Goal: Information Seeking & Learning: Learn about a topic

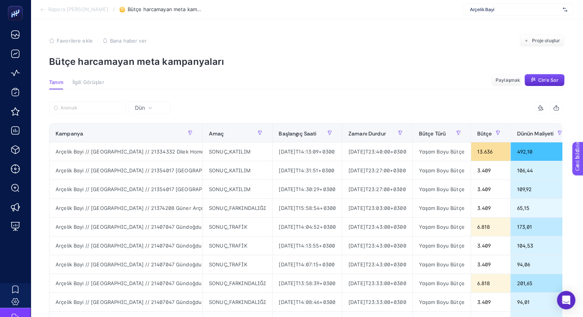
scroll to position [0, 301]
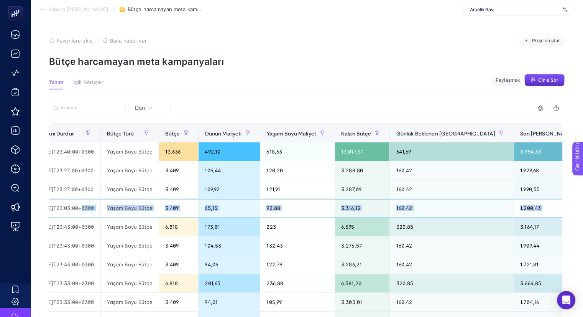
drag, startPoint x: 405, startPoint y: 214, endPoint x: 588, endPoint y: 204, distance: 183.8
click at [583, 204] on html "Rapora Geri Dön / Bütçe harcamayan meta kampanyaları Arçelik Bayi Favorilere ek…" at bounding box center [291, 158] width 583 height 317
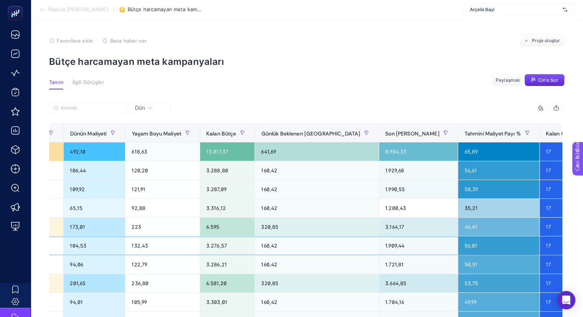
click at [348, 237] on div "160,42" at bounding box center [317, 245] width 124 height 18
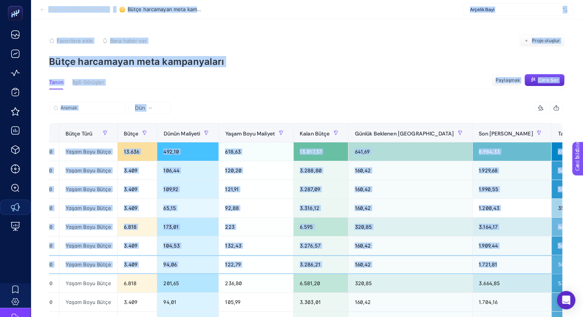
scroll to position [0, 0]
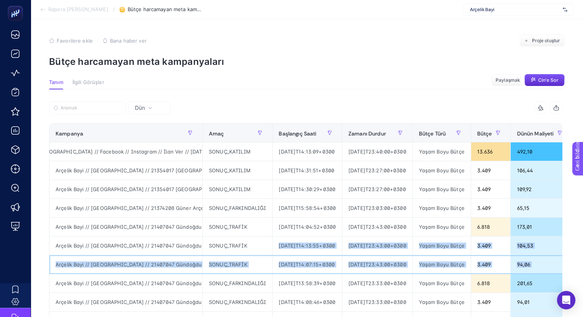
drag, startPoint x: 408, startPoint y: 260, endPoint x: 255, endPoint y: 235, distance: 154.9
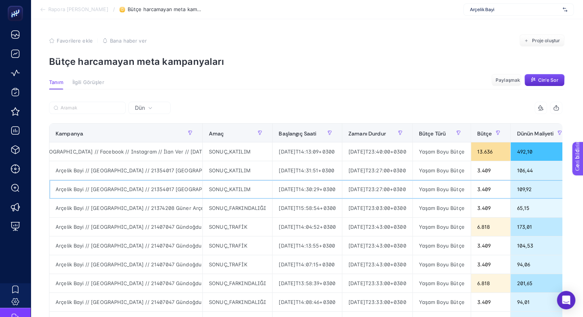
click at [251, 197] on div "SONUÇ_KATILIM" at bounding box center [237, 189] width 69 height 18
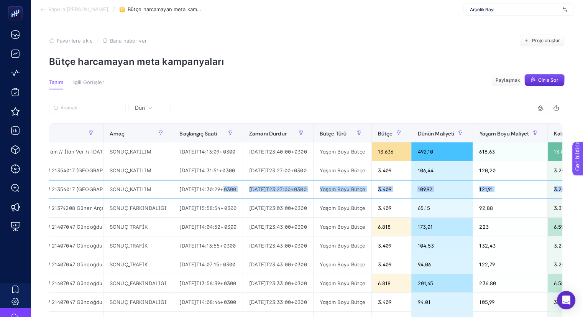
scroll to position [0, 166]
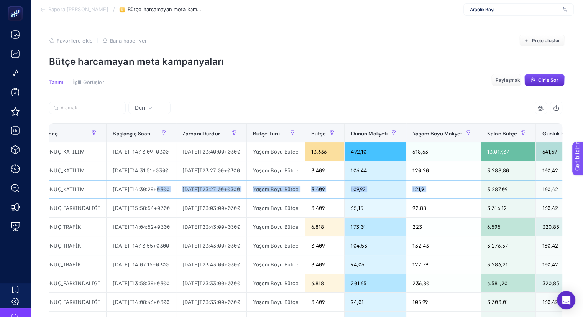
drag, startPoint x: 329, startPoint y: 194, endPoint x: 481, endPoint y: 197, distance: 151.8
click at [481, 197] on tr "Arçelik Bayi // [GEOGRAPHIC_DATA] // 21354017 [GEOGRAPHIC_DATA] Arçelik - ÇYK /…" at bounding box center [450, 189] width 1135 height 19
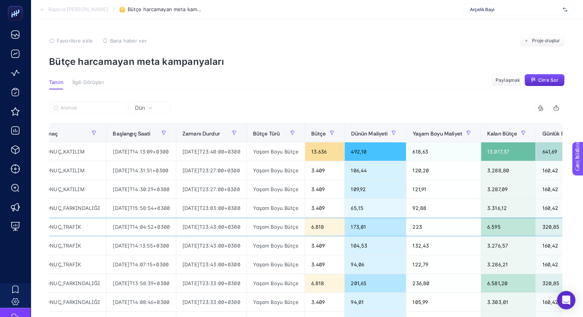
click at [467, 219] on div "223" at bounding box center [443, 226] width 74 height 18
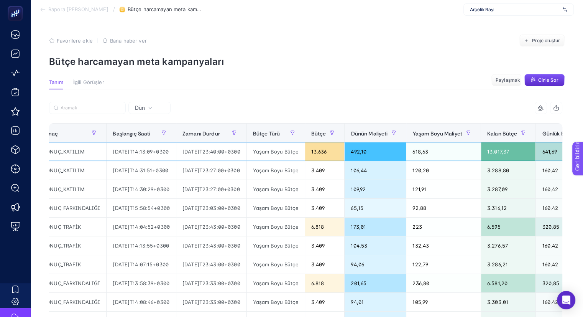
click at [336, 158] on div "13.636" at bounding box center [324, 151] width 39 height 18
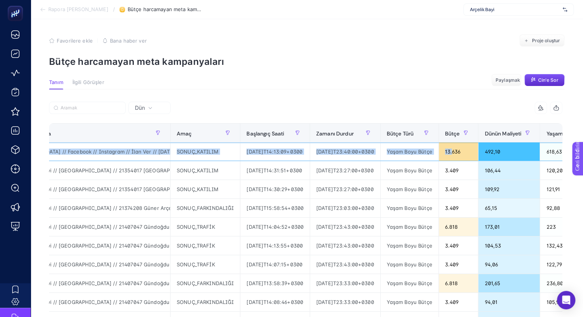
scroll to position [0, 0]
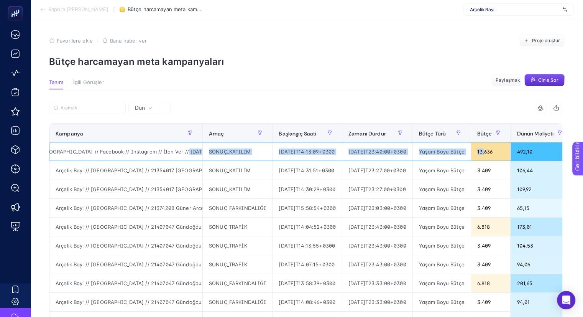
drag, startPoint x: 333, startPoint y: 156, endPoint x: 158, endPoint y: 151, distance: 174.9
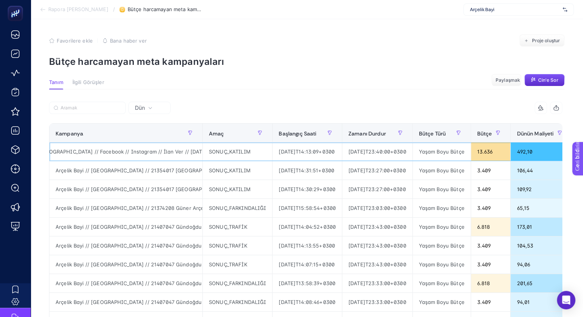
click at [150, 151] on font "Arçelik Bayi // [GEOGRAPHIC_DATA] // 21334332 Dilek Home Arçelik - ID // [GEOGR…" at bounding box center [21, 151] width 534 height 6
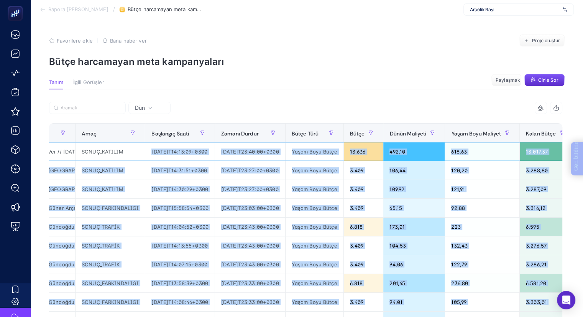
drag, startPoint x: 836, startPoint y: 326, endPoint x: 1065, endPoint y: 338, distance: 229.1
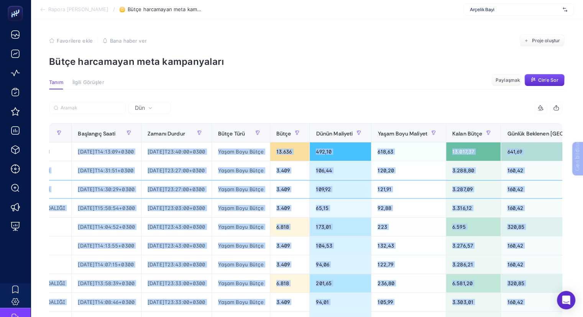
click at [417, 192] on div "121,91" at bounding box center [408, 189] width 74 height 18
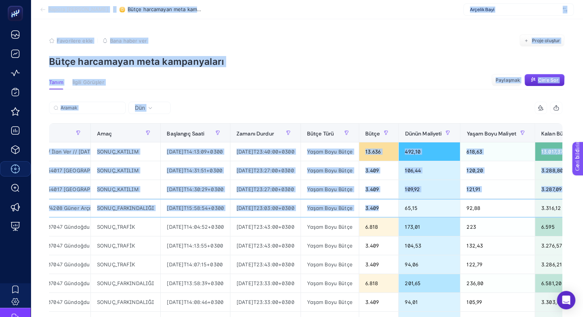
scroll to position [0, 0]
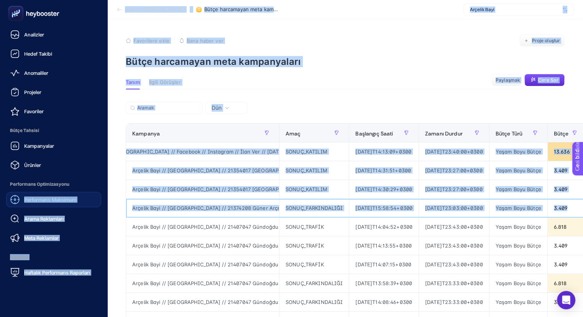
drag, startPoint x: 329, startPoint y: 213, endPoint x: 159, endPoint y: 197, distance: 171.3
click at [18, 204] on div "Analizler Hedef Takibi Anomaliler Projeler Favoriler Bütçe Tahsisi Kampanyalar …" at bounding box center [291, 271] width 583 height 542
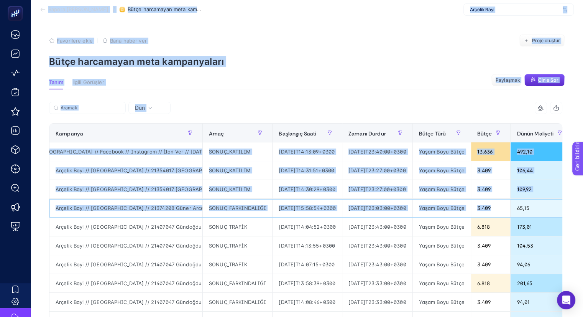
click at [244, 203] on div "SONUÇ_FARKINDALIĞI" at bounding box center [237, 208] width 69 height 18
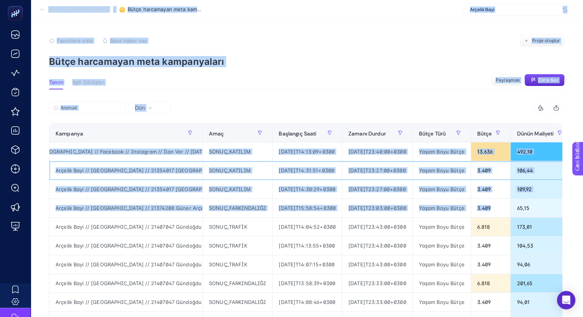
click at [154, 171] on font "Arçelik Bayi // [GEOGRAPHIC_DATA] // 21354017 [GEOGRAPHIC_DATA] Arçelik - ÇYK -…" at bounding box center [342, 170] width 572 height 6
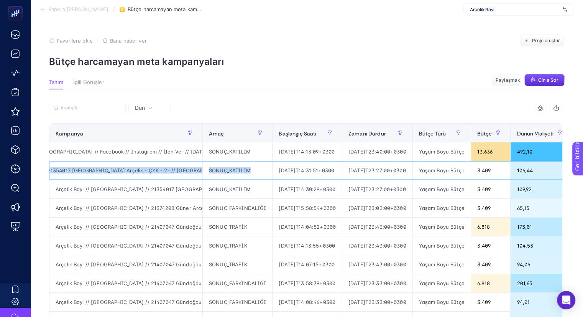
scroll to position [0, 302]
drag, startPoint x: 145, startPoint y: 169, endPoint x: 260, endPoint y: 169, distance: 115.0
click at [175, 169] on font "Arçelik Bayi // [GEOGRAPHIC_DATA] // 21354017 [GEOGRAPHIC_DATA] Arçelik - ÇYK -…" at bounding box center [40, 170] width 572 height 6
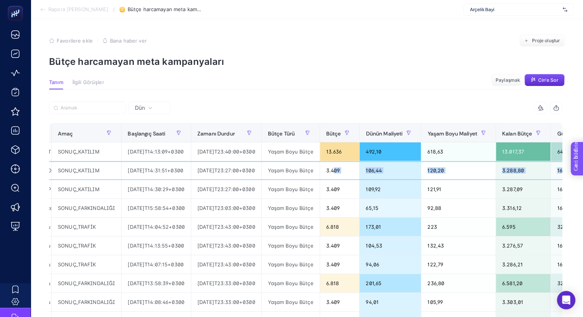
scroll to position [0, 394]
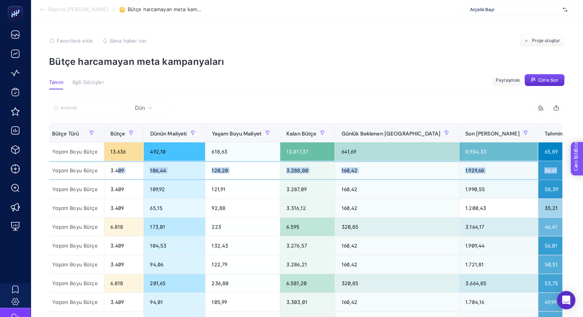
drag, startPoint x: 528, startPoint y: 167, endPoint x: 8, endPoint y: 4, distance: 545.2
click at [583, 167] on html "Rapora Geri Dön / Bütçe harcamayan meta kampanyaları Arçelik Bayi Favorilere ek…" at bounding box center [291, 158] width 583 height 317
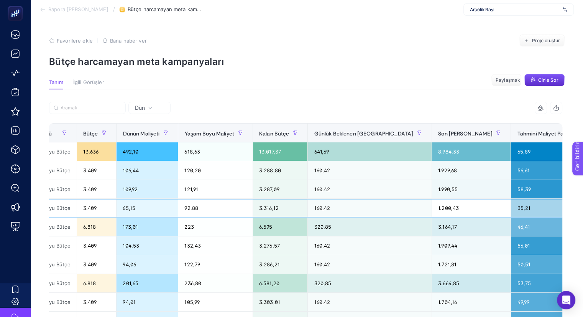
click at [432, 216] on div "1.200,43" at bounding box center [471, 208] width 79 height 18
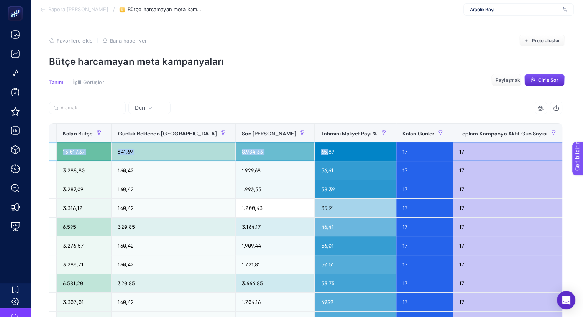
scroll to position [0, 3]
drag, startPoint x: 504, startPoint y: 154, endPoint x: 588, endPoint y: 151, distance: 84.4
click at [583, 151] on html "Rapora Geri Dön / Bütçe harcamayan meta kampanyaları Arçelik Bayi Favorilere ek…" at bounding box center [291, 158] width 583 height 317
click at [466, 200] on div "17" at bounding box center [509, 208] width 112 height 18
click at [353, 100] on div "Dün 9 öğe seçildi Kampanya Amaç Başlangıç ​​Saati Zamanı Durdur Bütçe Türü Bütç…" at bounding box center [306, 307] width 526 height 437
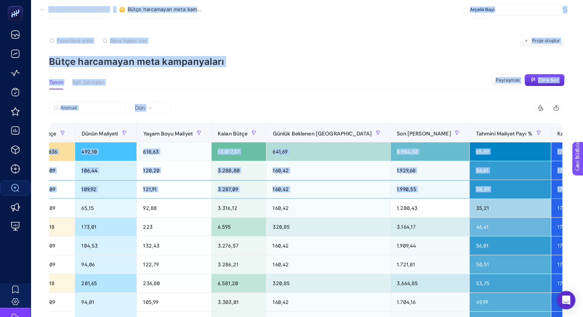
scroll to position [0, 67]
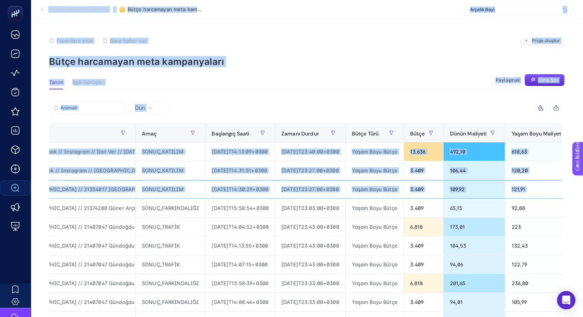
click at [28, 186] on div "Rapora Geri Dön / Bütçe harcamayan meta kampanyaları Arçelik Bayi Favorilere ek…" at bounding box center [291, 271] width 583 height 542
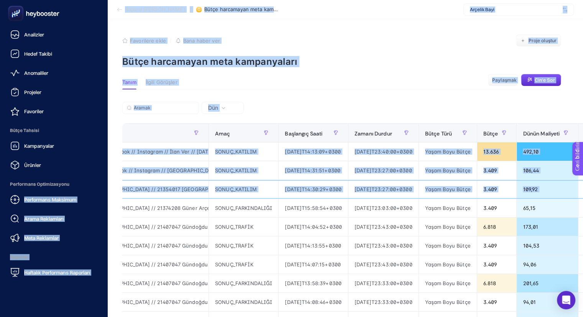
scroll to position [0, 0]
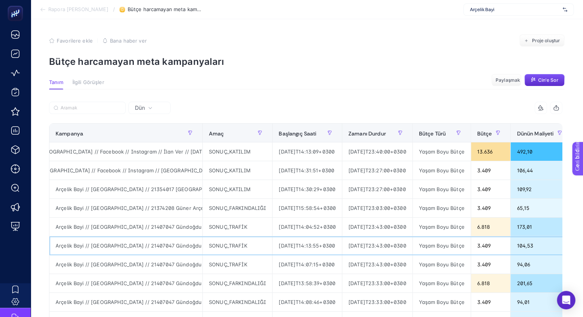
click at [239, 237] on div "SONUÇ_TRAFİK" at bounding box center [237, 245] width 69 height 18
drag, startPoint x: 202, startPoint y: 131, endPoint x: 300, endPoint y: 132, distance: 98.1
click at [300, 132] on div "9 öğe seçildi Kampanya Amaç Başlangıç ​​Saati Zamanı Durdur Bütçe Türü Bütçe Dü…" at bounding box center [305, 288] width 513 height 373
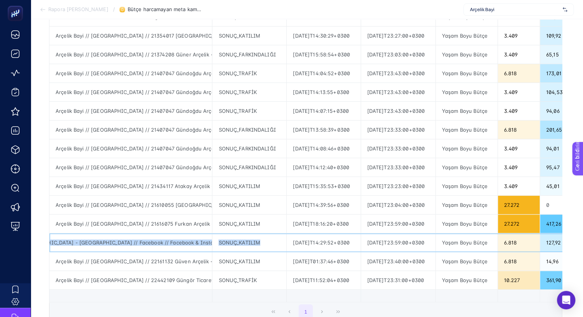
scroll to position [0, 297]
drag, startPoint x: 174, startPoint y: 240, endPoint x: 288, endPoint y: 242, distance: 114.6
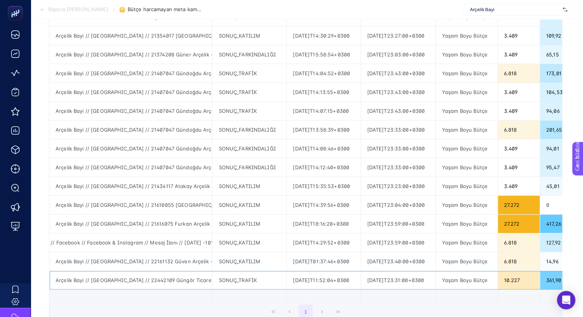
click at [169, 277] on font "Arçelik Bayi // [GEOGRAPHIC_DATA] // 22442109 Güngör Ticaret Arçelik - [GEOGRAP…" at bounding box center [315, 280] width 518 height 6
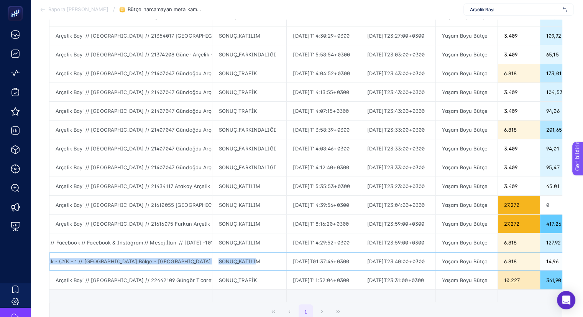
scroll to position [0, 258]
drag, startPoint x: 142, startPoint y: 260, endPoint x: 246, endPoint y: 263, distance: 104.3
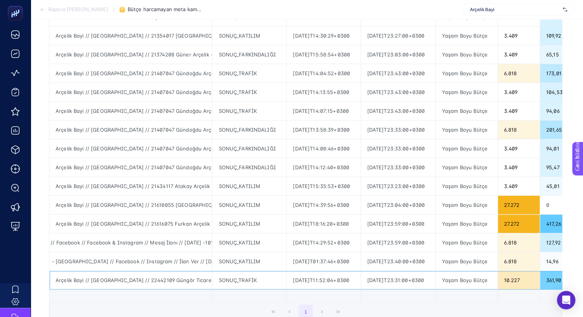
click at [182, 281] on font "Arçelik Bayi // [GEOGRAPHIC_DATA] // 22442109 Güngör Ticaret Arçelik - [GEOGRAP…" at bounding box center [315, 280] width 518 height 6
drag, startPoint x: 148, startPoint y: 276, endPoint x: 286, endPoint y: 269, distance: 138.5
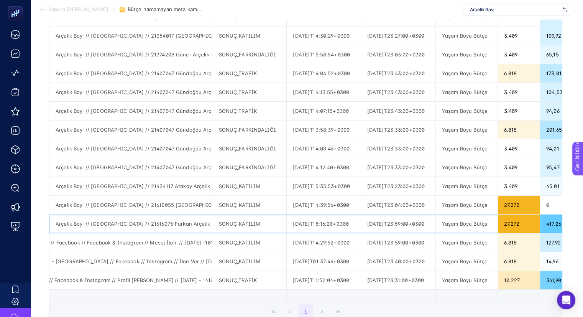
click at [182, 228] on div "Arçelik Bayi // [GEOGRAPHIC_DATA] // 21616075 Furkan Arçelik - ÇYK // [GEOGRAPH…" at bounding box center [130, 223] width 163 height 18
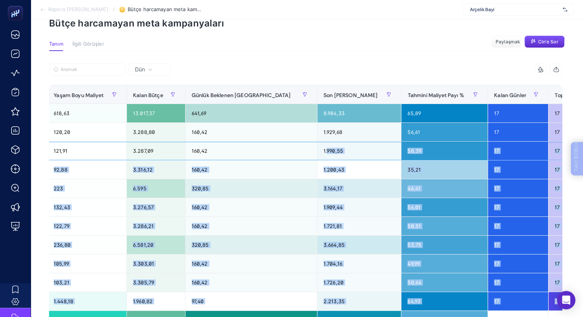
scroll to position [0, 688]
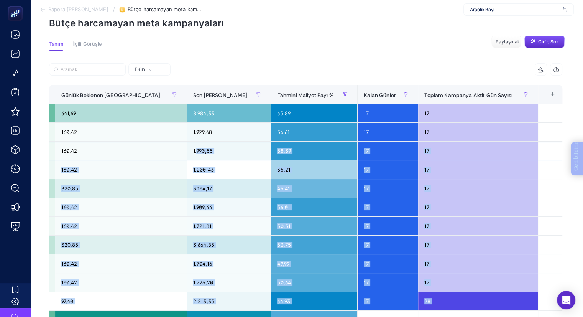
drag, startPoint x: 1050, startPoint y: 328, endPoint x: 598, endPoint y: 176, distance: 477.0
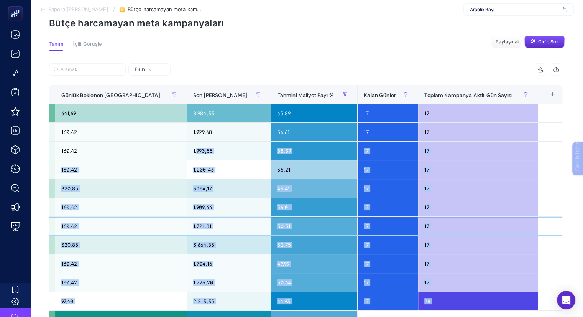
click at [386, 218] on div "17" at bounding box center [388, 226] width 60 height 18
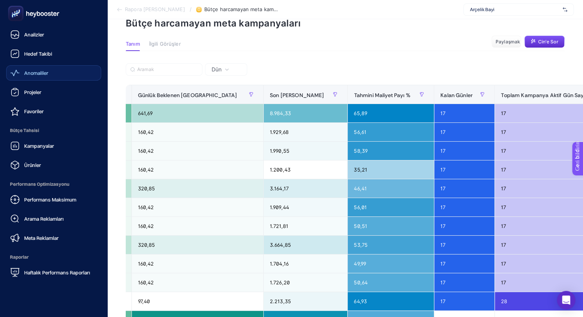
click at [52, 78] on link "Anomaliler" at bounding box center [53, 72] width 95 height 15
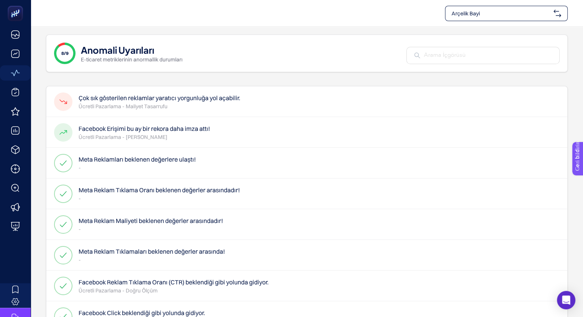
click at [209, 110] on div "Çok sık gösterilen reklamlar yaratıcı yorgunluğa yol açabilir. Ücretli Pazarlam…" at bounding box center [306, 101] width 521 height 31
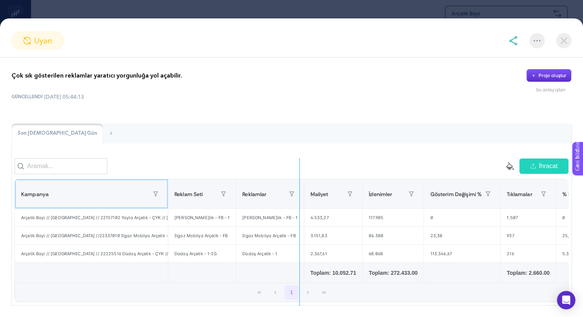
drag, startPoint x: 168, startPoint y: 198, endPoint x: 305, endPoint y: 203, distance: 137.3
click at [305, 203] on div "boş paint-bucket-solid İhracat Kampanya Reklam Seti Reklamlar Maliyet İzlenimle…" at bounding box center [292, 230] width 554 height 144
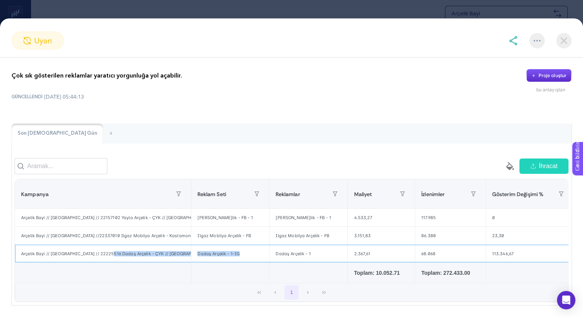
drag, startPoint x: 112, startPoint y: 256, endPoint x: 242, endPoint y: 258, distance: 130.7
click at [242, 258] on tr "Arçelik Bayi // Kampanya // 22225516 Dadaş Arçelik - ÇYK // Ankara Bölgesi - Er…" at bounding box center [490, 253] width 950 height 18
click at [121, 256] on font "Arçelik Bayi // Kampanya // 22225516 Dadaş Arçelik - ÇYK // Ankara Bölgesi - Er…" at bounding box center [241, 253] width 440 height 5
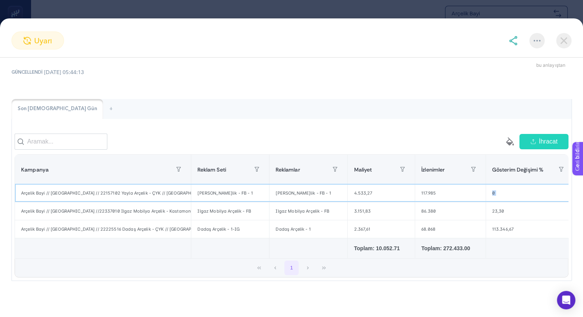
scroll to position [0, 242]
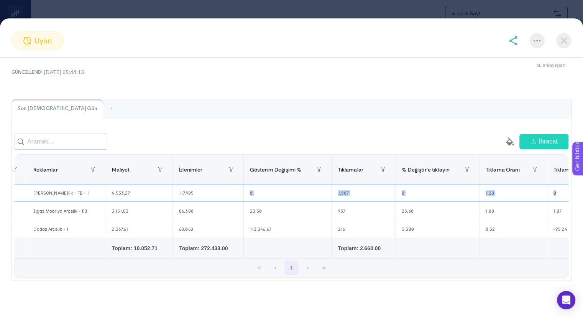
drag, startPoint x: 481, startPoint y: 187, endPoint x: 579, endPoint y: 185, distance: 97.8
click at [579, 185] on div "Çok sık gösterilen reklamlar yaratıcı yorgunluğa yol açabilir. Proje oluştur bu…" at bounding box center [291, 186] width 583 height 259
click at [489, 226] on font "0,32" at bounding box center [491, 228] width 10 height 5
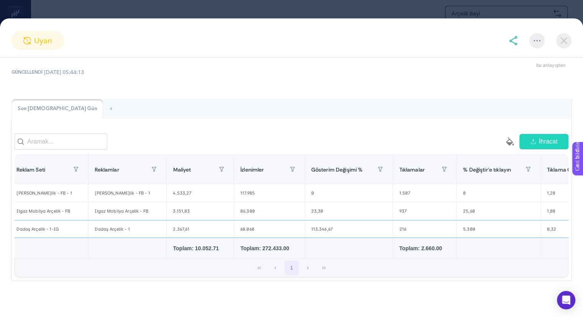
scroll to position [0, 0]
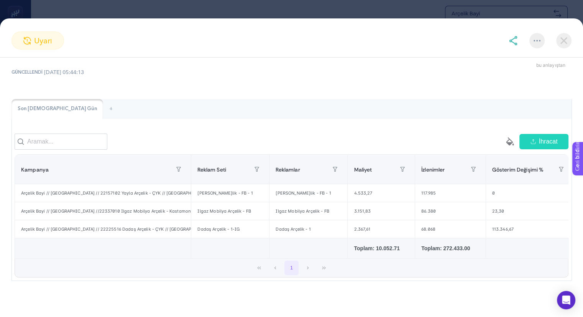
click at [561, 43] on img at bounding box center [563, 40] width 15 height 15
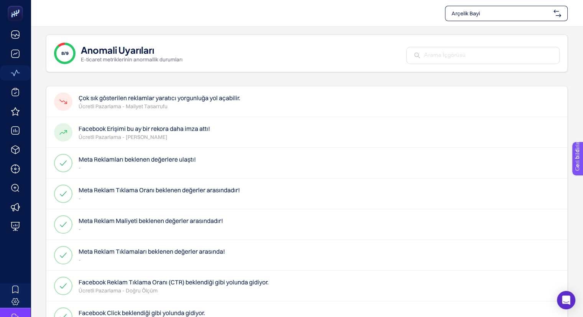
click at [189, 139] on p "Ücretli Pazarlama - Marka Farkındalığı" at bounding box center [144, 137] width 131 height 8
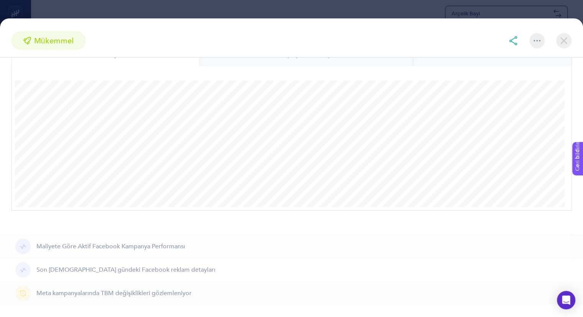
scroll to position [57, 0]
click at [40, 16] on section "mükemmel Facebook Erişimi bu ay bir rekora daha imza attı! Proje oluştur bu anl…" at bounding box center [291, 158] width 583 height 317
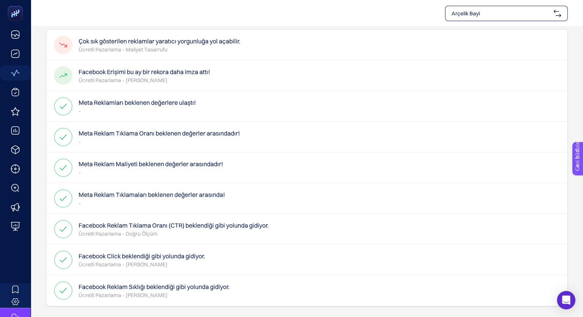
click at [118, 105] on font "Meta Reklamları beklenen değerlere ulaştı!" at bounding box center [137, 103] width 117 height 8
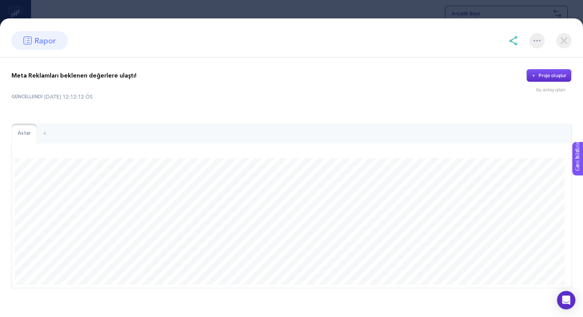
click at [31, 7] on section "rapor Meta Reklamları beklenen değerlere ulaştı! Proje oluştur bu anlayıştan GÜ…" at bounding box center [291, 158] width 583 height 317
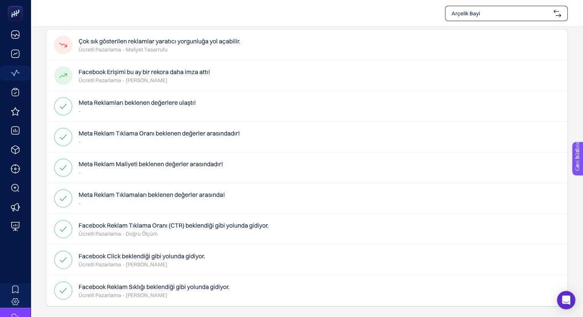
scroll to position [0, 0]
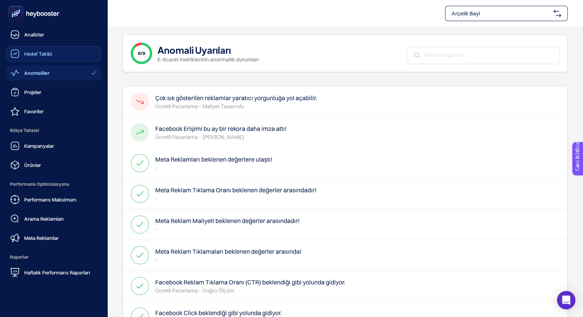
click at [26, 59] on link "Hedef Takibi" at bounding box center [53, 53] width 95 height 15
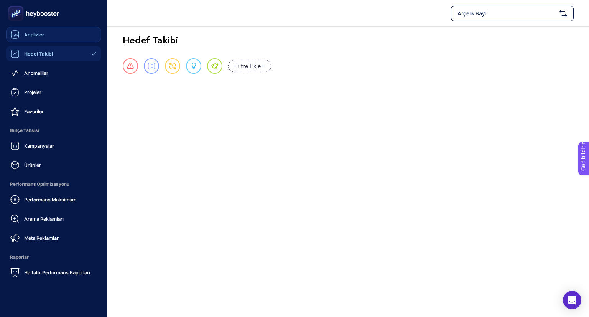
click at [21, 36] on div "Analizler" at bounding box center [27, 34] width 34 height 9
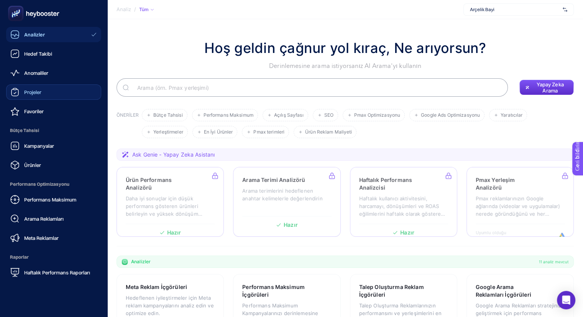
click at [35, 97] on link "Projeler" at bounding box center [53, 91] width 95 height 15
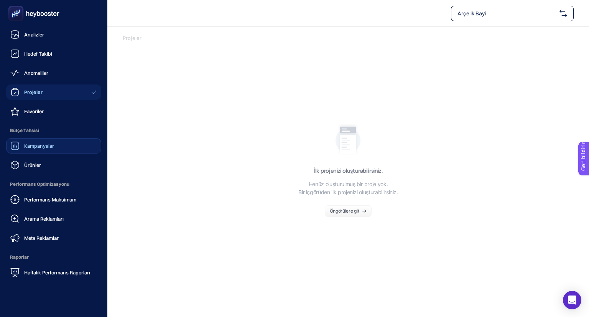
click at [29, 146] on font "Kampanyalar" at bounding box center [39, 146] width 30 height 6
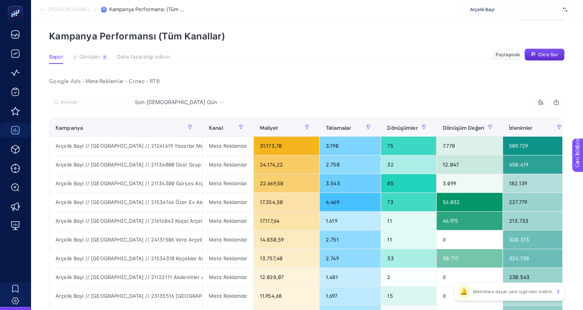
scroll to position [0, 3]
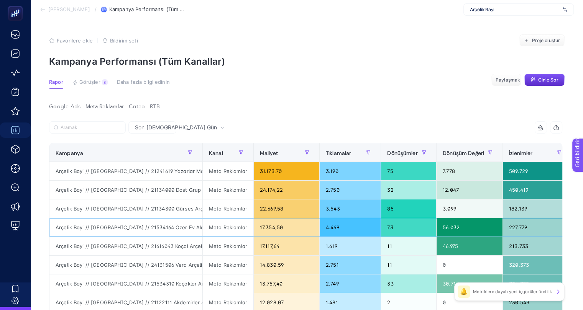
drag, startPoint x: 546, startPoint y: 218, endPoint x: 588, endPoint y: 223, distance: 42.4
click at [583, 223] on html "Analize Geri Dön / Kampanya Performansı (Tüm Kanallar) Arçelik Bayi Favorilere …" at bounding box center [291, 155] width 583 height 310
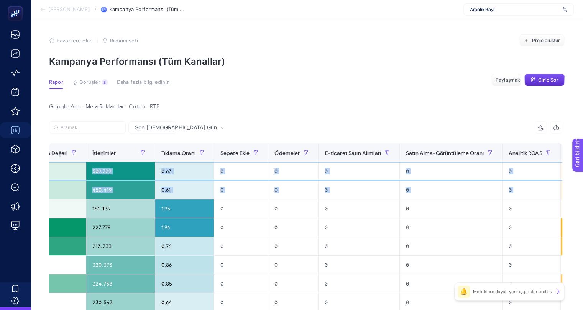
scroll to position [0, 559]
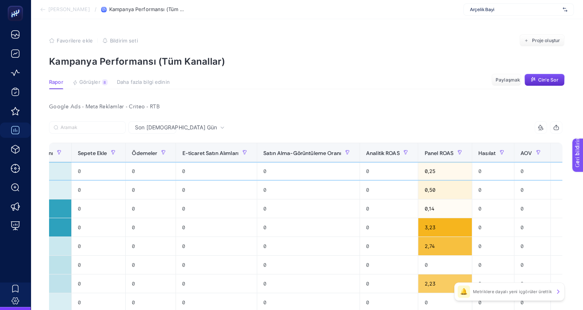
drag, startPoint x: 122, startPoint y: 171, endPoint x: 588, endPoint y: 181, distance: 467.0
click at [583, 181] on html "Analize Geri Dön / Kampanya Performansı (Tüm Kanallar) Arçelik Bayi Favorilere …" at bounding box center [291, 155] width 583 height 310
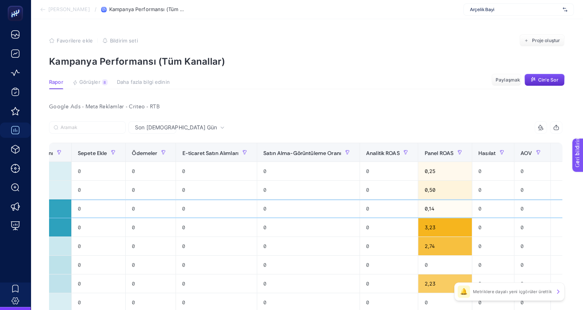
click at [360, 216] on div "0" at bounding box center [389, 209] width 58 height 18
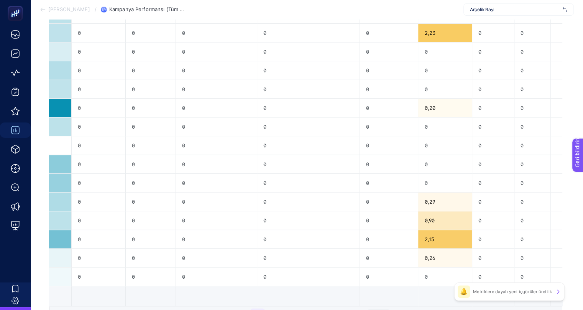
scroll to position [329, 3]
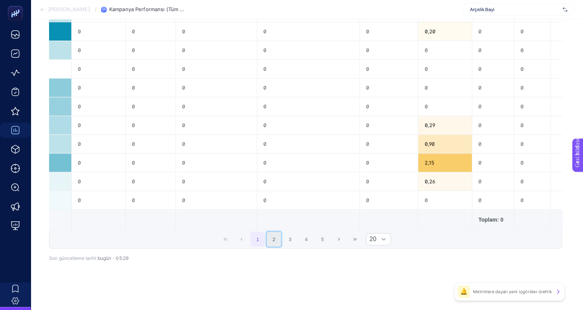
click at [273, 245] on button "2" at bounding box center [274, 239] width 15 height 15
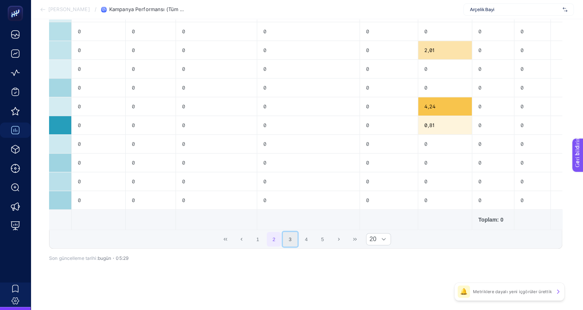
click at [294, 244] on button "3" at bounding box center [290, 239] width 15 height 15
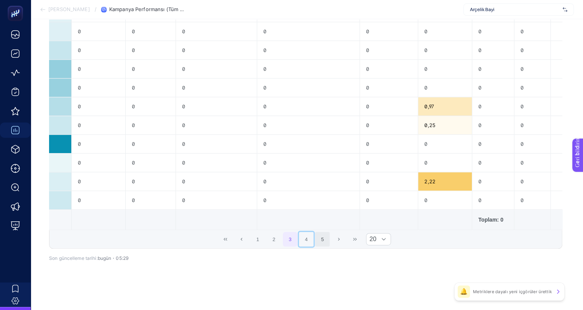
click at [307, 238] on button "4" at bounding box center [306, 239] width 15 height 15
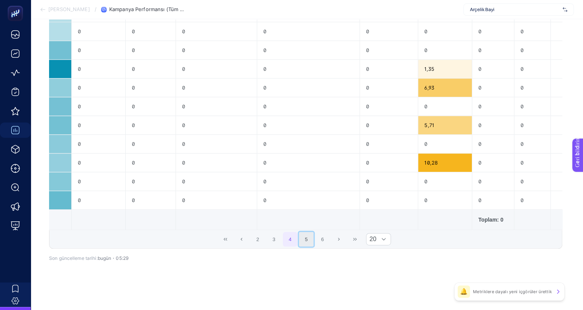
click at [306, 240] on font "5" at bounding box center [306, 240] width 3 height 6
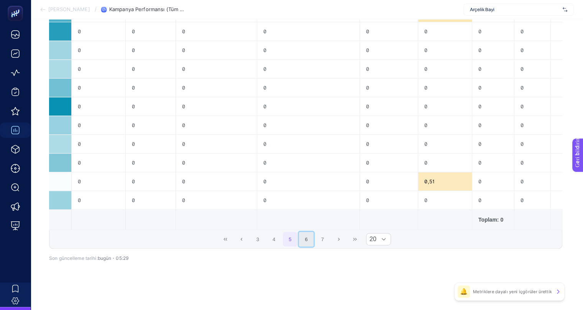
click at [307, 239] on button "6" at bounding box center [306, 239] width 15 height 15
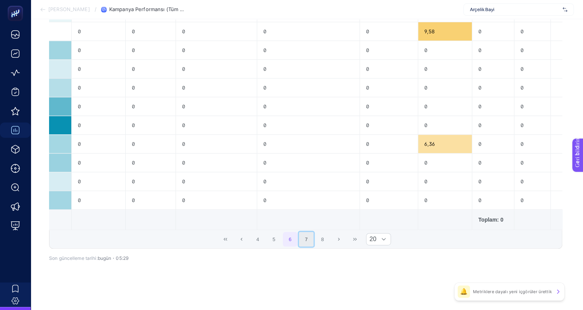
click at [310, 240] on button "7" at bounding box center [306, 239] width 15 height 15
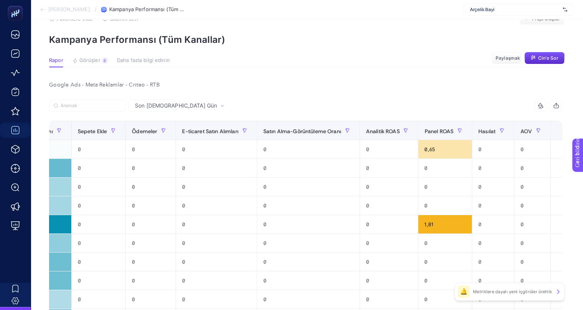
scroll to position [0, 0]
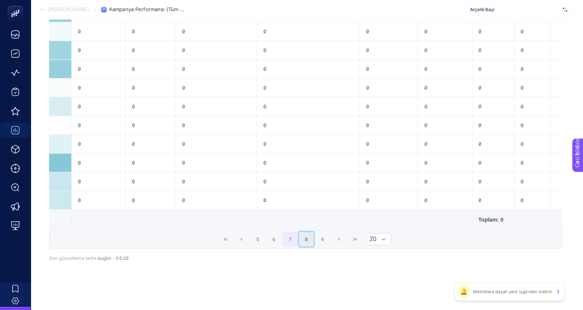
click at [307, 241] on button "8" at bounding box center [306, 239] width 15 height 15
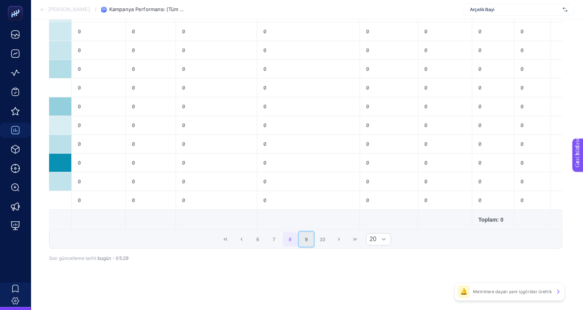
click at [309, 240] on button "9" at bounding box center [306, 239] width 15 height 15
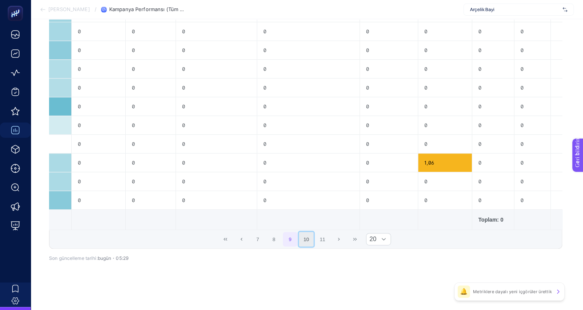
click at [306, 246] on button "10" at bounding box center [306, 239] width 15 height 15
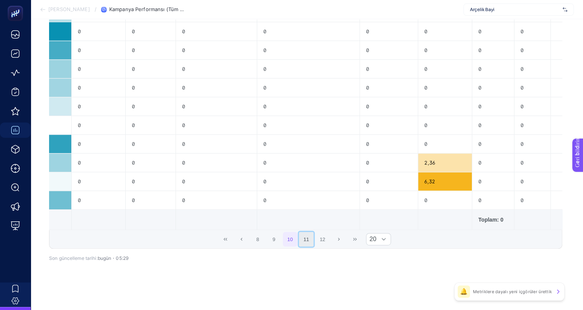
click at [308, 241] on button "11" at bounding box center [306, 239] width 15 height 15
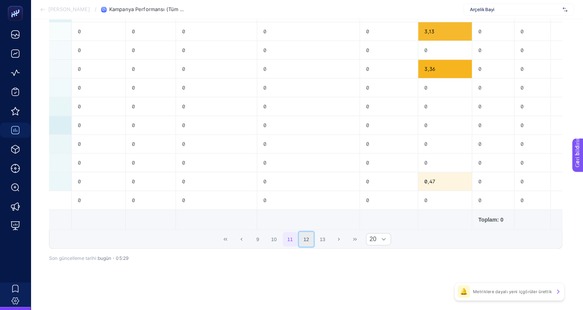
click at [311, 243] on button "12" at bounding box center [306, 239] width 15 height 15
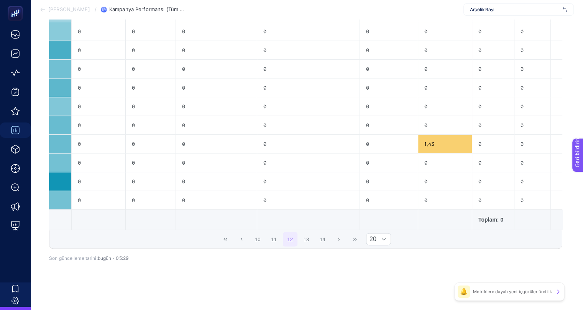
click at [313, 241] on span "10 11 12 13 14" at bounding box center [290, 240] width 81 height 16
click at [307, 243] on button "13" at bounding box center [306, 239] width 15 height 15
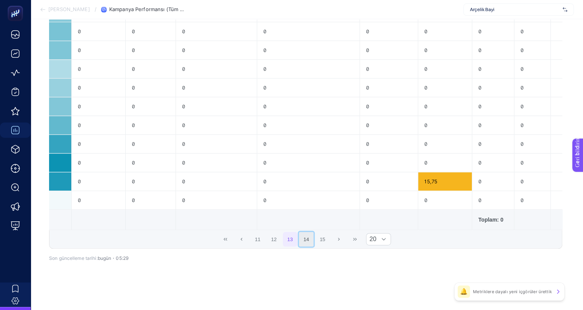
click at [305, 233] on button "14" at bounding box center [306, 239] width 15 height 15
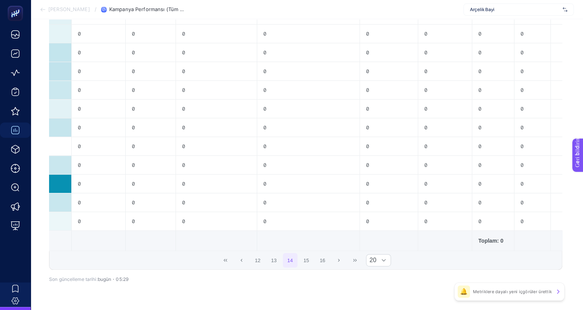
click at [308, 269] on span "12 13 14 15 16" at bounding box center [290, 261] width 81 height 16
click at [308, 267] on button "15" at bounding box center [306, 260] width 15 height 15
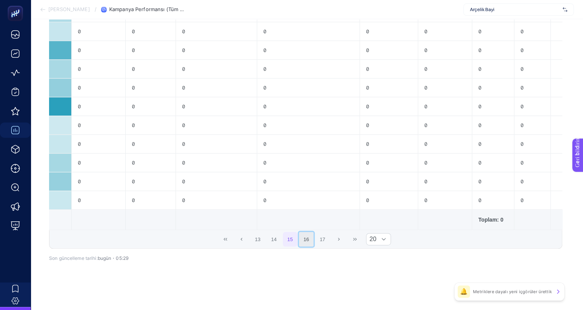
click at [310, 243] on button "16" at bounding box center [306, 239] width 15 height 15
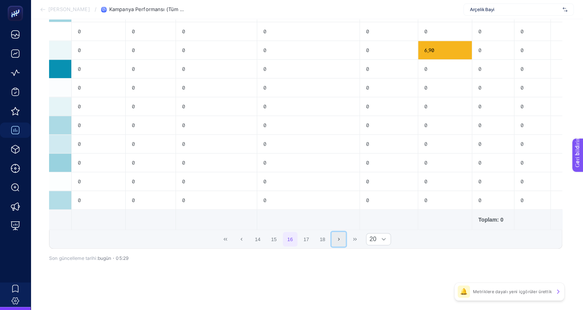
click at [339, 241] on icon "Sonraki Sayfa" at bounding box center [339, 239] width 5 height 5
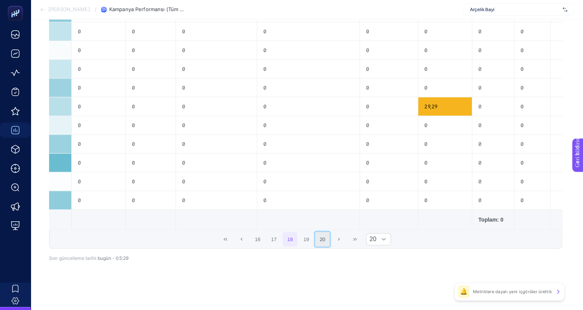
click at [322, 241] on button "20" at bounding box center [322, 239] width 15 height 15
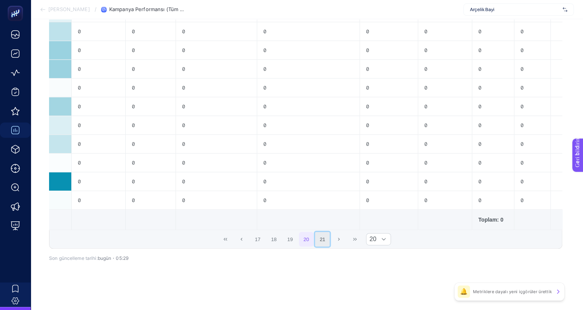
click at [323, 242] on button "21" at bounding box center [322, 239] width 15 height 15
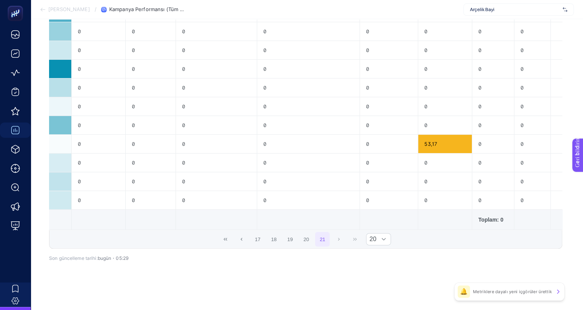
click at [337, 241] on div "17 18 19 20 21 20" at bounding box center [305, 239] width 512 height 18
click at [244, 243] on button "Önceki Sayfa" at bounding box center [241, 239] width 15 height 15
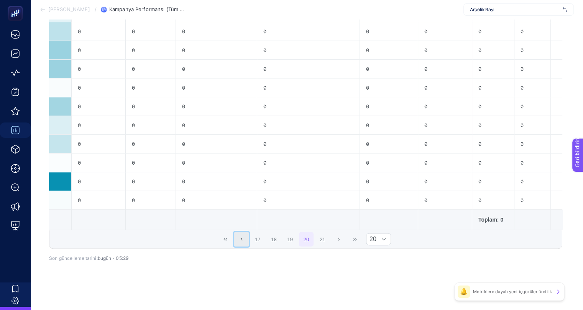
click at [240, 242] on button "Önceki Sayfa" at bounding box center [241, 239] width 15 height 15
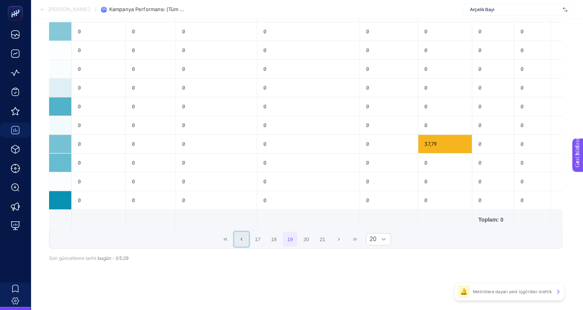
click at [240, 243] on button "Önceki Sayfa" at bounding box center [241, 239] width 15 height 15
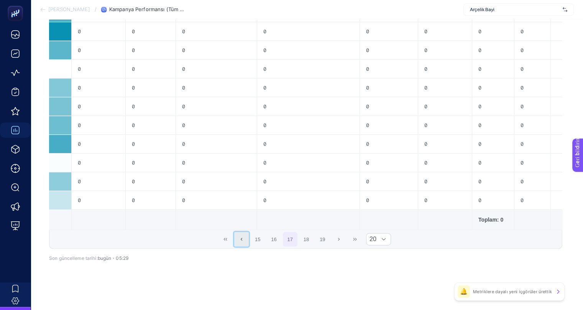
click at [240, 243] on button "Önceki Sayfa" at bounding box center [241, 239] width 15 height 15
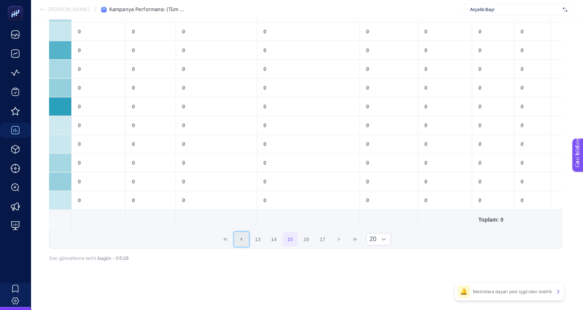
click at [240, 243] on button "Önceki Sayfa" at bounding box center [241, 239] width 15 height 15
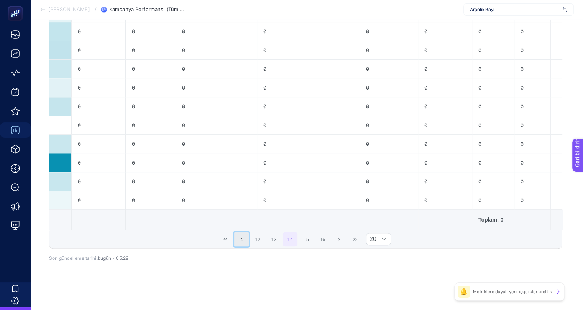
click at [240, 243] on button "Önceki Sayfa" at bounding box center [241, 239] width 15 height 15
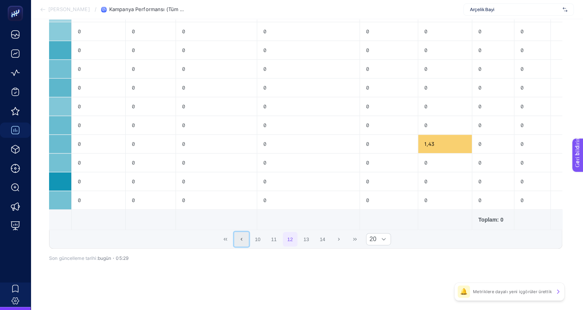
click at [240, 243] on button "Önceki Sayfa" at bounding box center [241, 239] width 15 height 15
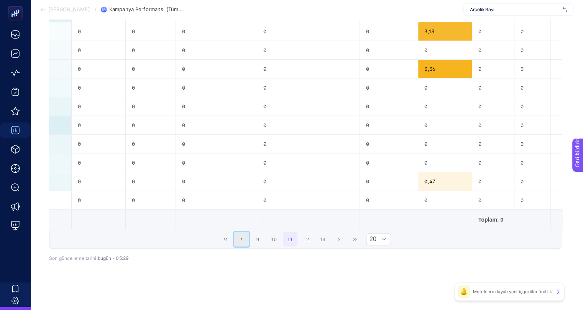
click at [240, 243] on button "Önceki Sayfa" at bounding box center [241, 239] width 15 height 15
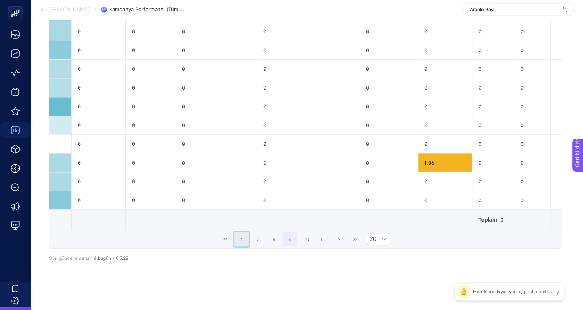
click at [240, 243] on button "Önceki Sayfa" at bounding box center [241, 239] width 15 height 15
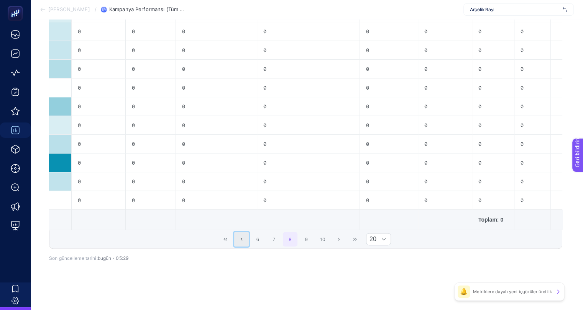
click at [240, 243] on button "Önceki Sayfa" at bounding box center [241, 239] width 15 height 15
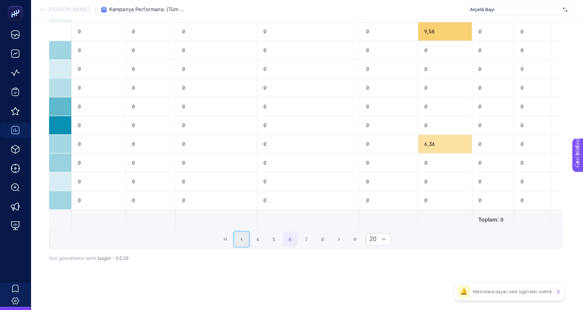
click at [240, 243] on button "Önceki Sayfa" at bounding box center [241, 239] width 15 height 15
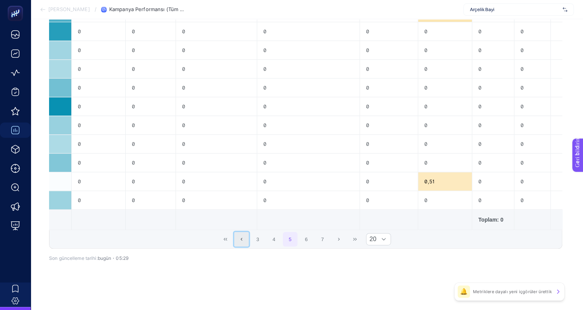
click at [240, 243] on button "Önceki Sayfa" at bounding box center [241, 239] width 15 height 15
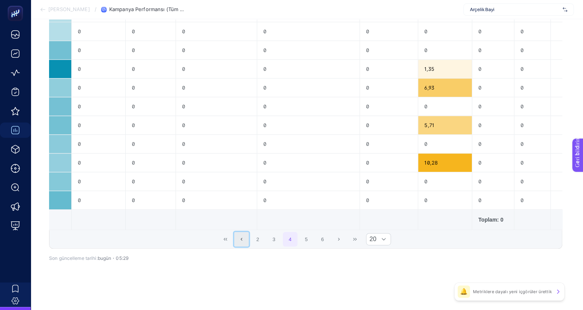
click at [240, 243] on button "Önceki Sayfa" at bounding box center [241, 239] width 15 height 15
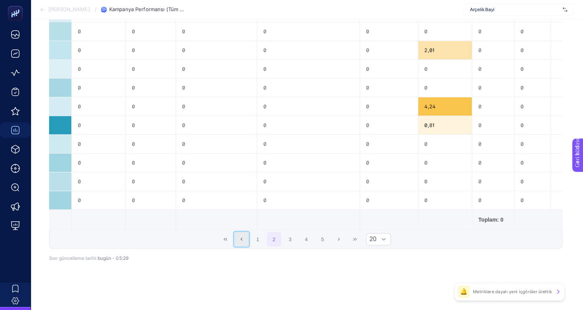
click at [240, 243] on button "Önceki Sayfa" at bounding box center [241, 239] width 15 height 15
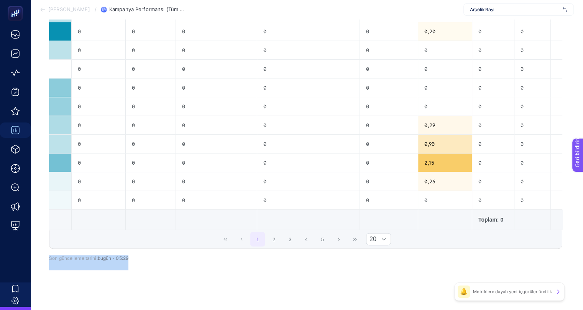
click at [240, 243] on div "1 2 3 4 5 20" at bounding box center [305, 239] width 512 height 18
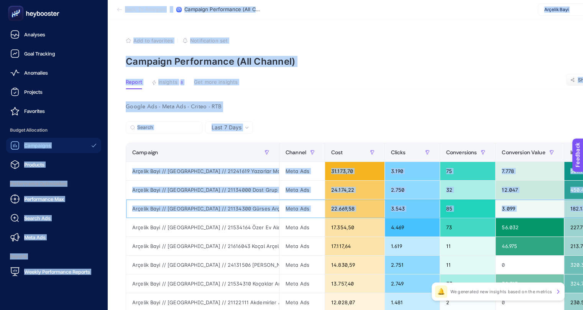
drag, startPoint x: 198, startPoint y: 212, endPoint x: 0, endPoint y: 121, distance: 217.7
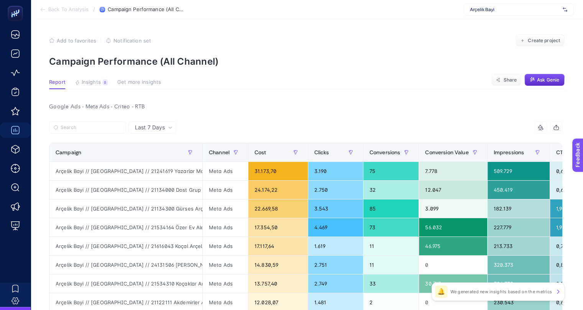
click at [161, 128] on span "Last 7 Days" at bounding box center [150, 128] width 30 height 8
click at [157, 154] on li "Last 30 Days" at bounding box center [152, 158] width 43 height 14
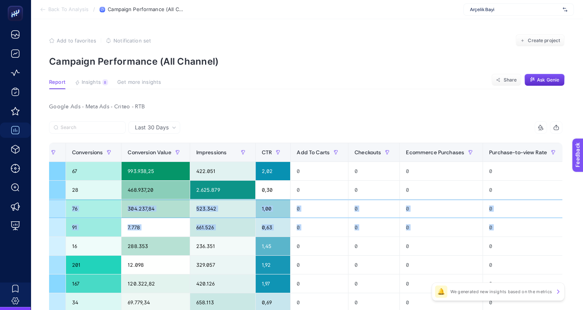
scroll to position [0, 512]
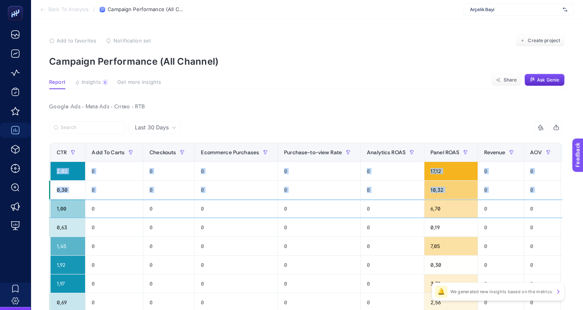
drag, startPoint x: 153, startPoint y: 217, endPoint x: 588, endPoint y: 236, distance: 435.9
click at [583, 236] on html "Back To Analysis / Campaign Performance (All Channel) Arçelik Bayi Add to favor…" at bounding box center [291, 155] width 583 height 310
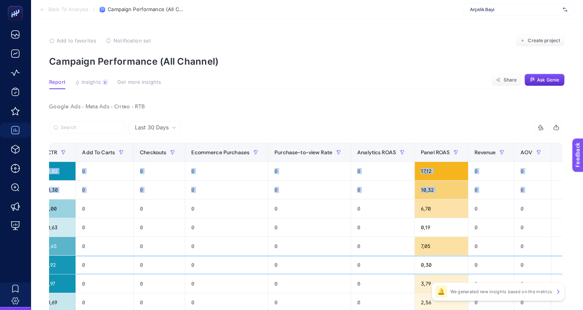
click at [468, 269] on div "0" at bounding box center [491, 265] width 46 height 18
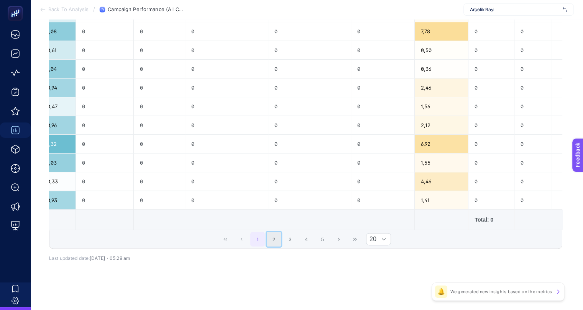
click at [272, 242] on button "2" at bounding box center [274, 239] width 15 height 15
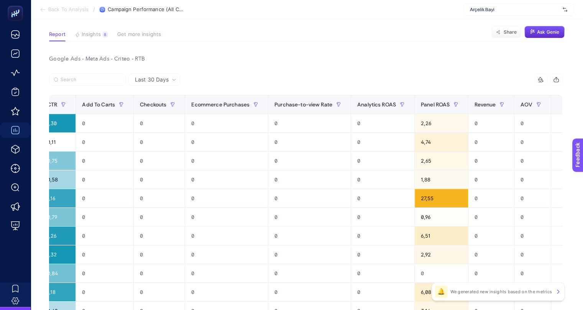
scroll to position [0, 3]
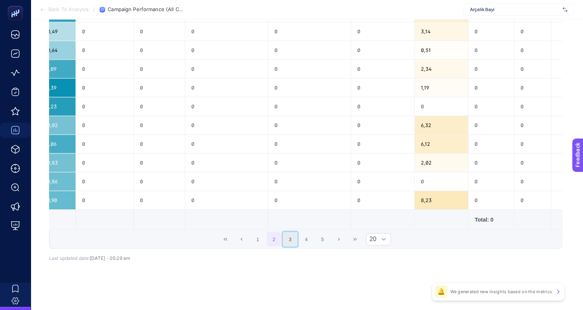
click at [288, 241] on button "3" at bounding box center [290, 239] width 15 height 15
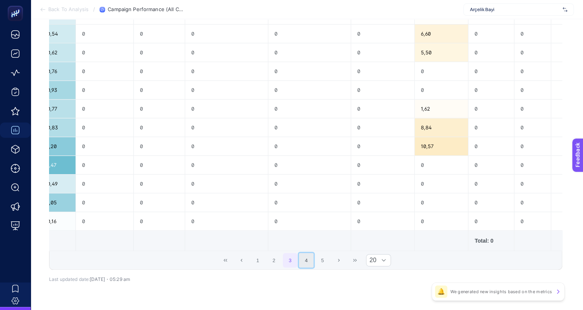
click at [301, 262] on button "4" at bounding box center [306, 260] width 15 height 15
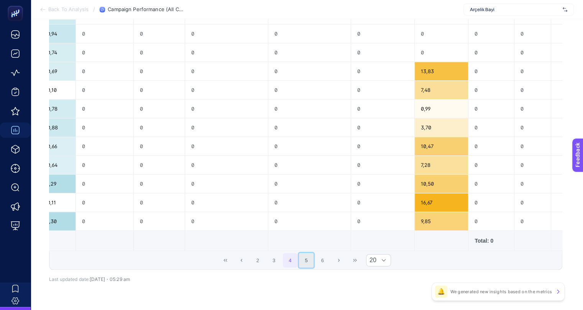
click at [309, 265] on button "5" at bounding box center [306, 260] width 15 height 15
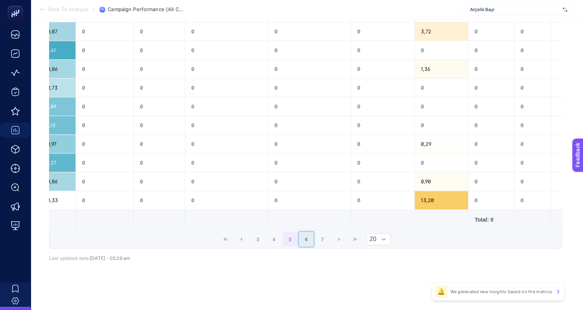
click at [305, 247] on button "6" at bounding box center [306, 239] width 15 height 15
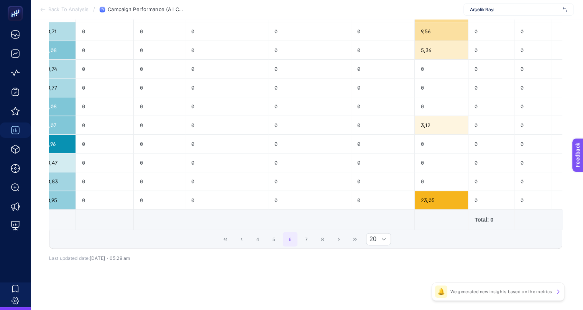
click at [307, 247] on span "4 5 6 7 8" at bounding box center [290, 240] width 81 height 16
click at [307, 244] on button "7" at bounding box center [306, 239] width 15 height 15
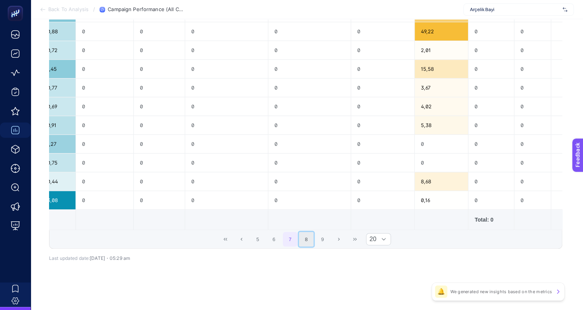
click at [308, 245] on button "8" at bounding box center [306, 239] width 15 height 15
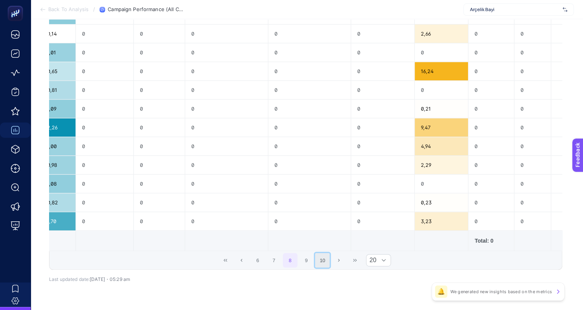
click at [318, 264] on button "10" at bounding box center [322, 260] width 15 height 15
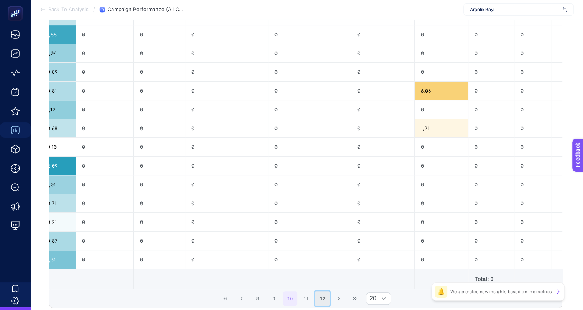
click at [324, 302] on button "12" at bounding box center [322, 299] width 15 height 15
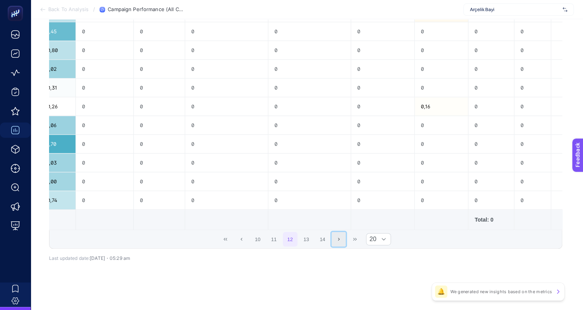
click at [336, 243] on button "Next Page" at bounding box center [339, 239] width 15 height 15
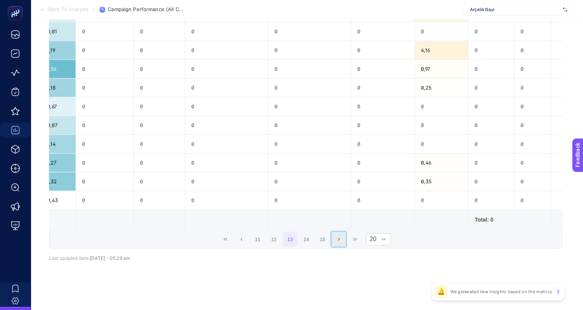
click at [336, 243] on button "Next Page" at bounding box center [339, 239] width 15 height 15
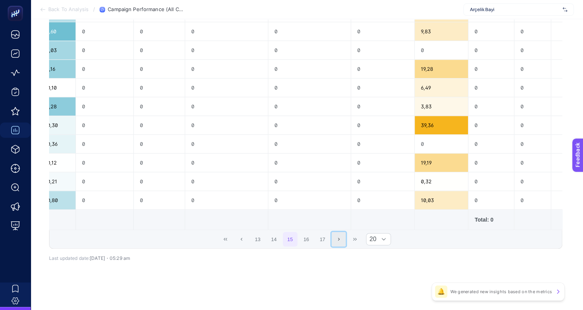
click at [339, 243] on button "Next Page" at bounding box center [339, 239] width 15 height 15
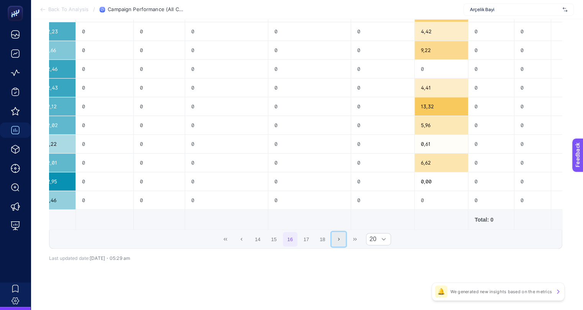
click at [339, 243] on button "Next Page" at bounding box center [339, 239] width 15 height 15
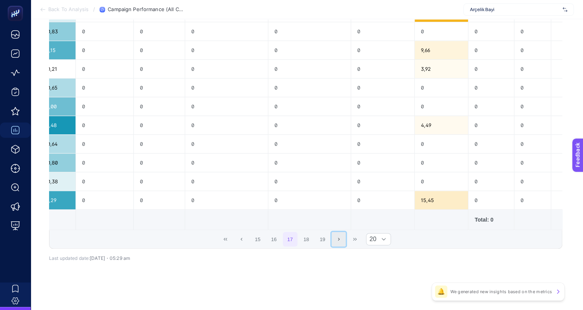
click at [337, 242] on icon "Next Page" at bounding box center [339, 239] width 5 height 5
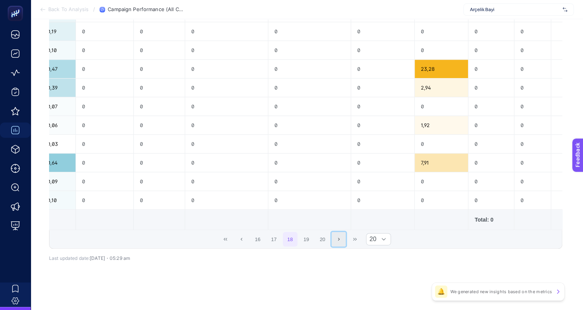
click at [332, 241] on button "Next Page" at bounding box center [339, 239] width 15 height 15
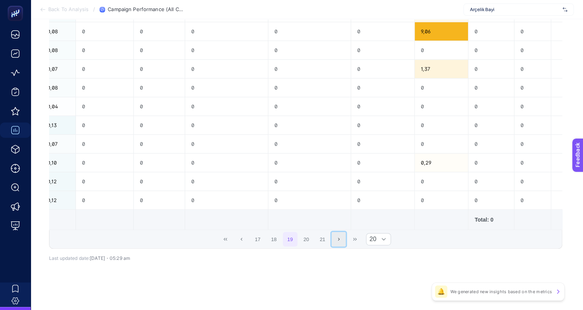
click at [337, 241] on icon "Next Page" at bounding box center [339, 239] width 5 height 5
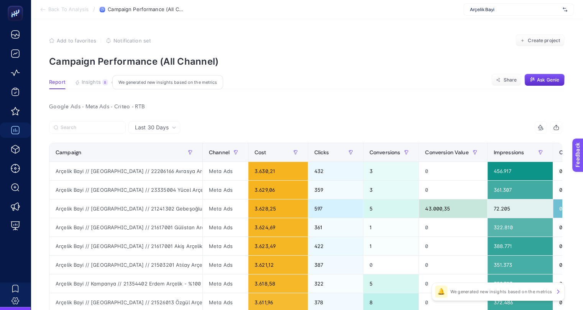
click at [95, 81] on span "Insights" at bounding box center [91, 82] width 19 height 6
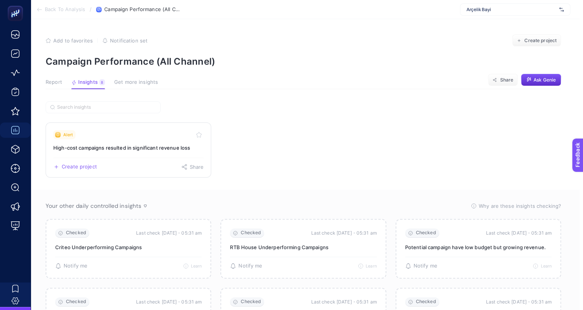
click at [111, 141] on link "Alert High-cost campaigns resulted in significant revenue loss Create project S…" at bounding box center [129, 150] width 166 height 55
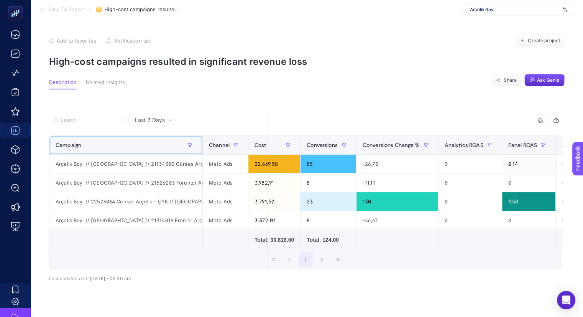
drag, startPoint x: 202, startPoint y: 141, endPoint x: 267, endPoint y: 147, distance: 65.0
click at [267, 147] on div "12 items selected Campaign Channel Cost Conversions Conversions Change % Analyt…" at bounding box center [305, 191] width 513 height 155
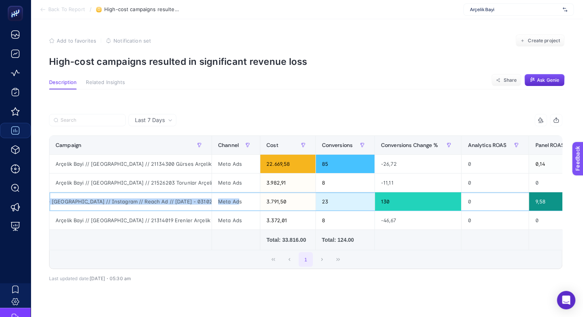
drag, startPoint x: 158, startPoint y: 203, endPoint x: 239, endPoint y: 204, distance: 81.7
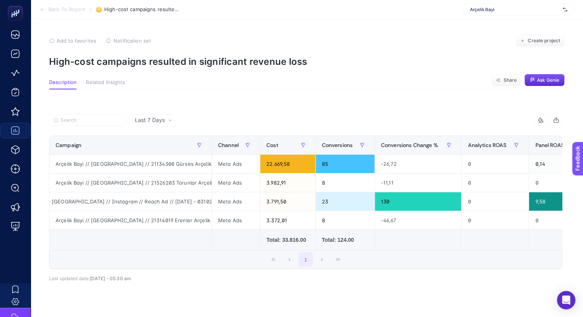
click at [183, 235] on td at bounding box center [130, 240] width 163 height 20
click at [365, 68] on article "Add to favorites false Notification set Create project High-cost campaigns resu…" at bounding box center [307, 177] width 552 height 317
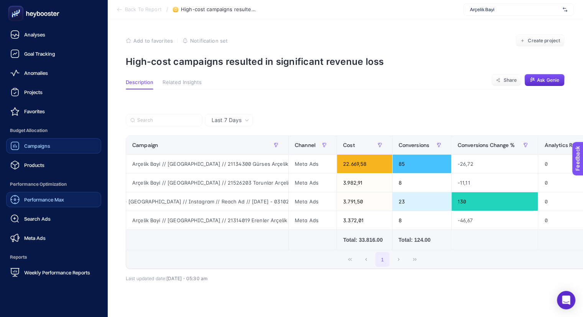
click at [47, 202] on span "Performance Max" at bounding box center [44, 199] width 40 height 6
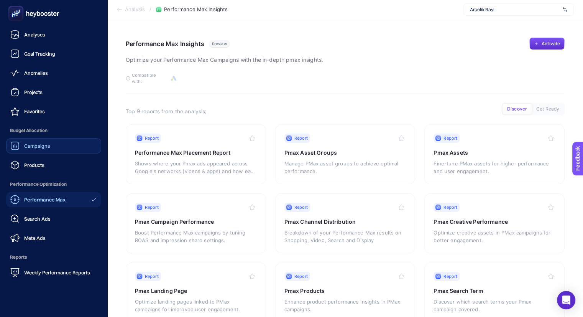
click at [41, 141] on div "Campaigns" at bounding box center [30, 145] width 40 height 9
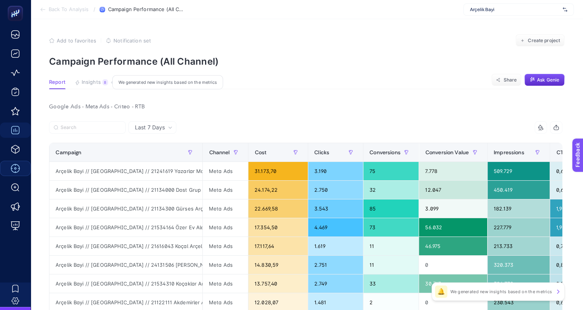
click at [86, 84] on span "Insights" at bounding box center [91, 82] width 19 height 6
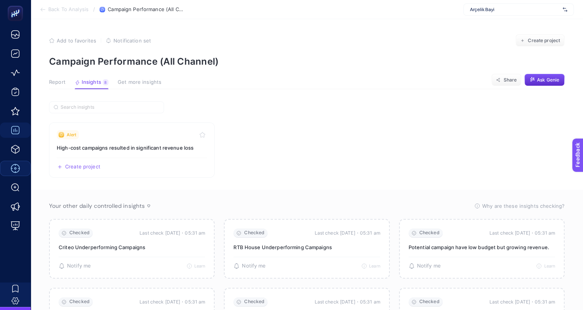
click at [55, 83] on span "Report" at bounding box center [57, 82] width 16 height 6
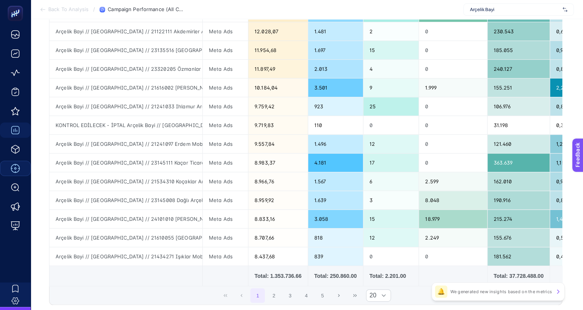
scroll to position [329, 0]
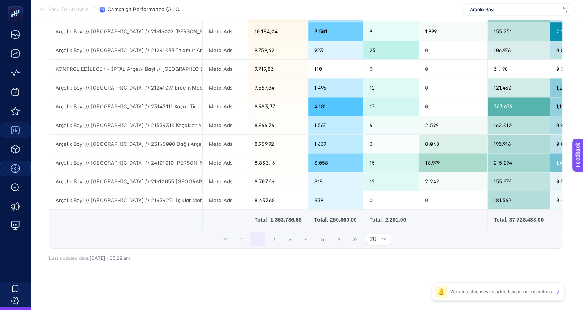
click at [498, 295] on div "🔔 We generated new insights based on the metrics" at bounding box center [498, 292] width 133 height 18
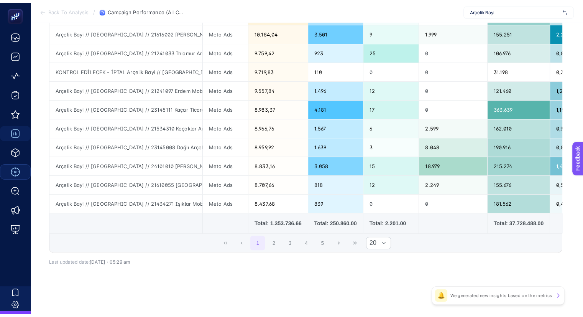
scroll to position [136, 0]
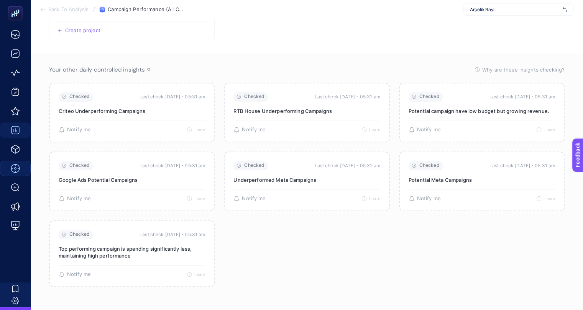
click at [378, 260] on section "Checked Last check today・05:31 am Criteo Underperforming Campaigns 🔔 There is n…" at bounding box center [307, 185] width 516 height 205
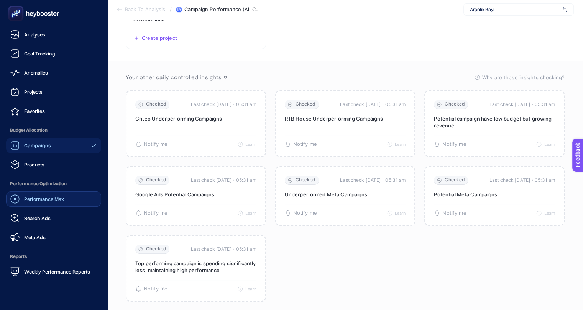
click at [30, 203] on div "Performance Max" at bounding box center [37, 199] width 54 height 9
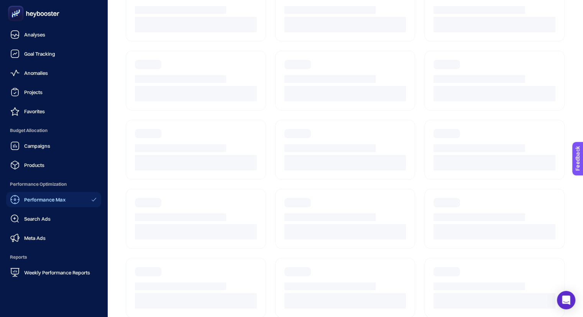
scroll to position [18, 0]
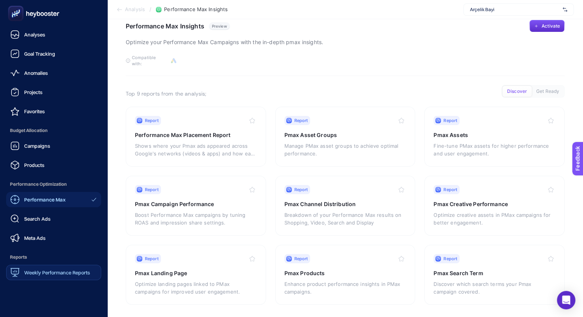
click at [41, 271] on span "Weekly Performance Reports" at bounding box center [57, 272] width 66 height 6
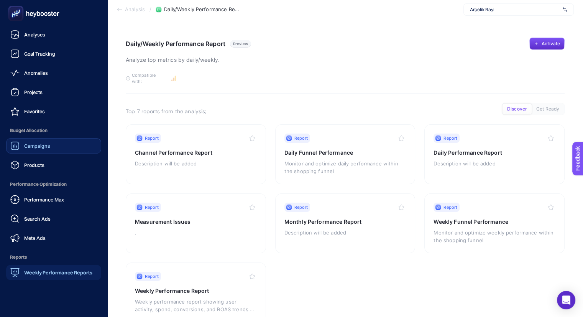
click at [47, 142] on div "Campaigns" at bounding box center [30, 145] width 40 height 9
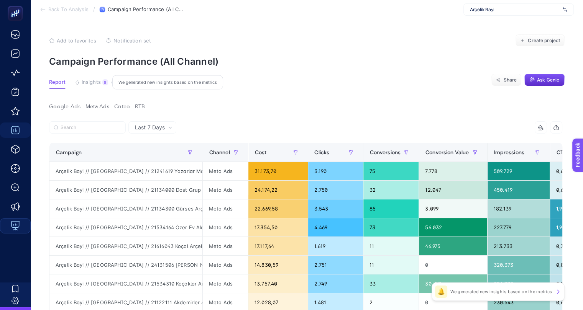
click at [90, 79] on span "Insights" at bounding box center [91, 82] width 19 height 6
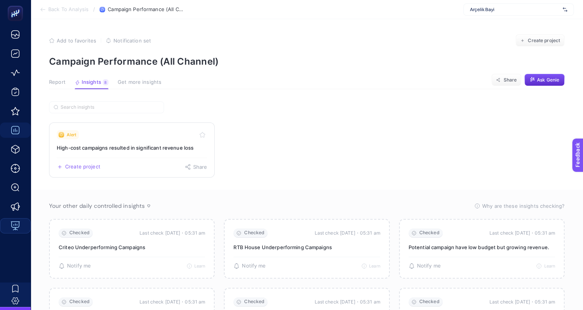
click at [103, 146] on h3 "High-cost campaigns resulted in significant revenue loss" at bounding box center [132, 148] width 150 height 8
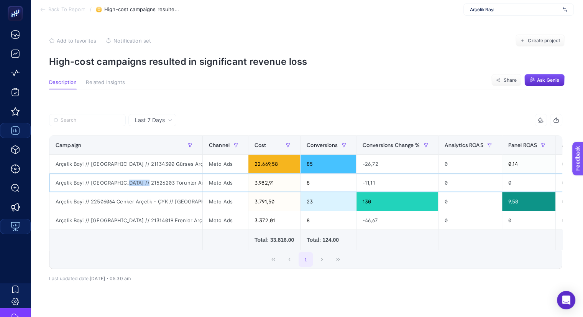
drag, startPoint x: 145, startPoint y: 180, endPoint x: 122, endPoint y: 181, distance: 23.0
click at [122, 181] on div "Arçelik Bayi // Kampanya // 21526203 Torunlar Arçelik - ÇYK // Marmara Bölgesi …" at bounding box center [125, 182] width 153 height 18
copy div "21526203"
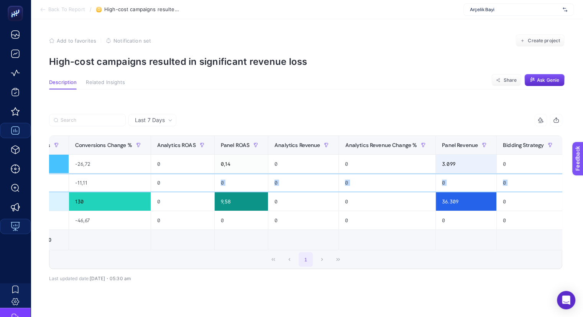
drag, startPoint x: 501, startPoint y: 184, endPoint x: 588, endPoint y: 183, distance: 87.8
click at [583, 183] on html "Back To Report / High-cost campaigns resulted in significant revenue loss Arçel…" at bounding box center [291, 158] width 583 height 317
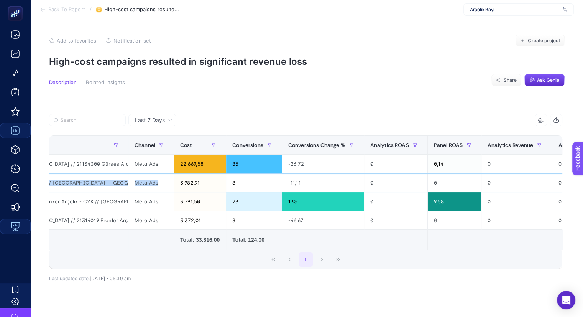
scroll to position [0, 311]
drag, startPoint x: 98, startPoint y: 181, endPoint x: 164, endPoint y: 183, distance: 66.0
click at [164, 183] on tr "Arçelik Bayi // Kampanya // 21526203 Torunlar Arçelik - ÇYK // Marmara Bölgesi …" at bounding box center [496, 182] width 1043 height 19
click at [95, 185] on div "Arçelik Bayi // Kampanya // 21526203 Torunlar Arçelik - ÇYK // Marmara Bölgesi …" at bounding box center [51, 182] width 153 height 18
drag, startPoint x: 103, startPoint y: 181, endPoint x: 135, endPoint y: 182, distance: 31.4
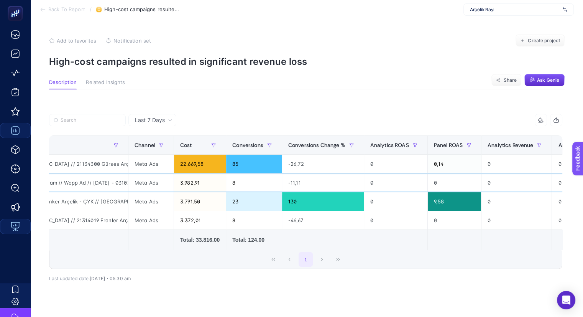
click at [135, 182] on tr "Arçelik Bayi // Kampanya // 21526203 Torunlar Arçelik - ÇYK // Marmara Bölgesi …" at bounding box center [496, 182] width 1043 height 19
click at [175, 183] on div "3.982,91" at bounding box center [200, 182] width 52 height 18
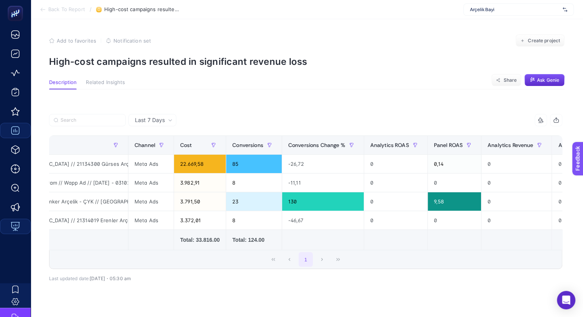
click at [142, 125] on div "Last 7 Days" at bounding box center [152, 120] width 48 height 12
click at [301, 110] on div "Last 7 Days Last 7 Days 12 items selected Campaign Channel Cost Conversions Con…" at bounding box center [306, 211] width 526 height 219
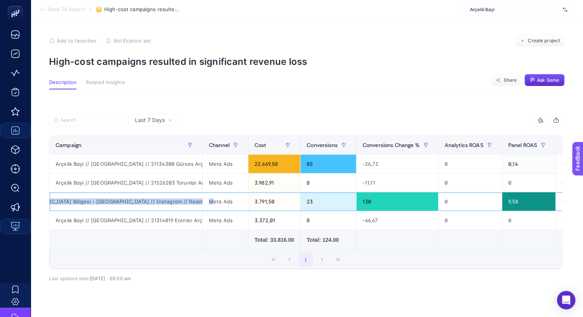
scroll to position [0, 210]
drag, startPoint x: 151, startPoint y: 199, endPoint x: 214, endPoint y: 202, distance: 62.6
click at [214, 202] on tr "Arçelik Bayi // 22506064 Cenker Arçelik - ÇYK // Ankara Bölgesi - Ankara // Ins…" at bounding box center [570, 201] width 1043 height 19
click at [175, 204] on div "Arçelik Bayi // 22506064 Cenker Arçelik - ÇYK // Ankara Bölgesi - Ankara // Ins…" at bounding box center [125, 201] width 153 height 18
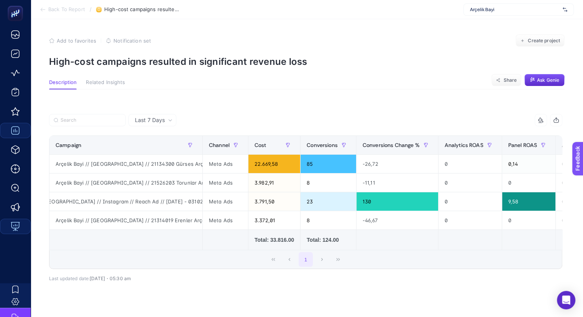
drag, startPoint x: 205, startPoint y: 245, endPoint x: 231, endPoint y: 246, distance: 25.7
click at [231, 246] on td at bounding box center [226, 240] width 46 height 20
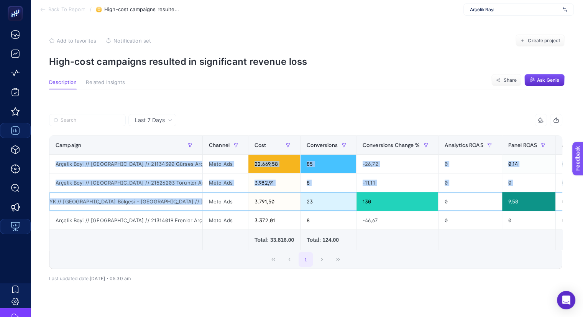
scroll to position [0, 0]
drag, startPoint x: 85, startPoint y: 196, endPoint x: 32, endPoint y: 194, distance: 53.7
click at [32, 194] on article "Add to favorites false Notification set Create project High-cost campaigns resu…" at bounding box center [307, 177] width 552 height 317
click at [103, 199] on div "Arçelik Bayi // 22506064 Cenker Arçelik - ÇYK // Ankara Bölgesi - Ankara // Ins…" at bounding box center [125, 201] width 153 height 18
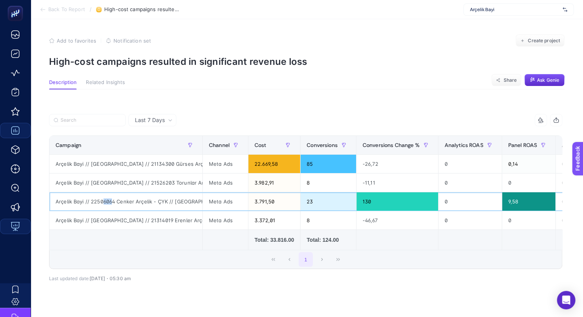
drag, startPoint x: 113, startPoint y: 199, endPoint x: 102, endPoint y: 199, distance: 10.4
click at [102, 199] on div "Arçelik Bayi // 22506064 Cenker Arçelik - ÇYK // Ankara Bölgesi - Ankara // Ins…" at bounding box center [125, 201] width 153 height 18
click at [117, 204] on div "Arçelik Bayi // 22506064 Cenker Arçelik - ÇYK // Ankara Bölgesi - Ankara // Ins…" at bounding box center [125, 201] width 153 height 18
drag, startPoint x: 114, startPoint y: 200, endPoint x: 92, endPoint y: 200, distance: 22.6
click at [92, 200] on div "Arçelik Bayi // 22506064 Cenker Arçelik - ÇYK // Ankara Bölgesi - Ankara // Ins…" at bounding box center [125, 201] width 153 height 18
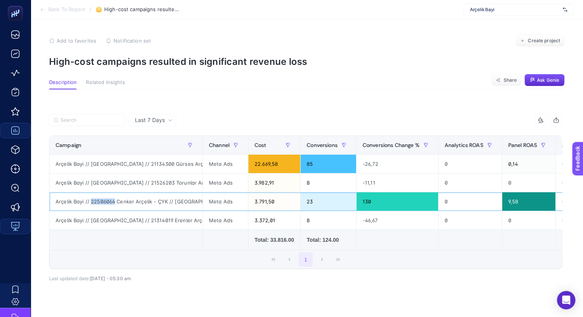
copy div "22506064"
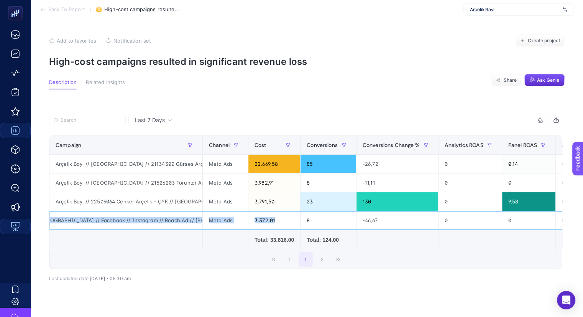
scroll to position [0, 261]
drag, startPoint x: 148, startPoint y: 220, endPoint x: 382, endPoint y: 223, distance: 233.5
click at [382, 223] on tr "Arçelik Bayi // Kampanya // 21314019 Erenler Arçelik - Bolu - ÇYK - Düzce // Ma…" at bounding box center [570, 220] width 1043 height 19
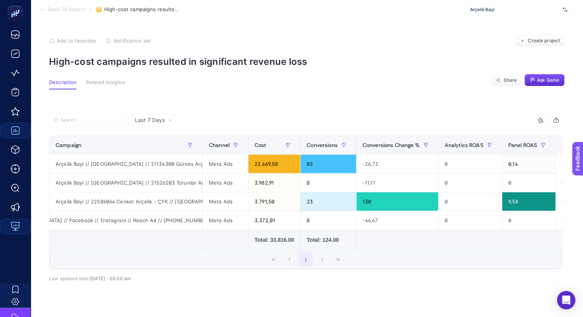
click at [405, 238] on td at bounding box center [397, 240] width 82 height 20
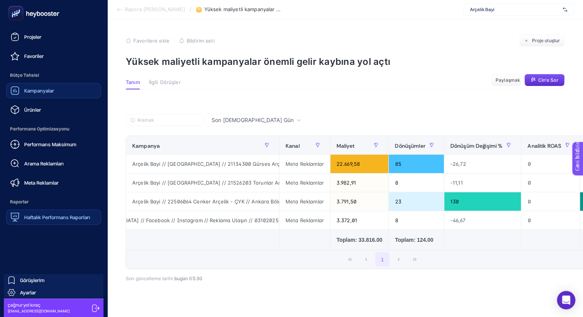
scroll to position [17, 0]
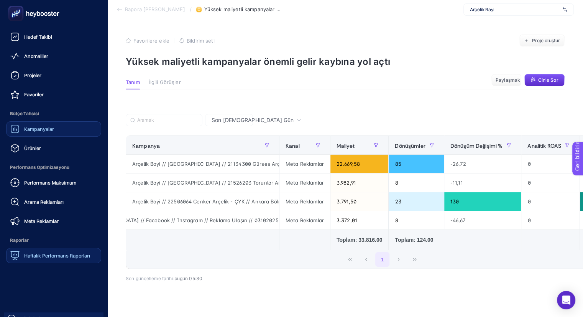
click at [51, 133] on link "Kampanyalar" at bounding box center [53, 128] width 95 height 15
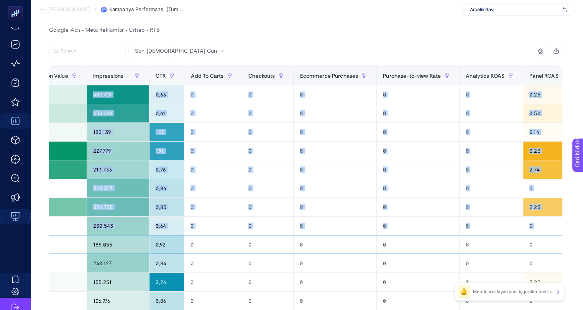
scroll to position [0, 511]
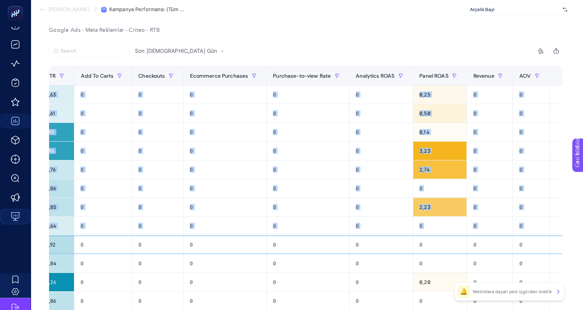
drag, startPoint x: 357, startPoint y: 250, endPoint x: 588, endPoint y: 235, distance: 231.7
click at [583, 234] on html "Analize Geri Dön / Kampanya Performansı (Tüm Kanallar) Arçelik Bayi Favorilere …" at bounding box center [291, 78] width 583 height 310
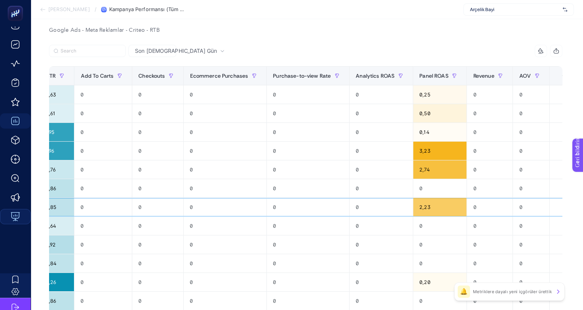
click at [350, 212] on div "0" at bounding box center [381, 207] width 63 height 18
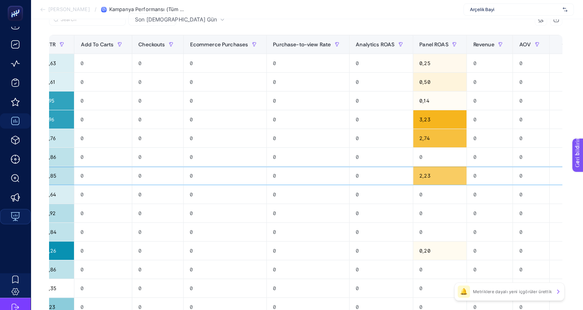
scroll to position [60, 3]
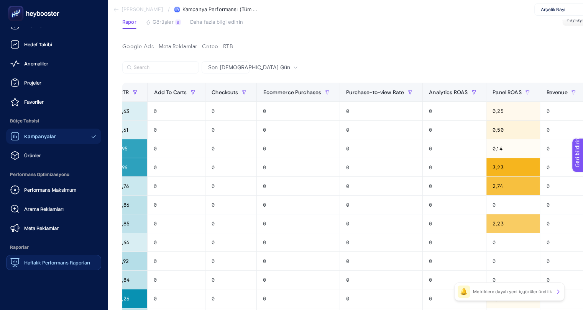
click at [27, 264] on font "Haftalık Performans Raporları" at bounding box center [57, 263] width 66 height 6
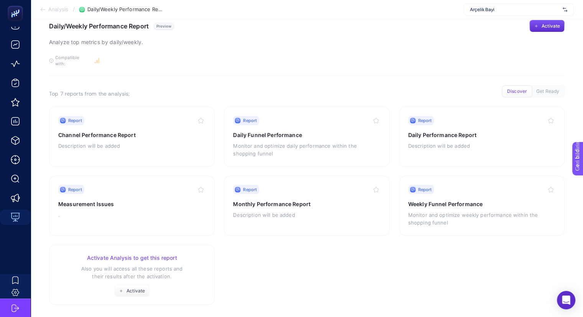
scroll to position [24, 0]
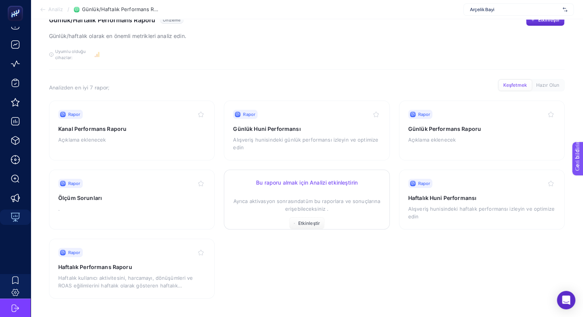
click at [322, 199] on font "tüm bu raporlara ve sonuçlarına erişebileceksiniz ." at bounding box center [332, 205] width 95 height 14
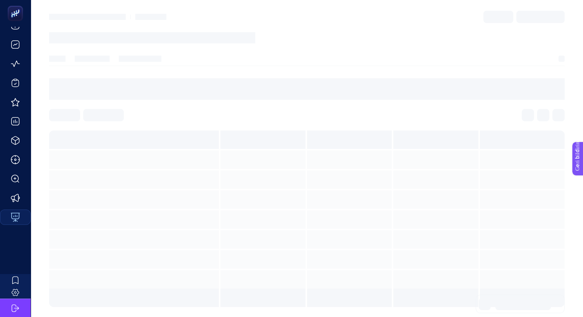
scroll to position [3, 0]
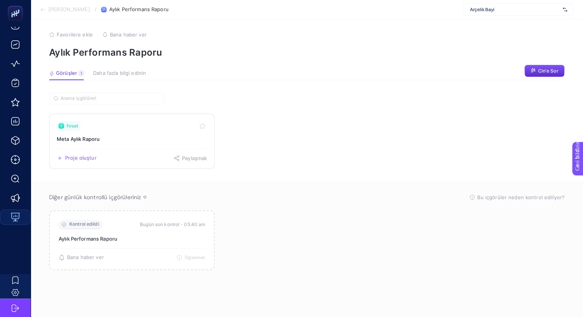
click at [128, 140] on h3 "Meta Aylık Raporu" at bounding box center [132, 139] width 150 height 8
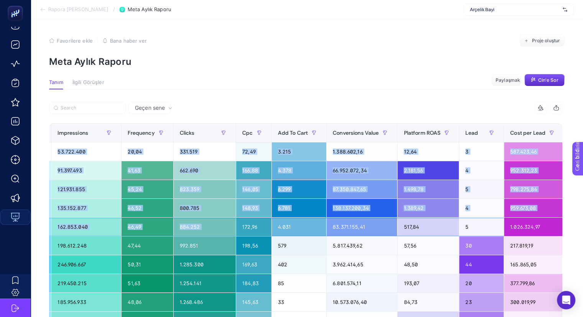
scroll to position [0, 3]
drag, startPoint x: 389, startPoint y: 229, endPoint x: 572, endPoint y: 226, distance: 182.1
click at [583, 217] on html "Rapora Geri Dön / Meta Aylık Raporu Arçelik Bayi Favorilere ekle YANLIŞ Bana ha…" at bounding box center [291, 158] width 583 height 317
click at [398, 256] on div "48,50" at bounding box center [428, 264] width 61 height 18
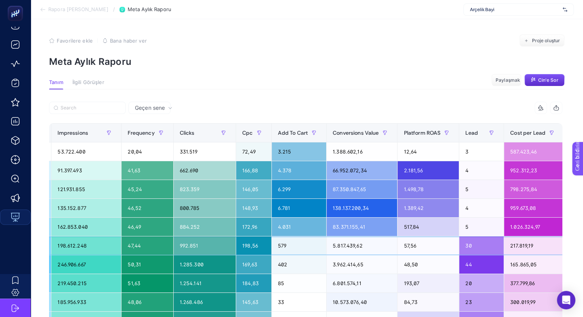
click at [398, 253] on div "57,56" at bounding box center [428, 245] width 61 height 18
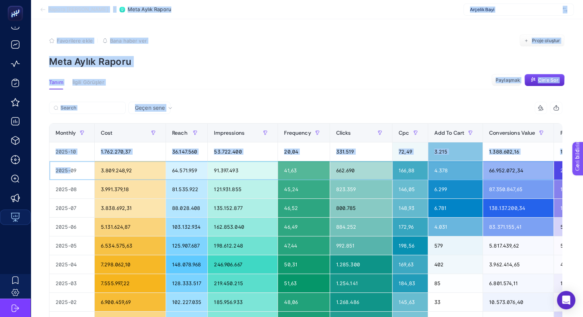
scroll to position [0, 0]
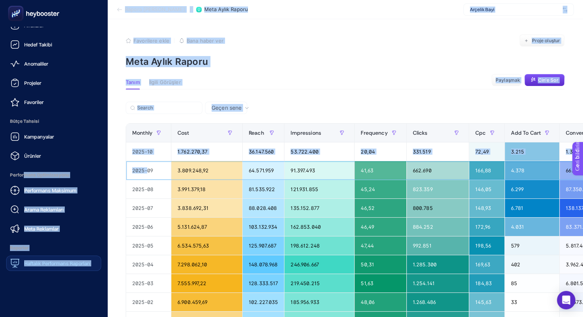
drag, startPoint x: 60, startPoint y: 165, endPoint x: 28, endPoint y: 169, distance: 32.8
click at [25, 169] on div "Analizler Hedef Takibi Anomaliler Projeler Favoriler Bütçe Tahsisi Kampanyalar …" at bounding box center [291, 246] width 583 height 493
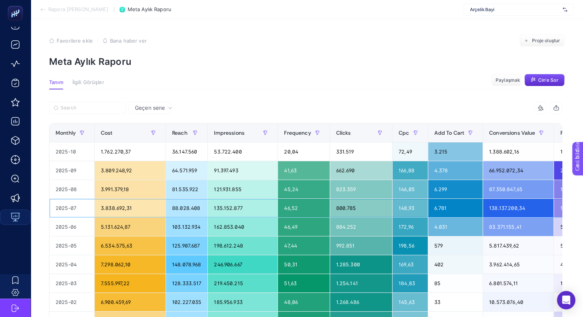
click at [181, 211] on div "88.028.408" at bounding box center [186, 208] width 41 height 18
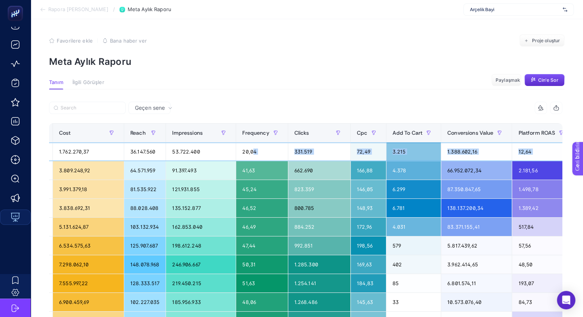
drag, startPoint x: 278, startPoint y: 154, endPoint x: 569, endPoint y: 157, distance: 291.3
click at [568, 157] on div "Geçen sene 11 items selected Monthly Cost Reach Impressions Frequency Clicks Cp…" at bounding box center [306, 290] width 526 height 376
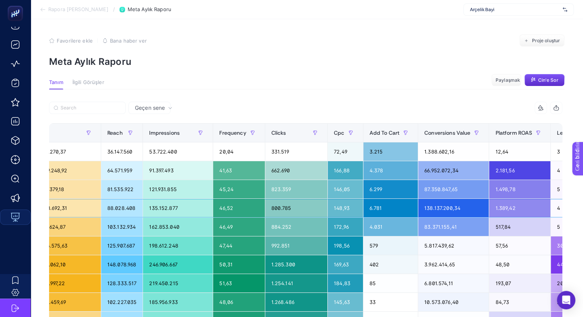
click at [495, 212] on div "1.389,42" at bounding box center [519, 208] width 61 height 18
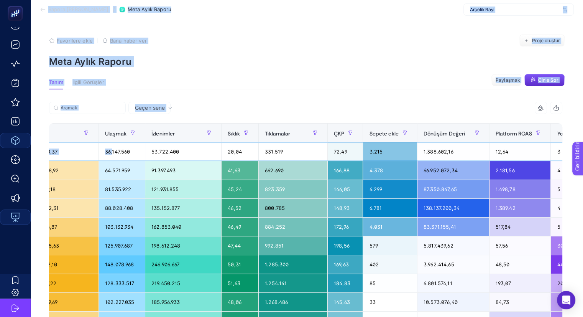
scroll to position [0, 0]
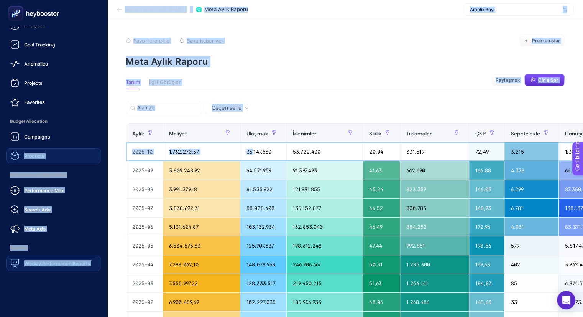
drag, startPoint x: 93, startPoint y: 156, endPoint x: 12, endPoint y: 159, distance: 80.6
click at [12, 159] on div "Analyses Goal Tracking Anomalies Projects Favorites Budget Allocation Campaigns…" at bounding box center [291, 246] width 583 height 493
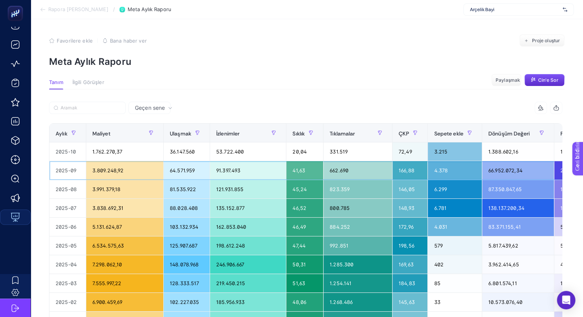
click at [149, 178] on tr "2025-09 3.809.248,92 64.571.959 91.397.493 41,63 662.690 166,88 4.378 66.952.07…" at bounding box center [430, 170] width 762 height 19
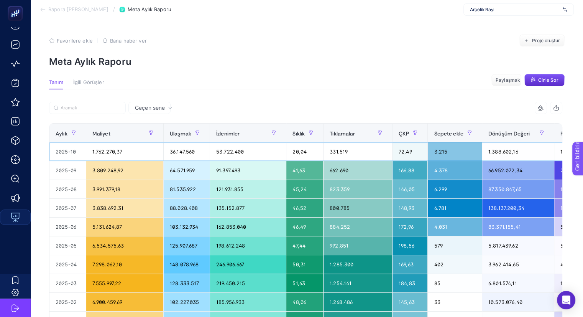
click at [105, 155] on div "1.762.270,37" at bounding box center [124, 151] width 77 height 18
click at [72, 154] on div "2025-10" at bounding box center [67, 151] width 36 height 18
click at [432, 155] on div "3.215" at bounding box center [455, 151] width 54 height 18
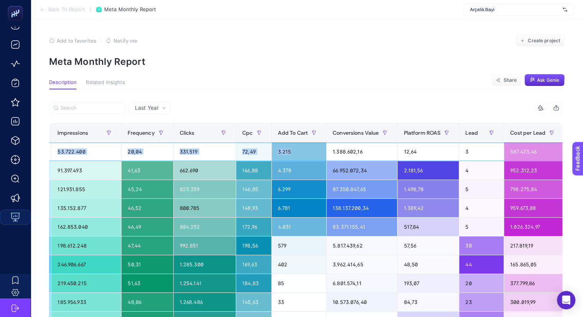
scroll to position [0, 3]
drag, startPoint x: 442, startPoint y: 155, endPoint x: 24, endPoint y: 8, distance: 443.6
click at [583, 151] on html "Back To Report / Meta Monthly Report Arçelik Bayi Add to favorites false Notify…" at bounding box center [291, 158] width 583 height 317
click at [504, 181] on div "798.275,84" at bounding box center [534, 189] width 60 height 18
click at [564, 184] on td at bounding box center [578, 189] width 28 height 19
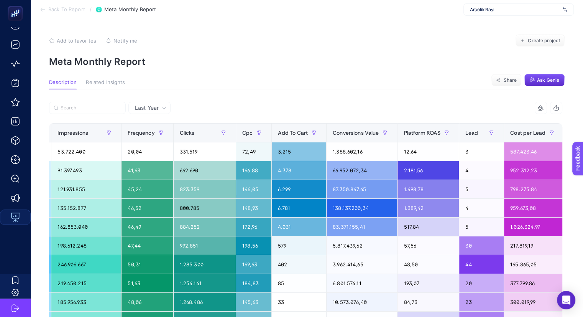
scroll to position [3, 0]
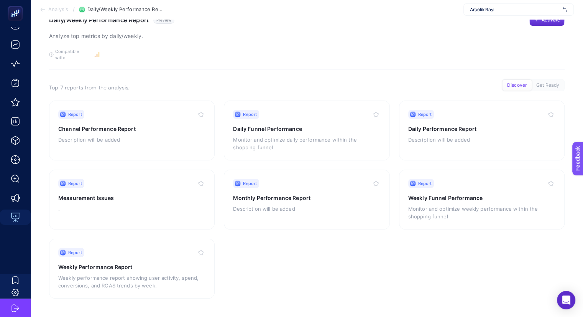
scroll to position [18, 0]
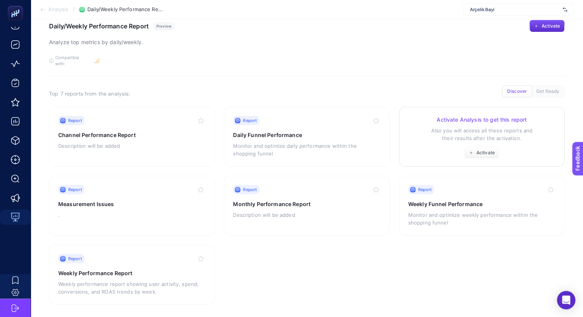
click at [468, 126] on p "Also you will access all these reports and their results after the activation." at bounding box center [481, 133] width 147 height 15
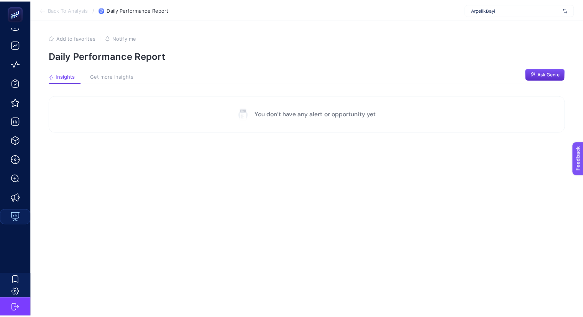
scroll to position [18, 0]
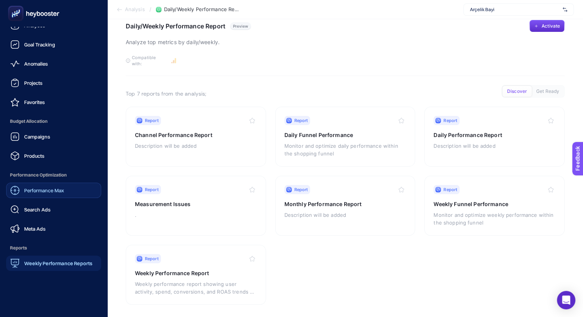
click at [18, 193] on icon at bounding box center [14, 190] width 9 height 9
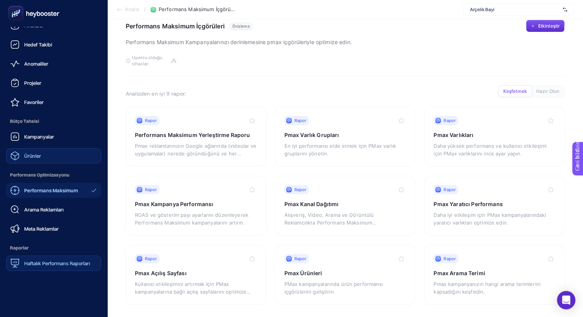
click at [22, 161] on link "Ürünler" at bounding box center [53, 155] width 95 height 15
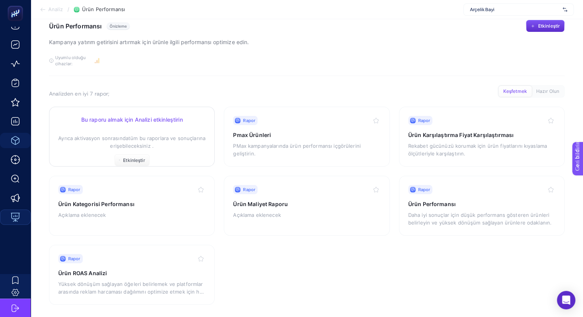
click at [99, 135] on font "Ayrıca aktivasyon sonrasında" at bounding box center [93, 138] width 70 height 6
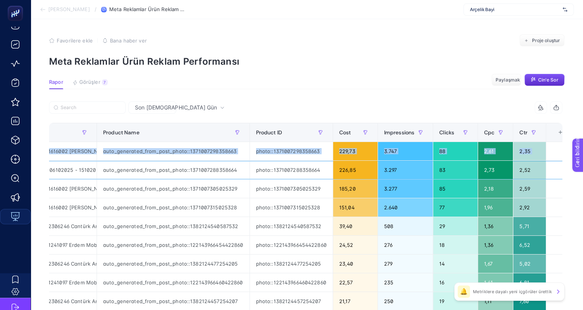
scroll to position [0, 3]
drag, startPoint x: 193, startPoint y: 165, endPoint x: 588, endPoint y: 161, distance: 395.6
click at [583, 161] on html "Analize Geri Dön / Meta Reklamlar Ürün Reklam Performansı Arçelik Bayi Favorile…" at bounding box center [291, 155] width 583 height 310
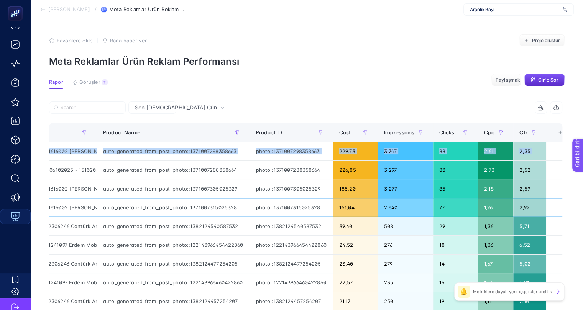
click at [546, 209] on td at bounding box center [560, 208] width 28 height 19
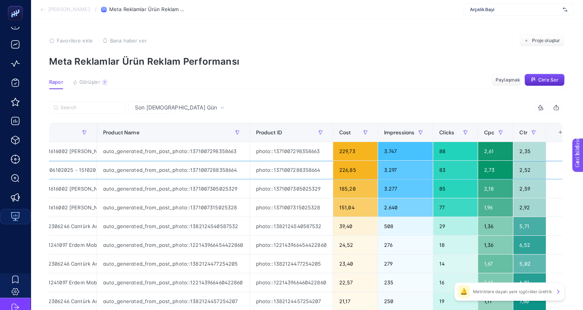
click at [546, 166] on td at bounding box center [560, 170] width 28 height 19
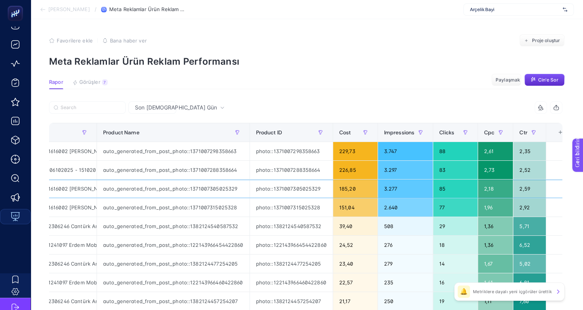
click at [550, 186] on td at bounding box center [560, 189] width 28 height 19
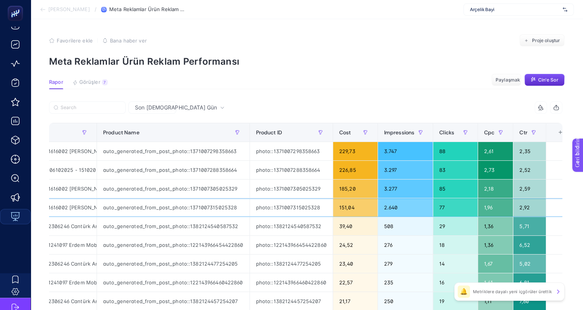
click at [550, 205] on td at bounding box center [560, 208] width 28 height 19
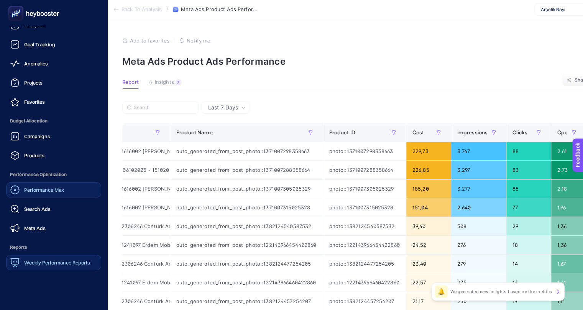
click at [37, 191] on span "Performance Max" at bounding box center [44, 190] width 40 height 6
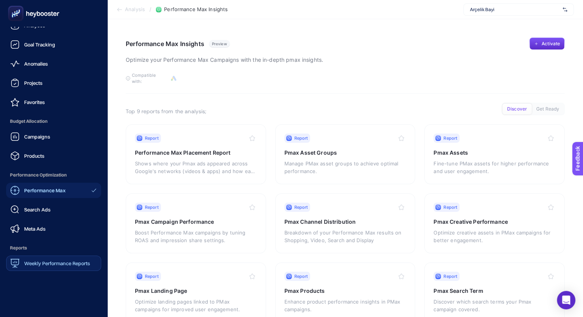
click at [49, 263] on span "Weekly Performance Reports" at bounding box center [57, 263] width 66 height 6
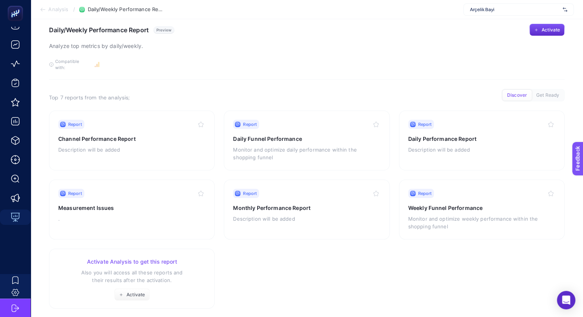
scroll to position [18, 0]
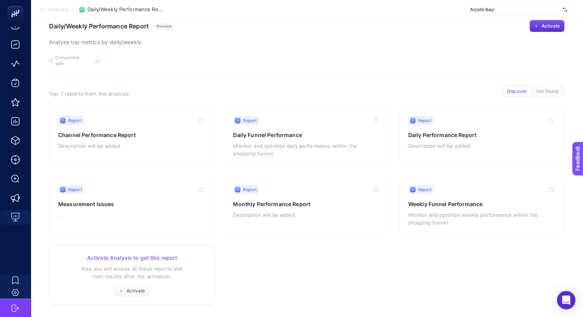
click at [103, 266] on p "Also you will access all these reports and their results after the activation." at bounding box center [131, 271] width 147 height 15
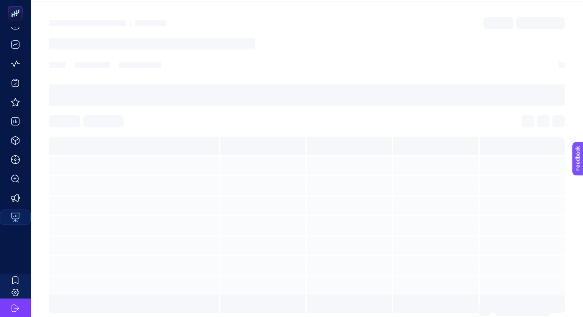
scroll to position [3, 0]
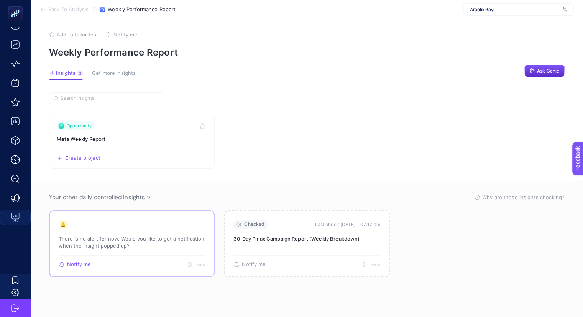
click at [148, 242] on p "There is no alert for now. Would you like to get a notification when the insigh…" at bounding box center [132, 242] width 146 height 14
click at [100, 227] on div "🔔 There is no alert for now. Would you like to get a notification when the insi…" at bounding box center [132, 237] width 146 height 35
click at [63, 225] on div "🔔" at bounding box center [63, 224] width 9 height 9
click at [320, 82] on article "Add to favorites false Notify me Weekly Performance Report Insights 3 We genera…" at bounding box center [307, 164] width 552 height 297
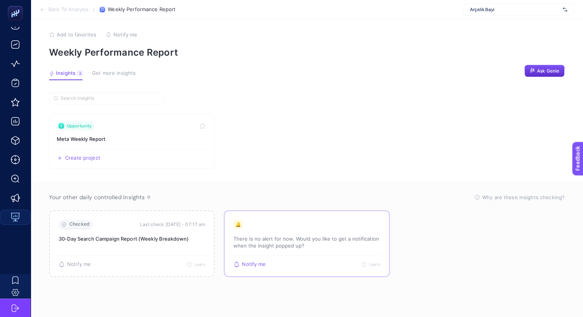
click at [239, 226] on div "🔔" at bounding box center [237, 224] width 9 height 9
click at [304, 244] on p "There is no alert for now. Would you like to get a notification when the insigh…" at bounding box center [306, 242] width 146 height 14
click at [131, 134] on link "Opportunity Meta Weekly Report Create project Share" at bounding box center [132, 140] width 166 height 55
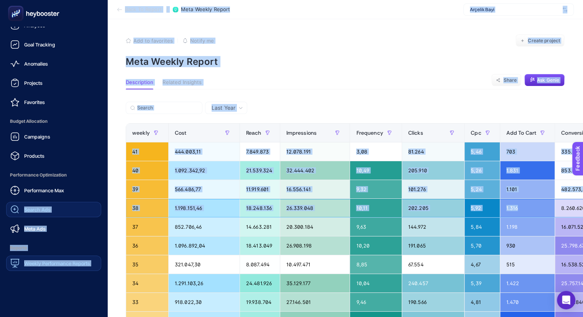
drag, startPoint x: 421, startPoint y: 214, endPoint x: 20, endPoint y: 210, distance: 401.4
click at [20, 210] on div "Analyses Goal Tracking Anomalies Projects Favorites Budget Allocation Campaigns…" at bounding box center [291, 312] width 583 height 624
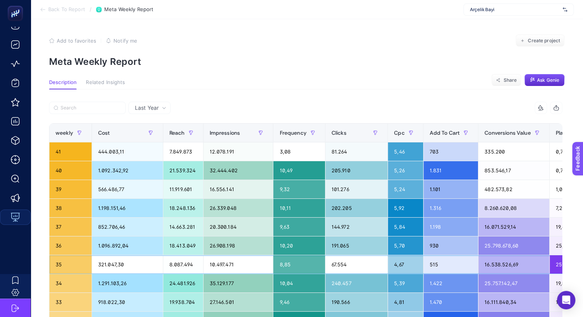
click at [250, 261] on div "10.497.471" at bounding box center [239, 264] width 70 height 18
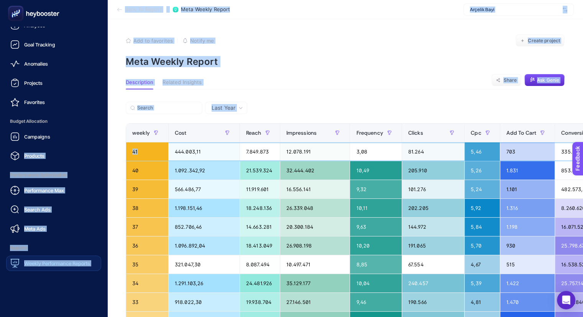
drag, startPoint x: 64, startPoint y: 153, endPoint x: 0, endPoint y: 151, distance: 63.6
click at [0, 151] on div "Analyses Goal Tracking Anomalies Projects Favorites Budget Allocation Campaigns…" at bounding box center [291, 312] width 583 height 624
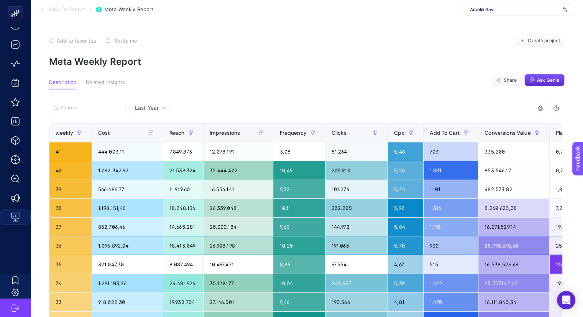
click at [163, 236] on td "18.413.049" at bounding box center [183, 245] width 40 height 19
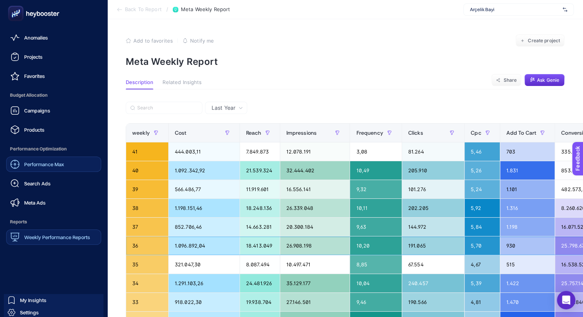
scroll to position [48, 0]
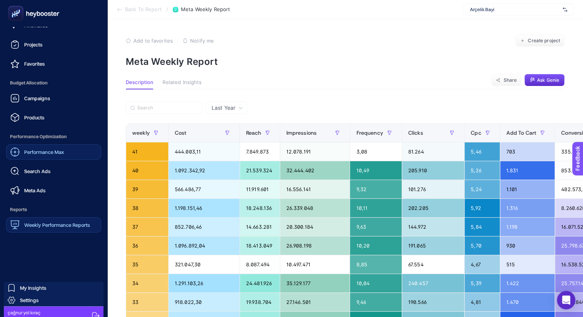
click at [28, 153] on span "Performance Max" at bounding box center [44, 152] width 40 height 6
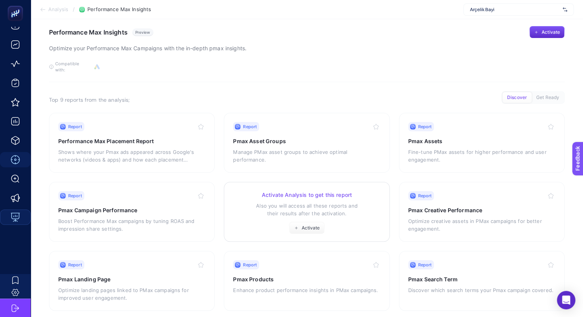
scroll to position [18, 0]
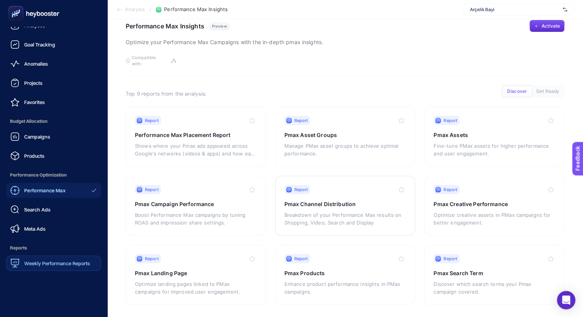
click at [58, 270] on link "Weekly Performance Reports" at bounding box center [53, 262] width 95 height 15
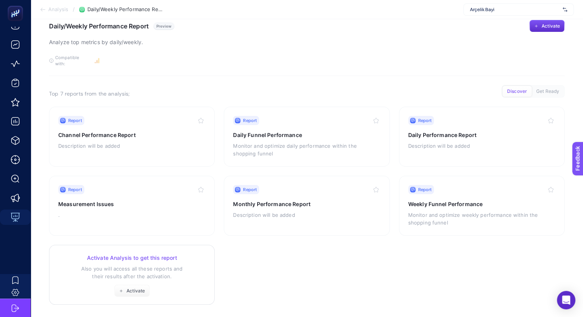
click at [113, 278] on div "Activate Analysis to get this report Also you will access all these reports and…" at bounding box center [131, 275] width 147 height 43
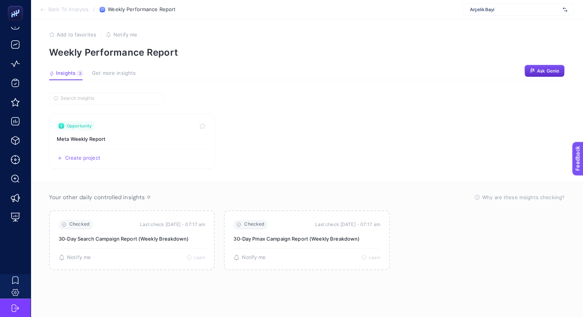
scroll to position [3, 0]
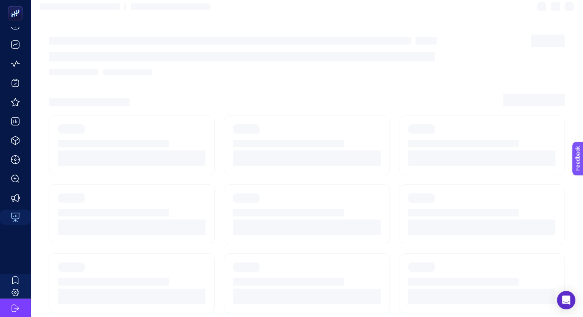
scroll to position [18, 0]
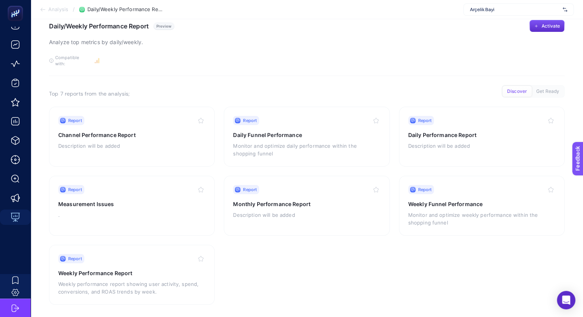
click at [368, 261] on section "Report Channel Performance Report Description will be added Report Daily Funnel…" at bounding box center [307, 206] width 516 height 198
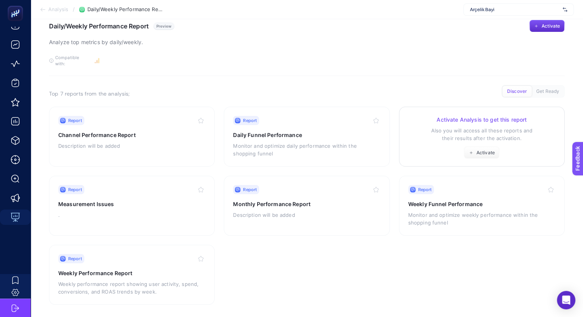
click at [433, 138] on div "Activate Analysis to get this report Also you will access all these reports and…" at bounding box center [481, 137] width 147 height 43
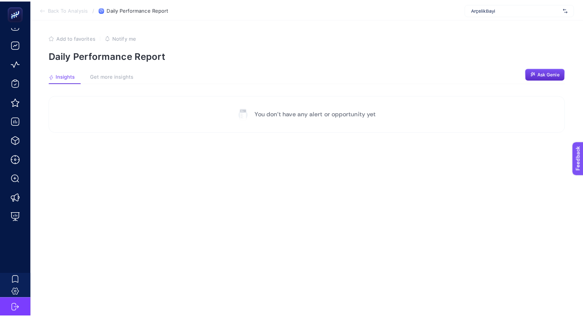
scroll to position [18, 0]
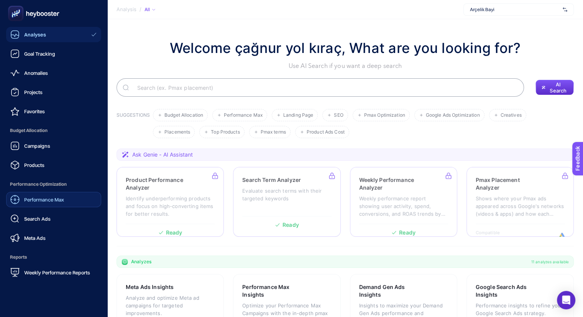
click at [32, 203] on div "Performance Max" at bounding box center [37, 199] width 54 height 9
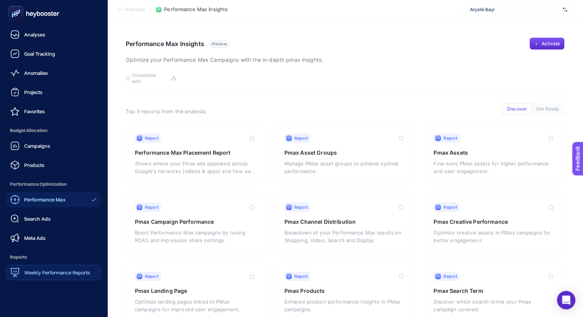
click at [41, 270] on span "Weekly Performance Reports" at bounding box center [57, 272] width 66 height 6
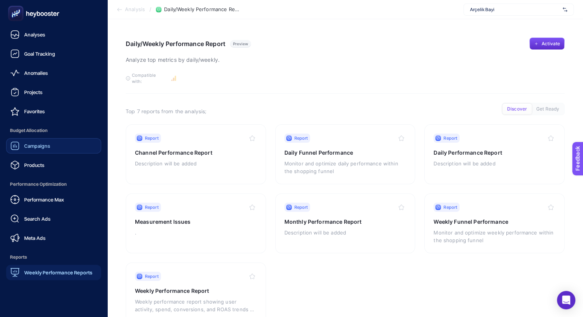
click at [27, 148] on span "Campaigns" at bounding box center [37, 146] width 26 height 6
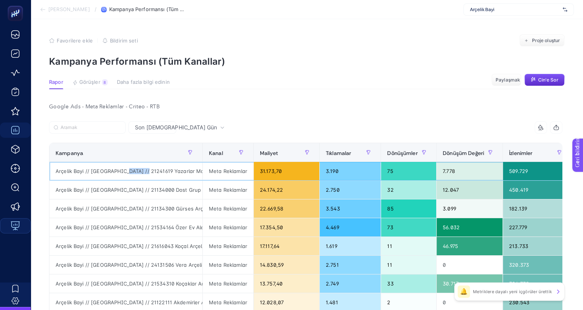
drag, startPoint x: 123, startPoint y: 171, endPoint x: 144, endPoint y: 171, distance: 21.1
click at [144, 171] on font "Arçelik Bayi // [GEOGRAPHIC_DATA] // 21241619 Yazarlar Mobilya Arçelik - ÇYK //…" at bounding box center [314, 171] width 516 height 6
copy font "21241619"
drag, startPoint x: 175, startPoint y: 171, endPoint x: 288, endPoint y: 171, distance: 112.7
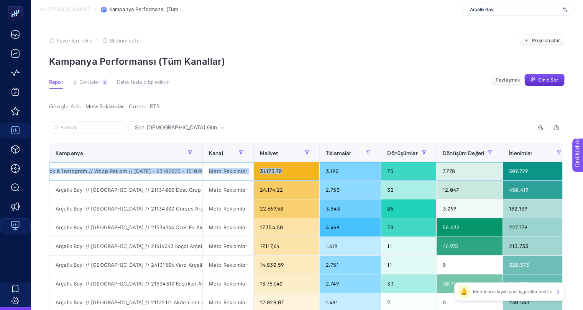
click at [288, 171] on tr "Arçelik Bayi // [GEOGRAPHIC_DATA] // 21241619 Yazarlar Mobilya Arçelik - ÇYK //…" at bounding box center [593, 171] width 1089 height 19
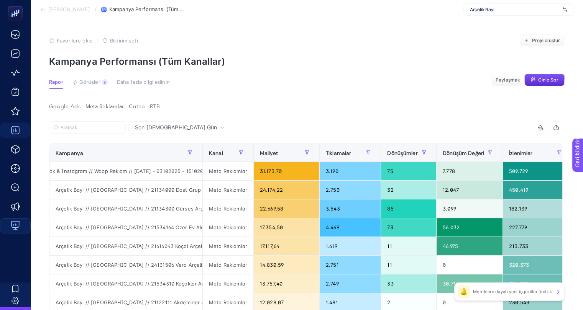
click at [161, 130] on font "Son [DEMOGRAPHIC_DATA] Gün" at bounding box center [176, 127] width 82 height 7
click at [154, 124] on span "Son 7 Gün" at bounding box center [176, 128] width 82 height 8
click at [152, 126] on font "Son 7 Gün" at bounding box center [176, 127] width 82 height 7
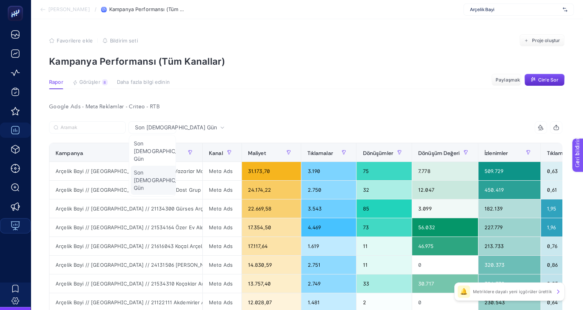
click at [142, 169] on font "Son 30 Gün" at bounding box center [163, 180] width 59 height 22
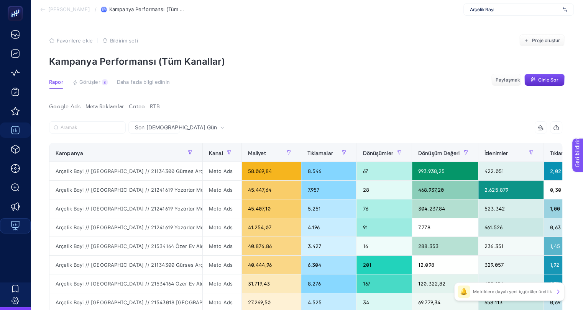
click at [149, 132] on div "Son 30 Gün" at bounding box center [154, 128] width 52 height 12
click at [149, 128] on font "Son 30 Gün" at bounding box center [176, 127] width 82 height 7
click at [150, 143] on th "Kampanya" at bounding box center [125, 152] width 153 height 19
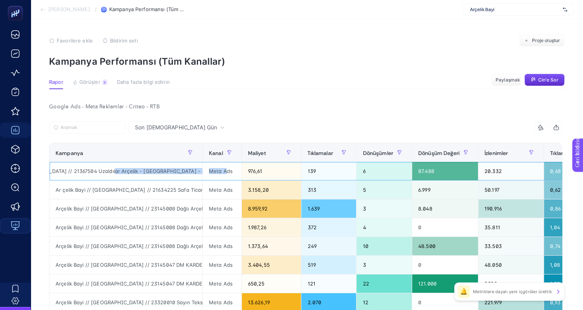
scroll to position [0, 311]
drag, startPoint x: 182, startPoint y: 174, endPoint x: 241, endPoint y: 172, distance: 58.7
click at [241, 172] on tr "Açelik Bayi // Kampanya // 21367504 Uzaldılar Arçelik - Zonguldak - ÇYK // Marm…" at bounding box center [579, 171] width 1061 height 19
click at [153, 177] on div "Açelik Bayi // Kampanya // 21367504 Uzaldılar Arçelik - Zonguldak - ÇYK // Marm…" at bounding box center [125, 171] width 153 height 18
drag, startPoint x: 152, startPoint y: 172, endPoint x: 547, endPoint y: 178, distance: 395.6
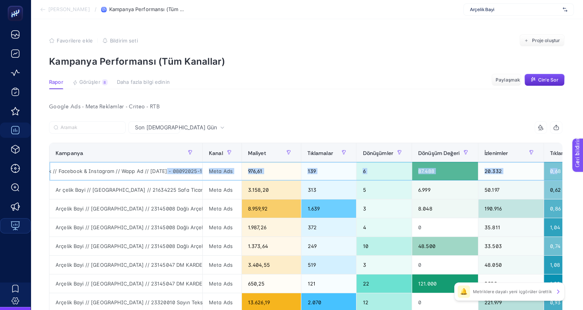
click at [547, 178] on tr "Açelik Bayi // Kampanya // 21367504 Uzaldılar Arçelik - Zonguldak - ÇYK // Marm…" at bounding box center [579, 171] width 1061 height 19
click at [457, 180] on div "87.488" at bounding box center [445, 171] width 66 height 18
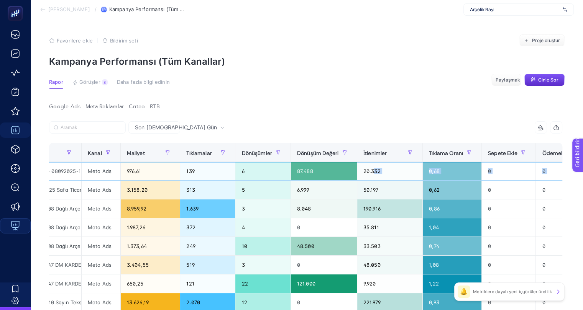
scroll to position [0, 445]
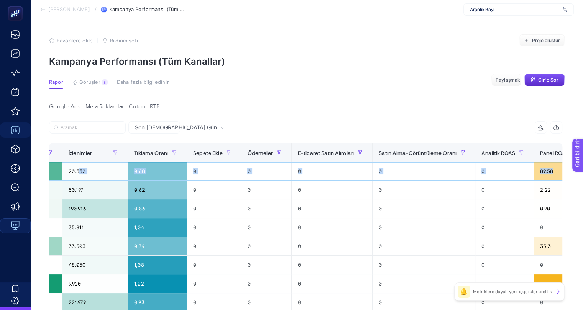
drag, startPoint x: 489, startPoint y: 176, endPoint x: 588, endPoint y: 178, distance: 99.3
click at [583, 178] on html "Analize Geri Dön / Kampanya Performansı (Tüm Kanallar) Arçelik Bayi Favorilere …" at bounding box center [291, 155] width 583 height 310
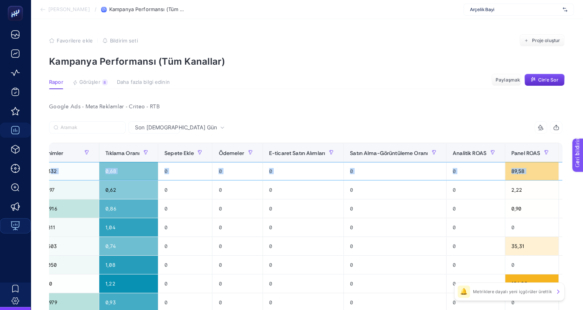
click at [344, 179] on div "0" at bounding box center [395, 171] width 102 height 18
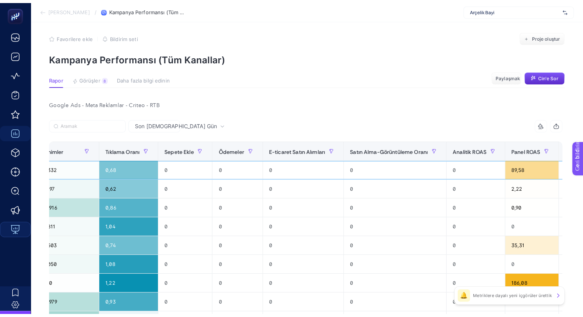
scroll to position [0, 0]
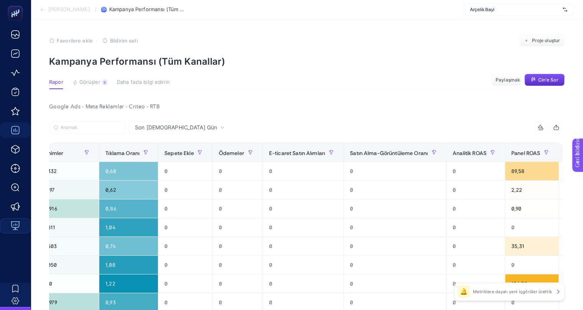
click at [138, 129] on font "Son 30 Gün" at bounding box center [176, 127] width 82 height 7
click at [146, 131] on div "Son 30 Gün" at bounding box center [154, 128] width 52 height 12
click at [146, 129] on font "Son 30 Gün" at bounding box center [176, 127] width 82 height 7
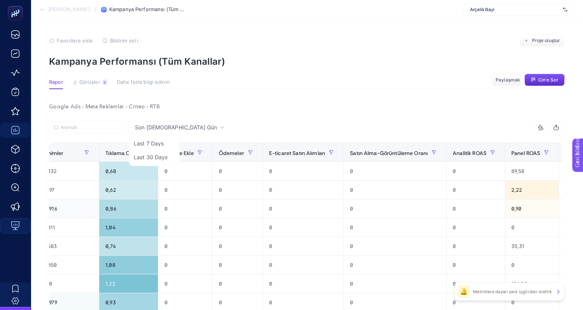
click at [146, 129] on font "Son 30 Gün" at bounding box center [176, 127] width 82 height 7
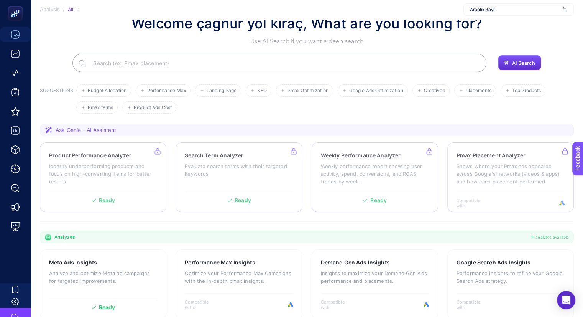
scroll to position [38, 0]
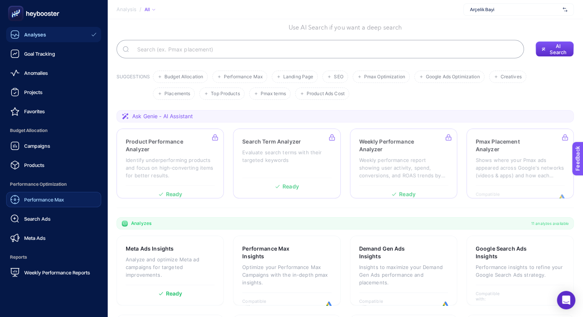
click at [40, 204] on link "Performance Max" at bounding box center [53, 199] width 95 height 15
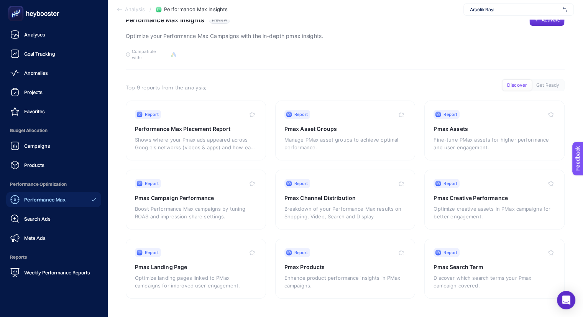
scroll to position [18, 0]
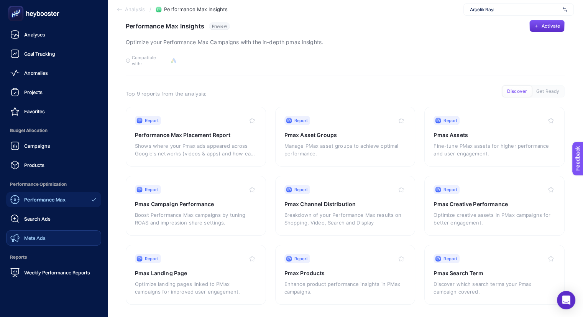
click at [41, 237] on span "Meta Ads" at bounding box center [34, 238] width 21 height 6
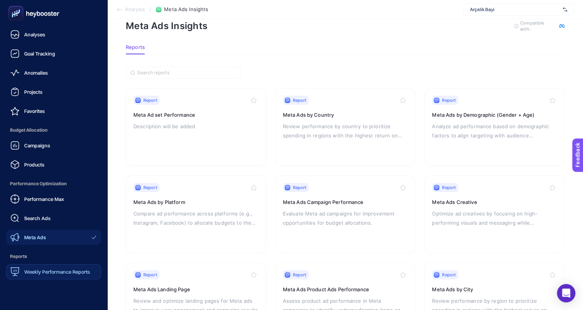
click at [42, 274] on span "Weekly Performance Reports" at bounding box center [57, 272] width 66 height 6
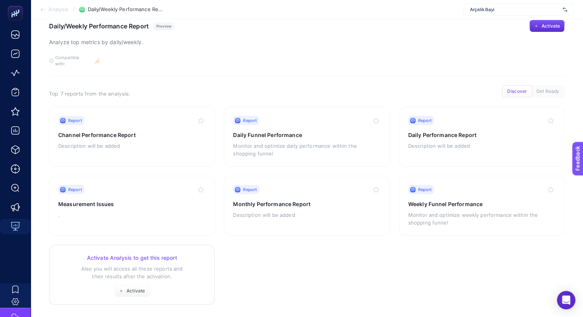
click at [164, 273] on p "Also you will access all these reports and their results after the activation." at bounding box center [131, 271] width 147 height 15
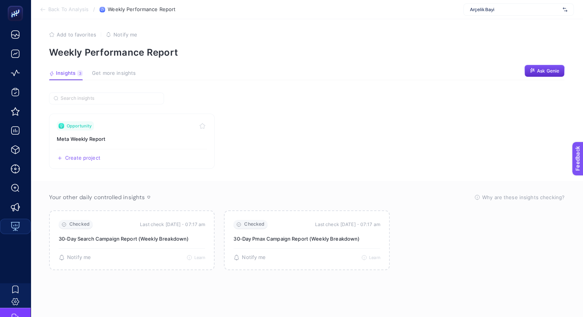
scroll to position [3, 0]
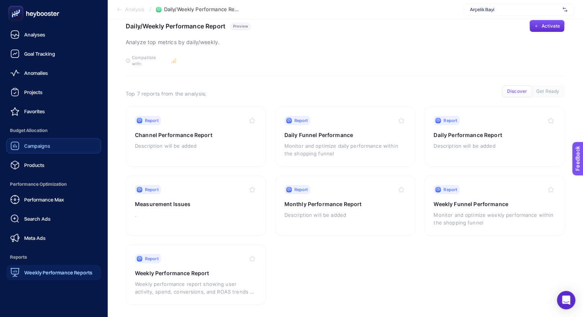
click at [35, 147] on span "Campaigns" at bounding box center [37, 146] width 26 height 6
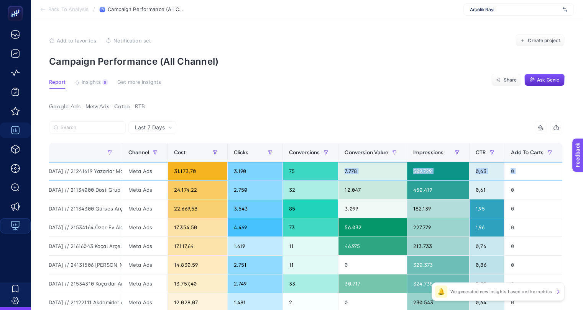
scroll to position [0, 367]
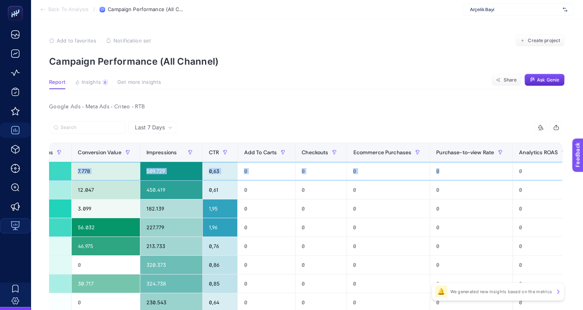
drag, startPoint x: 424, startPoint y: 176, endPoint x: 0, endPoint y: 9, distance: 455.3
click at [583, 171] on html "Back To Analysis / Campaign Performance (All Channel) Arçelik Bayi Add to favor…" at bounding box center [291, 155] width 583 height 310
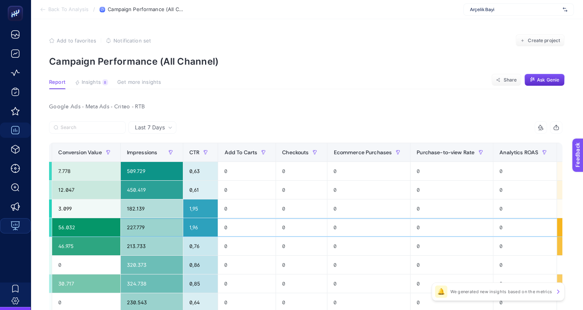
click at [411, 224] on div "0" at bounding box center [452, 227] width 82 height 18
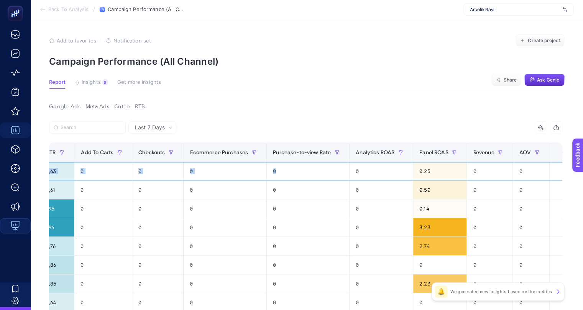
scroll to position [0, 3]
drag, startPoint x: 461, startPoint y: 179, endPoint x: 550, endPoint y: 187, distance: 89.3
click at [583, 175] on html "Back To Analysis / Campaign Performance (All Channel) Arçelik Bayi Add to favor…" at bounding box center [291, 155] width 583 height 310
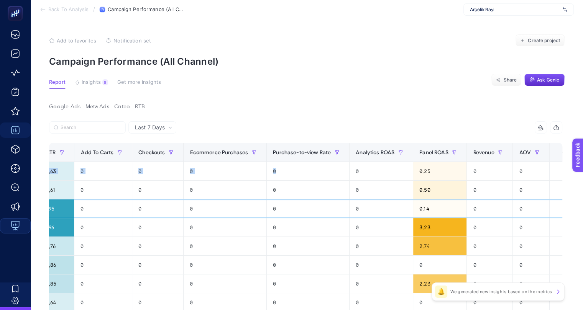
click at [492, 212] on div "0" at bounding box center [490, 209] width 46 height 18
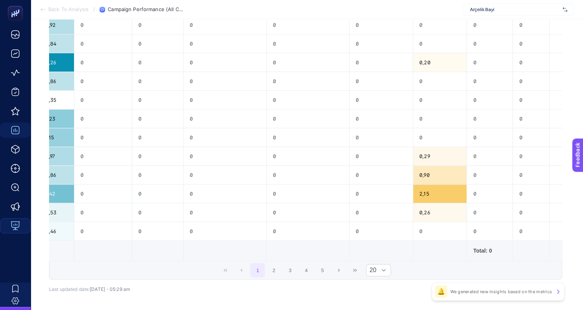
scroll to position [329, 3]
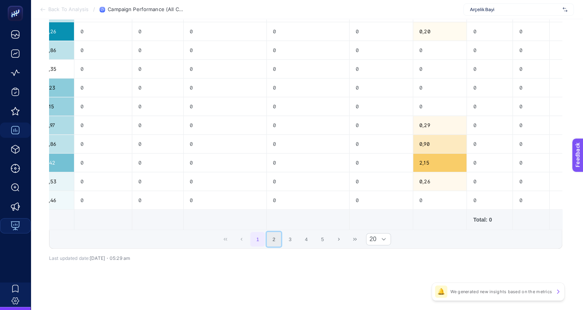
click at [276, 241] on button "2" at bounding box center [274, 239] width 15 height 15
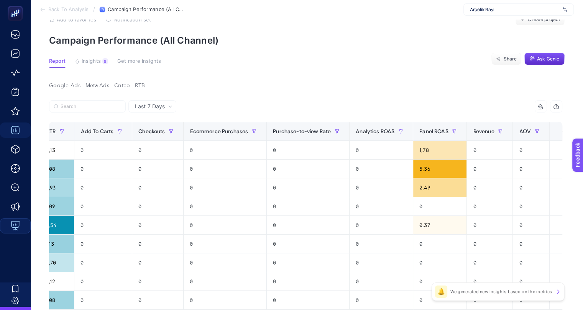
scroll to position [0, 3]
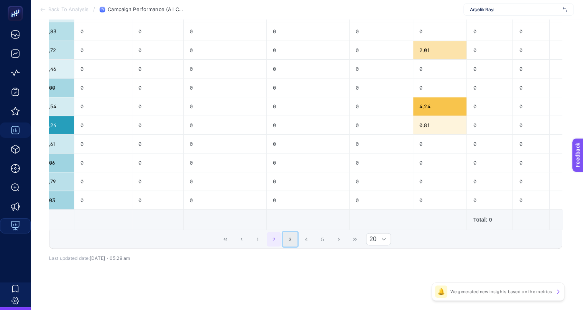
click at [288, 243] on button "3" at bounding box center [290, 239] width 15 height 15
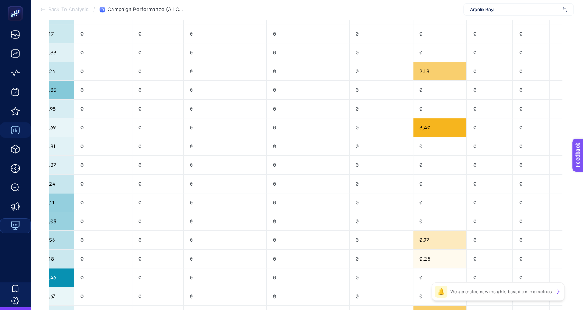
scroll to position [329, 3]
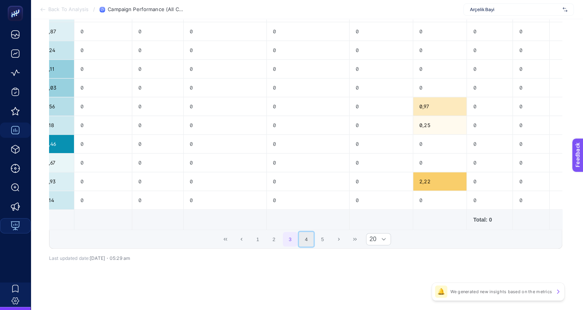
click at [304, 243] on button "4" at bounding box center [306, 239] width 15 height 15
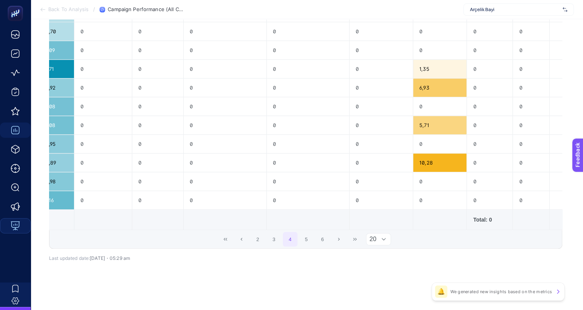
click at [370, 240] on span "20" at bounding box center [371, 239] width 10 height 11
click at [376, 270] on li "50" at bounding box center [381, 272] width 25 height 15
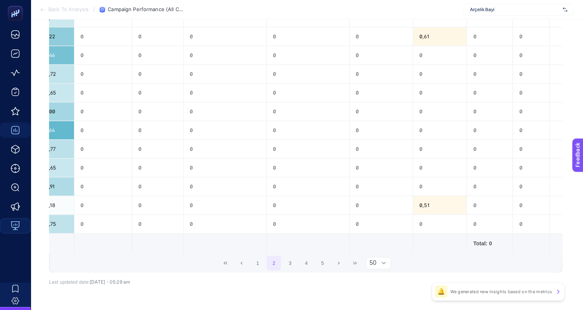
scroll to position [890, 3]
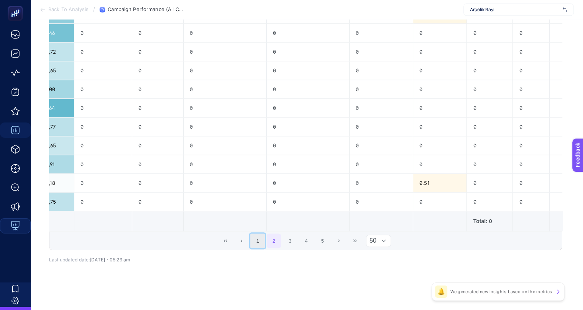
click at [256, 241] on button "1" at bounding box center [257, 241] width 15 height 15
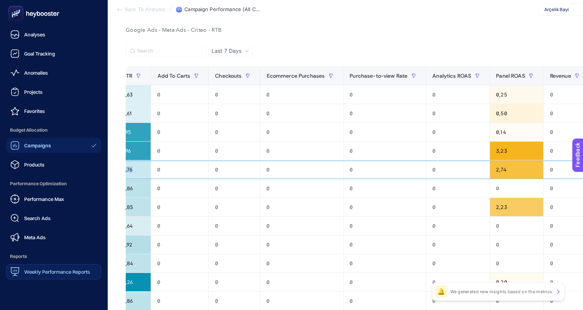
scroll to position [0, 0]
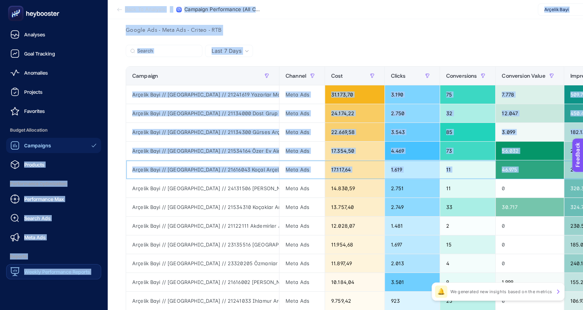
drag, startPoint x: 74, startPoint y: 176, endPoint x: 0, endPoint y: 165, distance: 75.1
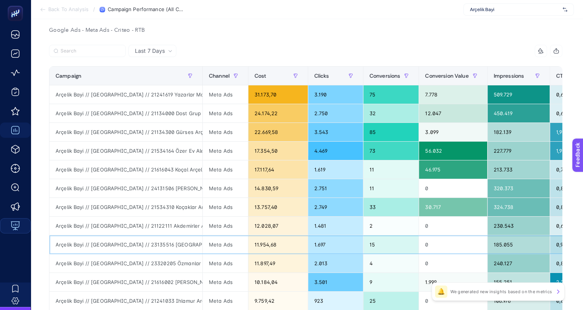
click at [274, 240] on div "11.954,68" at bounding box center [277, 245] width 59 height 18
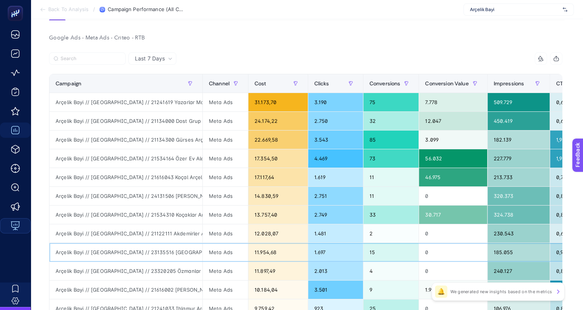
scroll to position [0, 3]
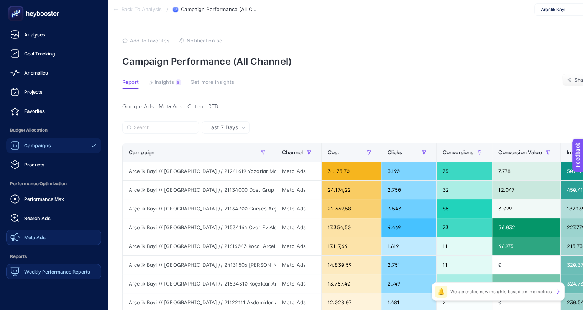
click at [35, 237] on span "Meta Ads" at bounding box center [34, 238] width 21 height 6
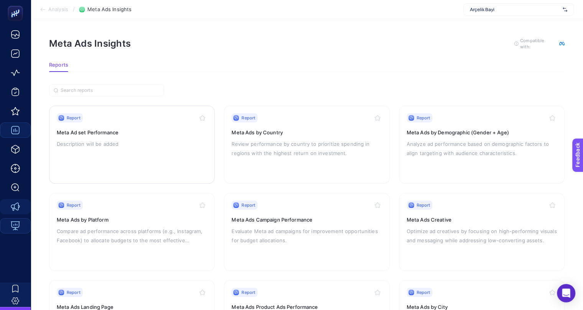
click at [177, 146] on p "Description will be added" at bounding box center [132, 144] width 150 height 9
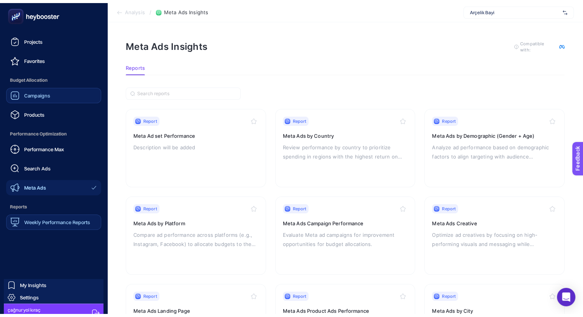
scroll to position [61, 0]
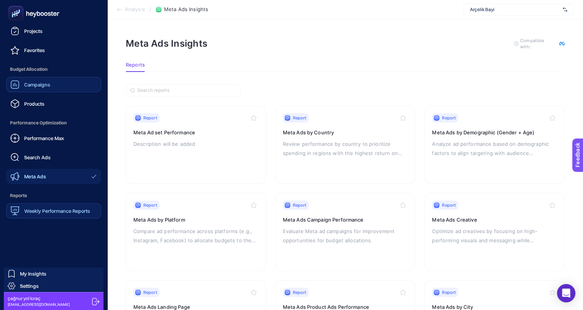
click at [51, 199] on span "Reports" at bounding box center [53, 195] width 95 height 15
click at [51, 215] on div "Weekly Performance Reports" at bounding box center [50, 211] width 80 height 9
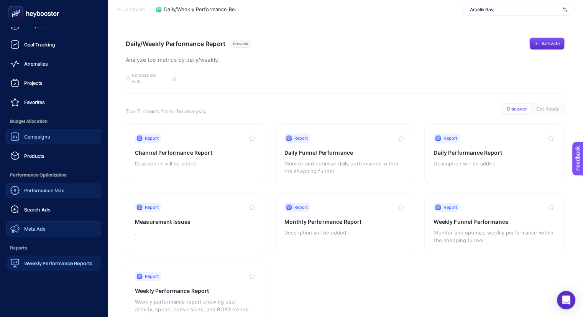
click at [31, 186] on div "Performance Max" at bounding box center [37, 190] width 54 height 9
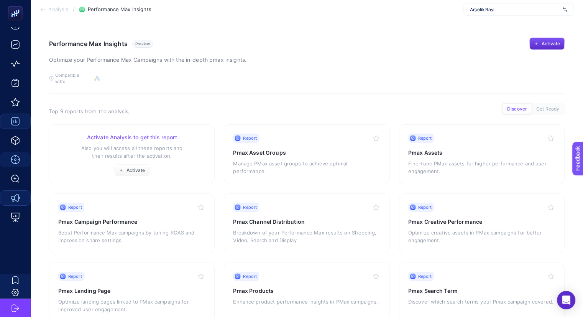
click at [159, 154] on div "Activate Analysis to get this report Also you will access all these reports and…" at bounding box center [131, 154] width 147 height 43
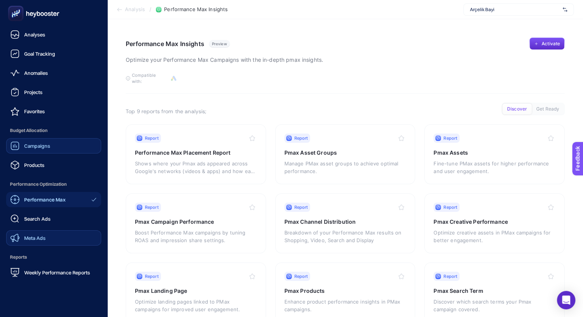
click at [34, 281] on nav "Analyses Goal Tracking Anomalies Projects Favorites Budget Allocation Campaigns…" at bounding box center [54, 172] width 100 height 290
click at [35, 275] on span "Weekly Performance Reports" at bounding box center [57, 272] width 66 height 6
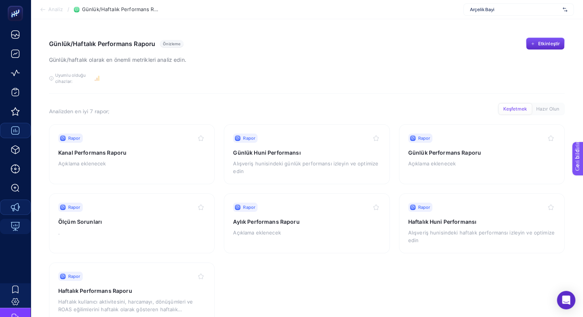
click at [398, 89] on section "Günlük/Haftalık Performans Raporu Önizleme Günlük/haftalık olarak en önemli met…" at bounding box center [307, 66] width 516 height 56
click at [356, 92] on section "Günlük/Haftalık Performans Raporu Önizleme Günlük/haftalık olarak en önemli met…" at bounding box center [307, 66] width 516 height 56
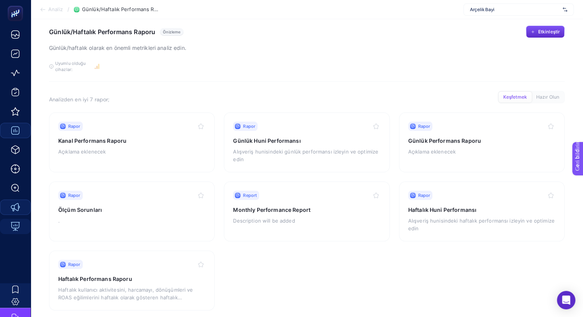
scroll to position [24, 0]
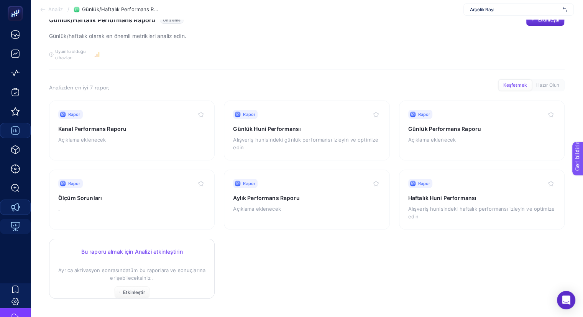
click at [125, 270] on font "Ayrıca aktivasyon sonrasında" at bounding box center [93, 270] width 70 height 6
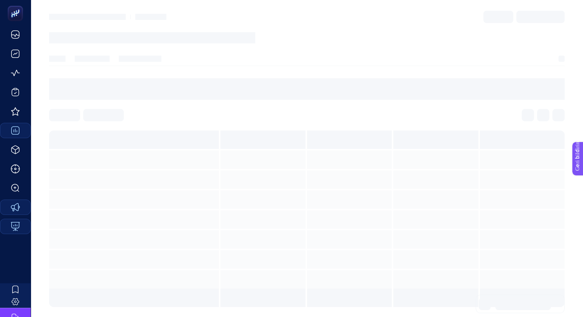
scroll to position [3, 0]
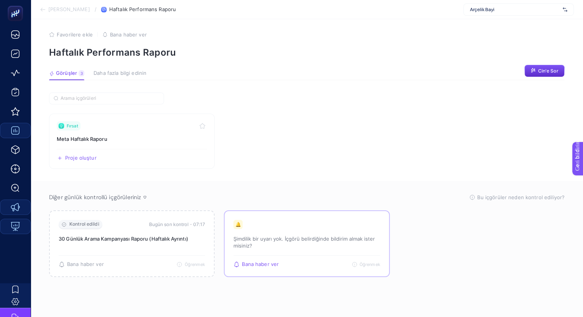
click at [281, 241] on p "Şimdilik bir uyarı yok. İçgörü belirdiğinde bildirim almak ister misiniz?" at bounding box center [306, 242] width 146 height 14
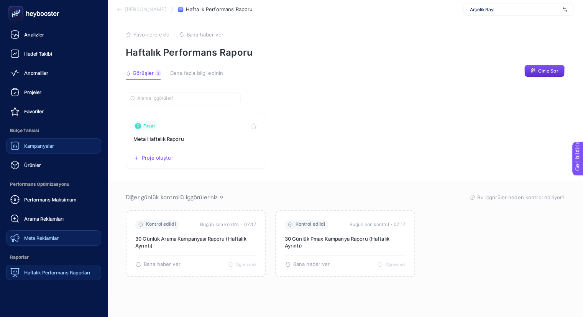
click at [43, 271] on font "Haftalık Performans Raporları" at bounding box center [57, 272] width 66 height 6
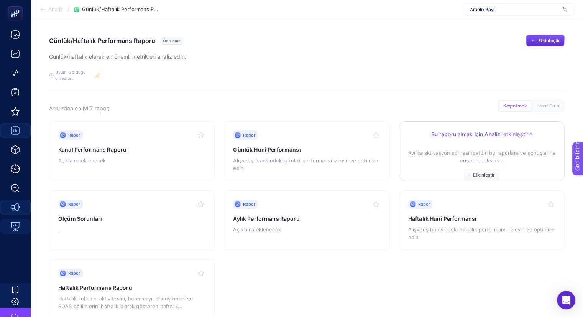
click at [440, 143] on p "Ayrıca aktivasyon sonrasında tüm bu raporlara ve sonuçlarına erişebileceksiniz ." at bounding box center [481, 152] width 147 height 23
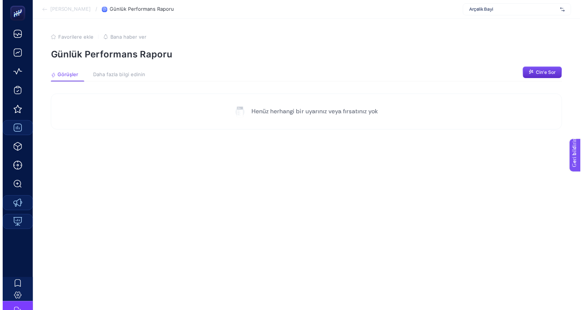
scroll to position [3, 0]
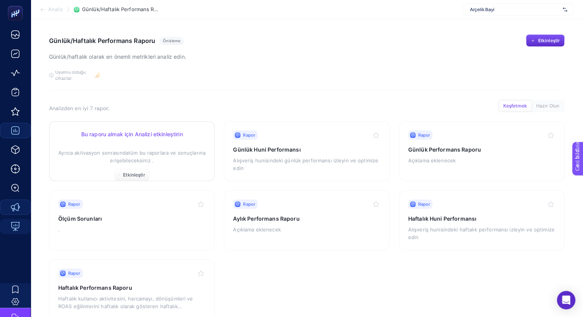
click at [156, 151] on font "tüm bu raporlara ve sonuçlarına erişebileceksiniz ." at bounding box center [157, 156] width 95 height 14
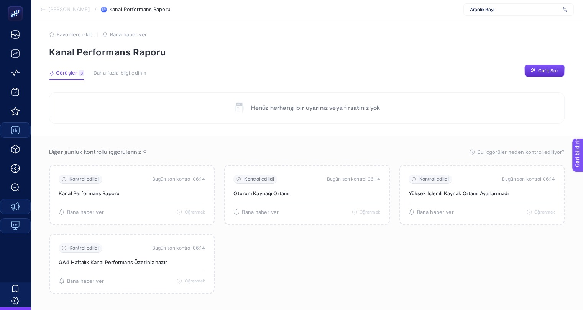
scroll to position [3, 6]
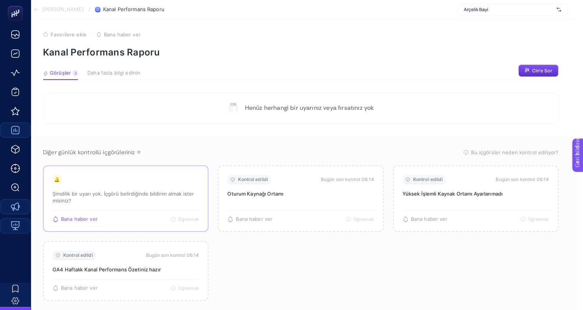
click at [103, 189] on div "🔔 Şimdilik bir uyarı yok. İçgörü belirdiğinde bildirim almak ister misiniz?" at bounding box center [126, 192] width 146 height 35
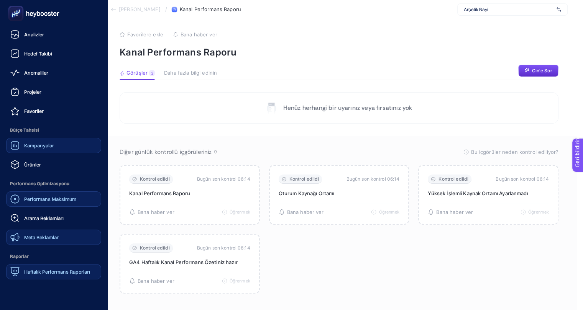
click at [32, 206] on link "Performans Maksimum" at bounding box center [53, 199] width 95 height 15
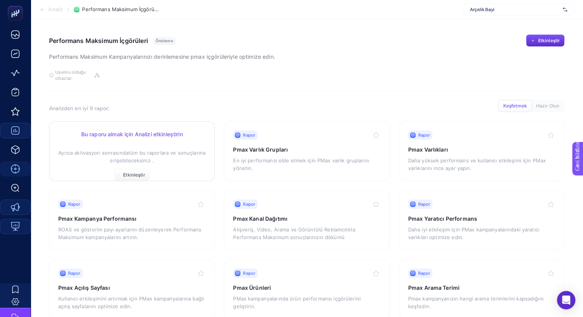
click at [157, 157] on p "Ayrıca aktivasyon sonrasında tüm bu raporlara ve sonuçlarına erişebileceksiniz ." at bounding box center [131, 152] width 147 height 23
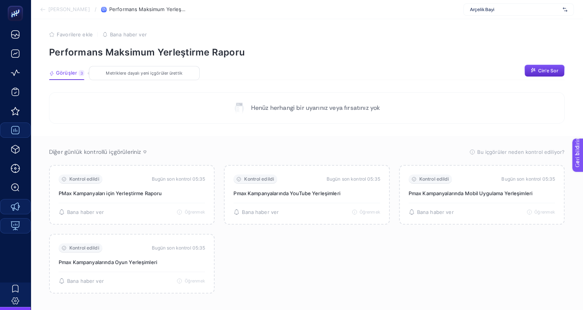
click at [72, 74] on font "Görüşler" at bounding box center [66, 73] width 21 height 6
click at [71, 74] on font "Görüşler" at bounding box center [66, 73] width 21 height 6
click at [191, 128] on section "Henüz herhangi bir uyarınız veya fırsatınız yok Diğer günlük kontrollü içgörüle…" at bounding box center [307, 198] width 516 height 213
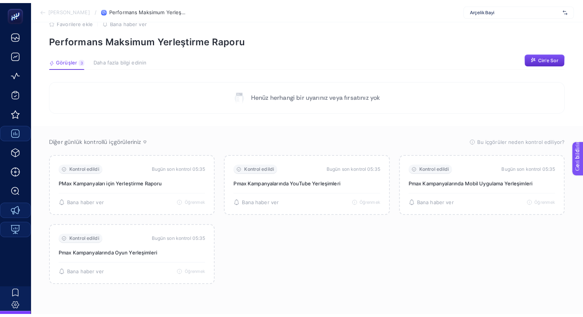
scroll to position [15, 0]
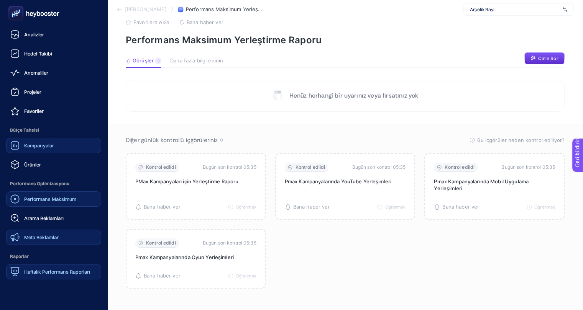
click at [25, 201] on font "Performans Maksimum" at bounding box center [50, 199] width 52 height 6
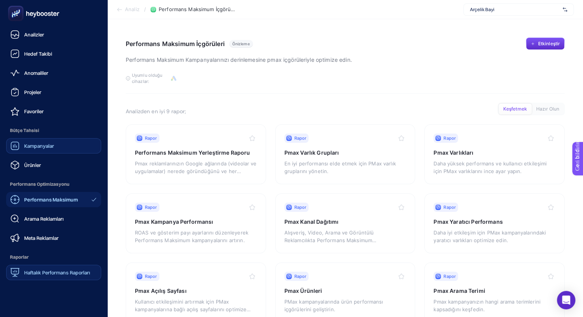
click at [41, 273] on font "Haftalık Performans Raporları" at bounding box center [57, 272] width 66 height 6
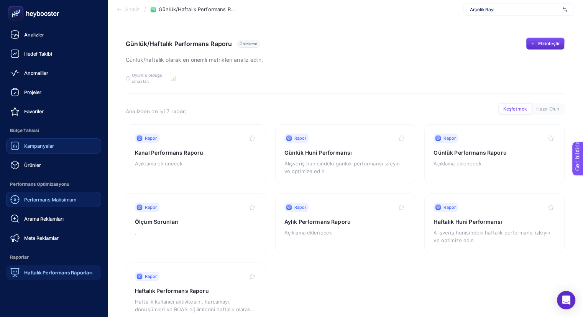
click at [32, 147] on font "Kampanyalar" at bounding box center [39, 146] width 30 height 6
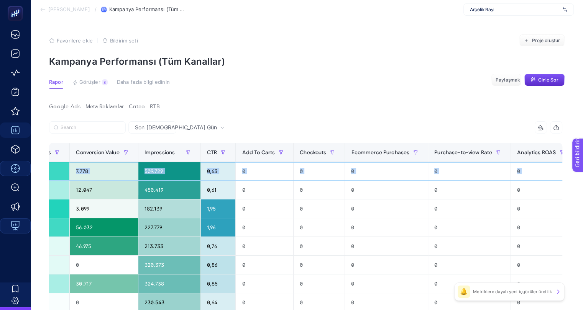
scroll to position [0, 511]
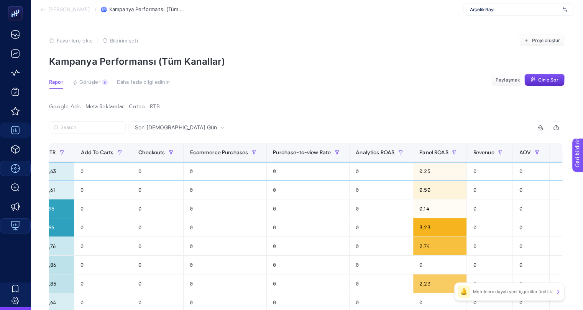
drag, startPoint x: 335, startPoint y: 174, endPoint x: 588, endPoint y: 174, distance: 253.8
click at [583, 174] on html "Analize Geri Dön / Kampanya Performansı (Tüm Kanallar) Arçelik Bayi Favorilere …" at bounding box center [291, 155] width 583 height 310
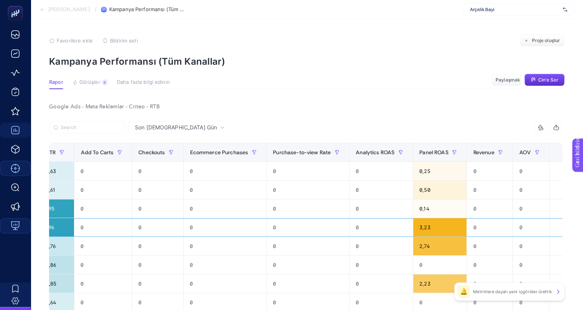
click at [360, 218] on div "0" at bounding box center [381, 227] width 63 height 18
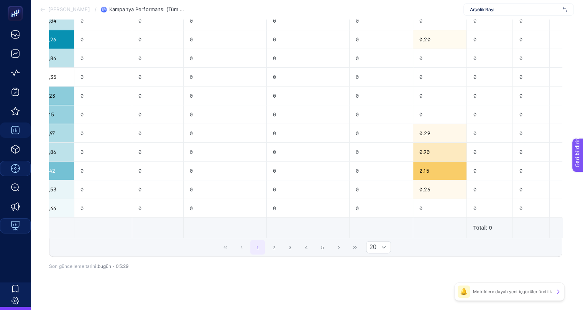
scroll to position [329, 3]
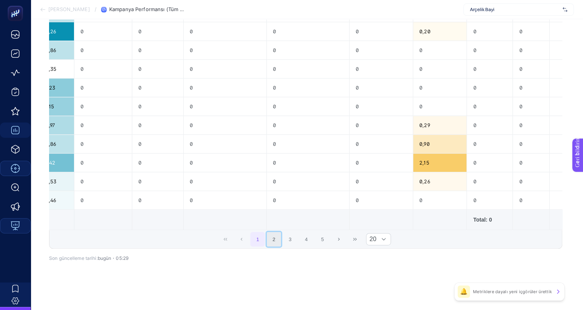
click at [277, 243] on button "2" at bounding box center [274, 239] width 15 height 15
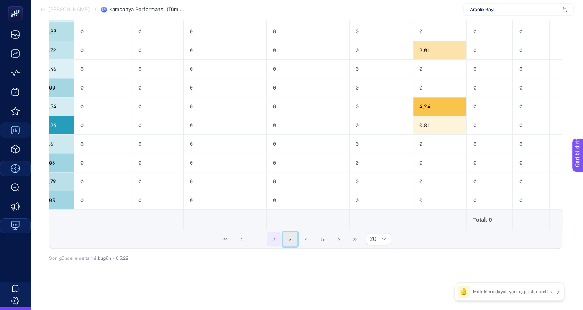
click at [286, 246] on button "3" at bounding box center [290, 239] width 15 height 15
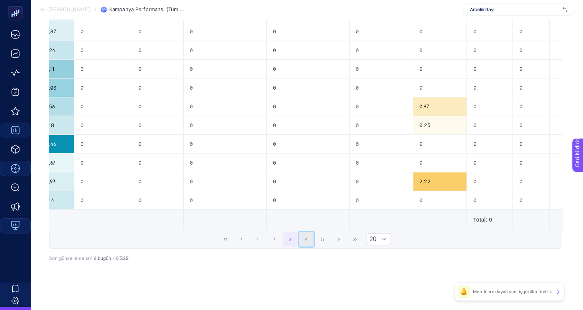
click at [301, 242] on button "4" at bounding box center [306, 239] width 15 height 15
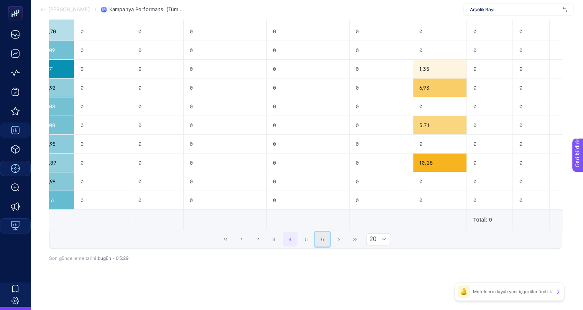
click at [316, 241] on button "6" at bounding box center [322, 239] width 15 height 15
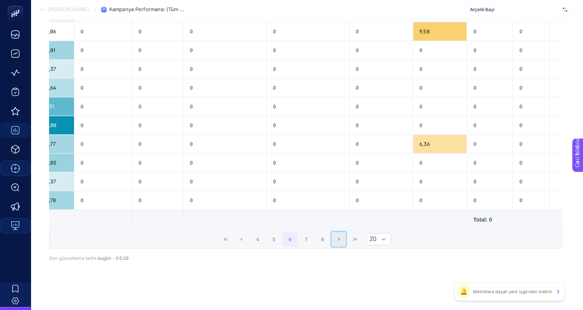
click at [340, 241] on button "Next Page" at bounding box center [339, 239] width 15 height 15
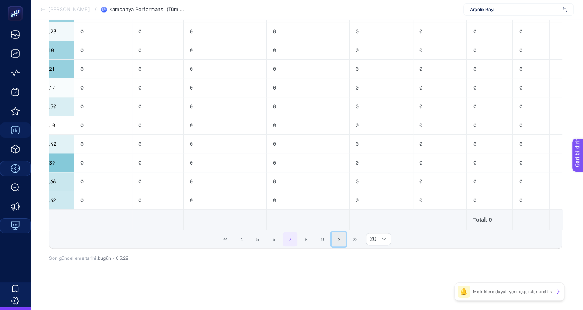
click at [334, 244] on button "Next Page" at bounding box center [339, 239] width 15 height 15
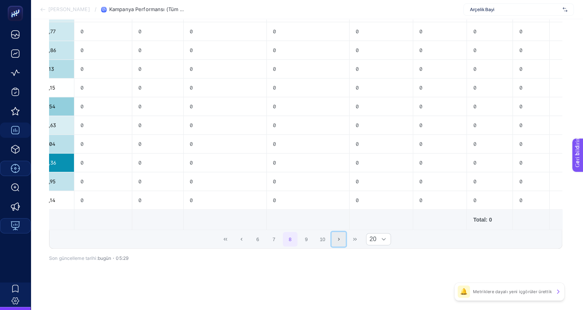
click at [334, 244] on button "Next Page" at bounding box center [339, 239] width 15 height 15
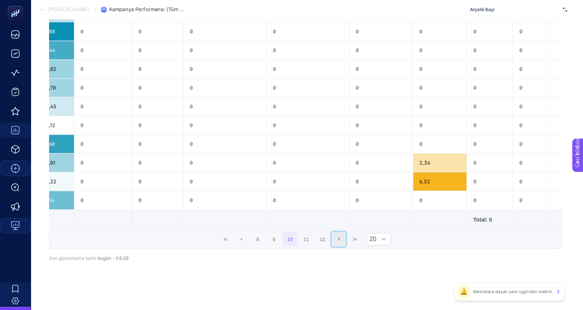
click at [334, 244] on button "Next Page" at bounding box center [339, 239] width 15 height 15
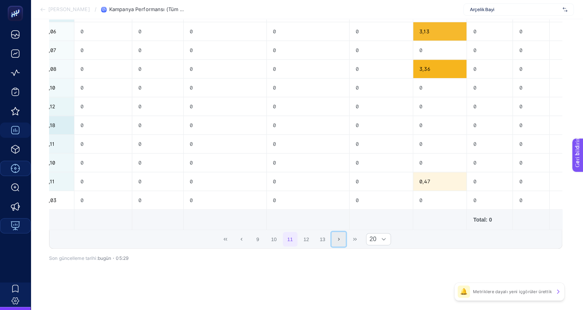
click at [334, 244] on button "Next Page" at bounding box center [339, 239] width 15 height 15
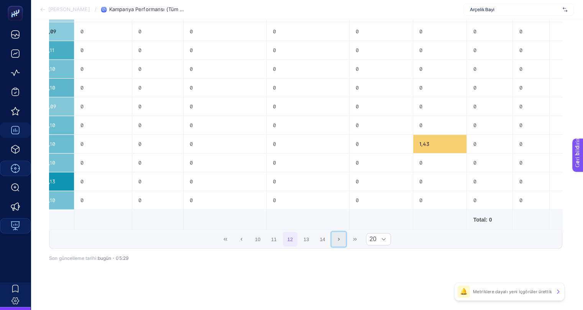
click at [334, 244] on button "Next Page" at bounding box center [339, 239] width 15 height 15
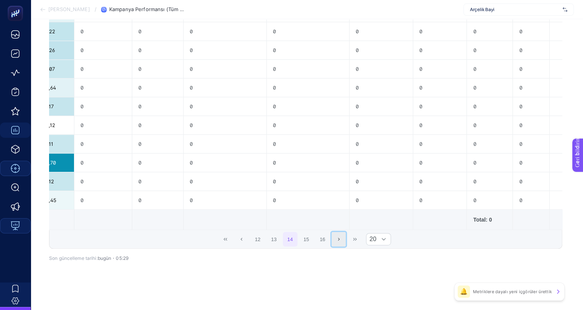
click at [334, 244] on button "Next Page" at bounding box center [339, 239] width 15 height 15
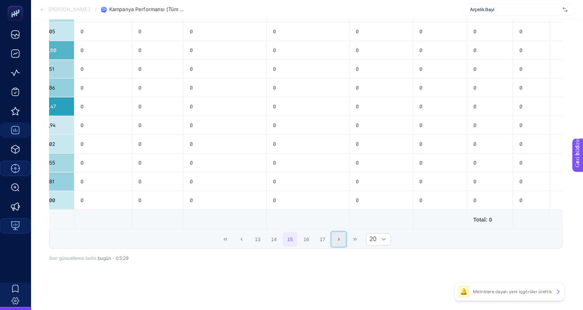
click at [334, 244] on button "Next Page" at bounding box center [339, 239] width 15 height 15
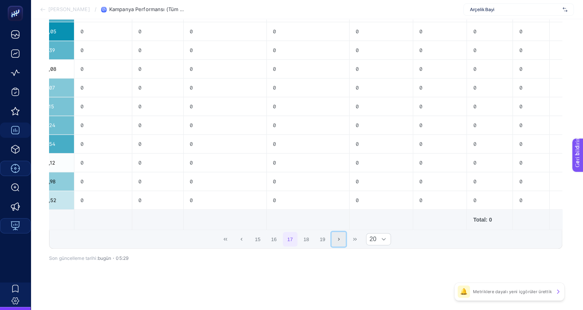
click at [334, 244] on button "Next Page" at bounding box center [339, 239] width 15 height 15
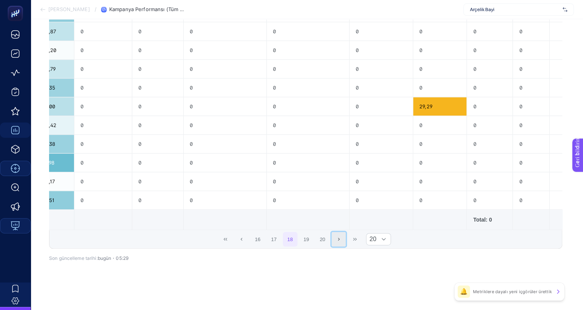
click at [334, 244] on button "Next Page" at bounding box center [339, 239] width 15 height 15
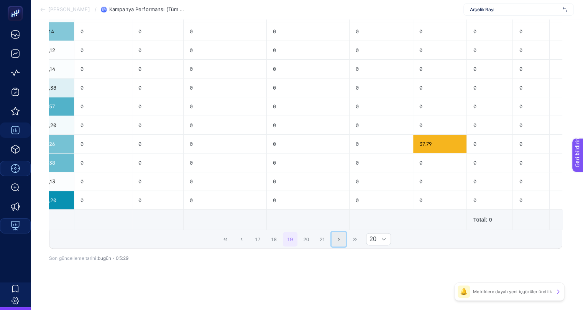
click at [334, 244] on button "Next Page" at bounding box center [339, 239] width 15 height 15
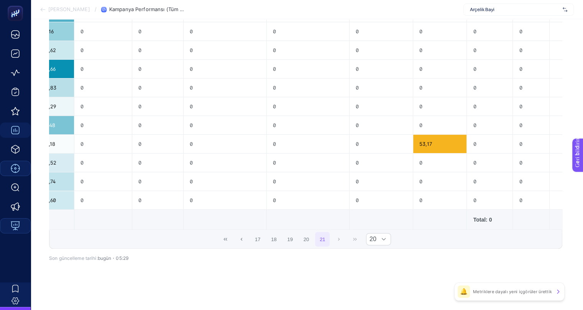
scroll to position [216, 3]
click at [334, 244] on div "17 18 19 20 21 20" at bounding box center [305, 239] width 512 height 18
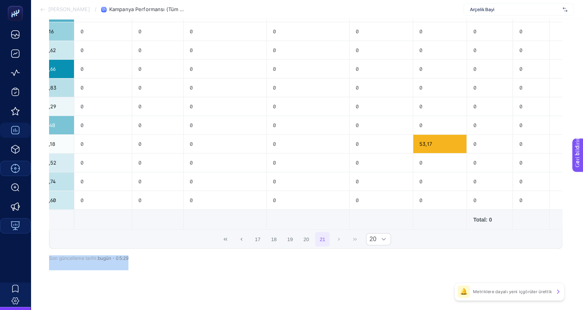
click at [334, 244] on div "17 18 19 20 21 20" at bounding box center [305, 239] width 512 height 18
click at [342, 240] on div "17 18 19 20 21 20" at bounding box center [305, 239] width 512 height 18
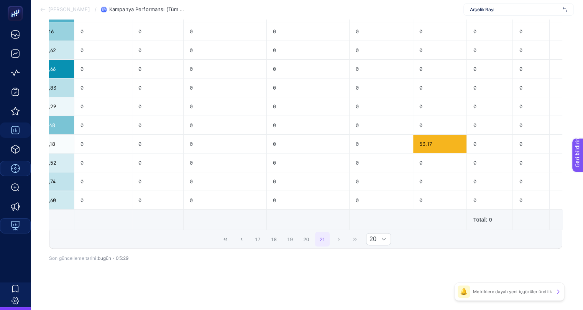
click at [354, 240] on div "17 18 19 20 21 20" at bounding box center [305, 239] width 512 height 18
click at [372, 241] on span "20" at bounding box center [371, 239] width 10 height 11
click at [375, 273] on font "50" at bounding box center [378, 273] width 7 height 7
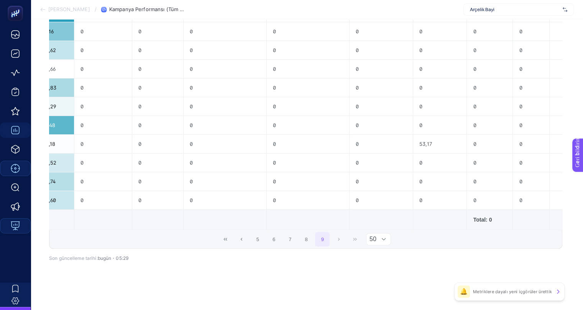
click at [353, 241] on div "5 6 7 8 9 50" at bounding box center [305, 239] width 512 height 18
click at [336, 242] on div "5 6 7 8 9 50" at bounding box center [305, 239] width 512 height 18
click at [238, 242] on button "Previous Page" at bounding box center [241, 239] width 15 height 15
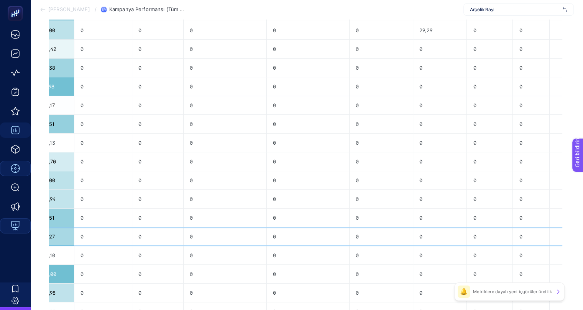
click at [238, 242] on div "0" at bounding box center [225, 237] width 83 height 18
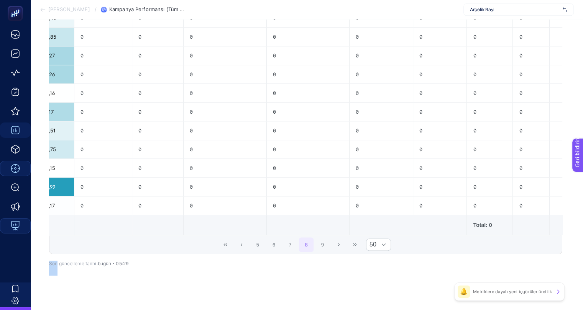
scroll to position [890, 3]
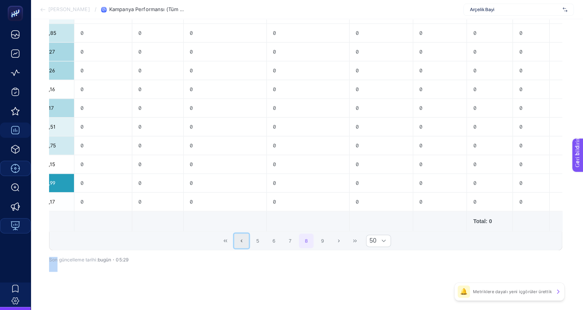
click at [242, 243] on button "Previous Page" at bounding box center [241, 241] width 15 height 15
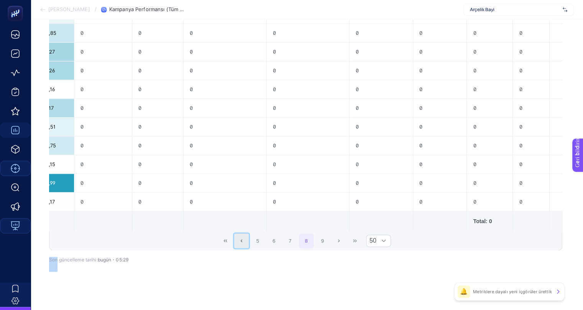
click at [242, 243] on button "Previous Page" at bounding box center [241, 241] width 15 height 15
click at [242, 243] on div "5 6 7 8 9 50" at bounding box center [305, 241] width 512 height 18
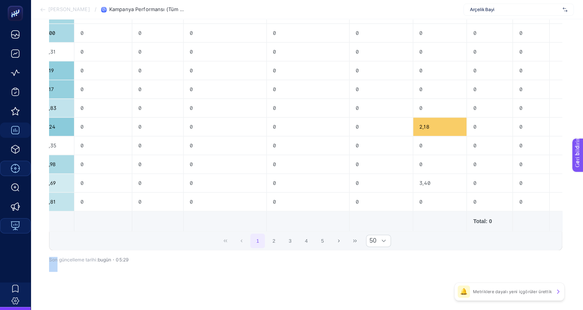
click at [242, 243] on div "1 2 3 4 5 50" at bounding box center [305, 241] width 512 height 18
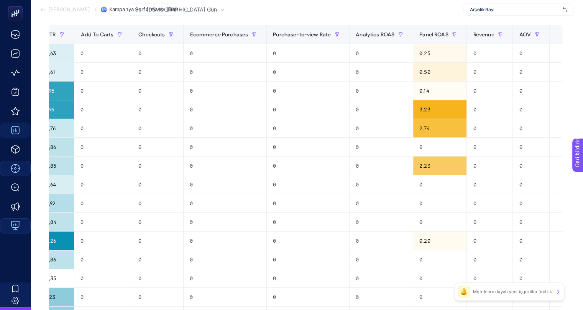
scroll to position [0, 3]
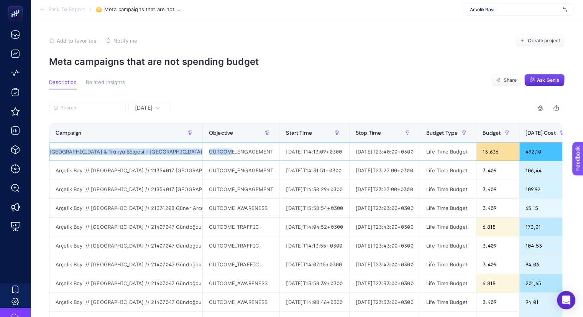
scroll to position [0, 301]
drag, startPoint x: 191, startPoint y: 149, endPoint x: 232, endPoint y: 155, distance: 41.5
click at [232, 155] on tr "Arçelik Bayi // Kampanya // 21334332 Dilek Home Arçelik - ID // İstanbul & Trak…" at bounding box center [588, 151] width 1078 height 19
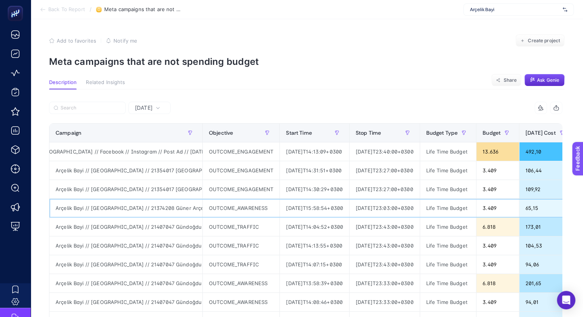
click at [238, 199] on div "OUTCOME_AWARENESS" at bounding box center [241, 208] width 77 height 18
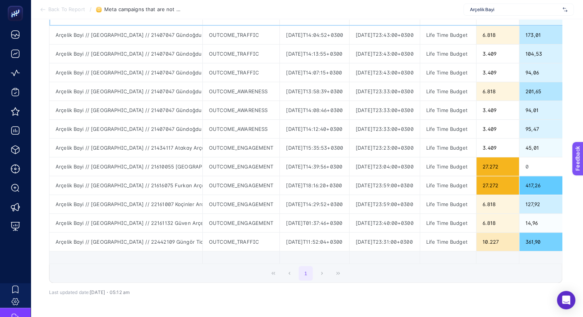
scroll to position [0, 0]
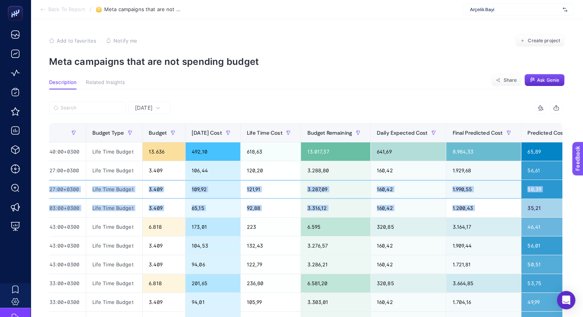
drag, startPoint x: 274, startPoint y: 187, endPoint x: 588, endPoint y: 202, distance: 314.3
click at [583, 202] on html "Back To Report / Meta campaigns that are not spending budget Arçelik Bayi Add t…" at bounding box center [291, 158] width 583 height 317
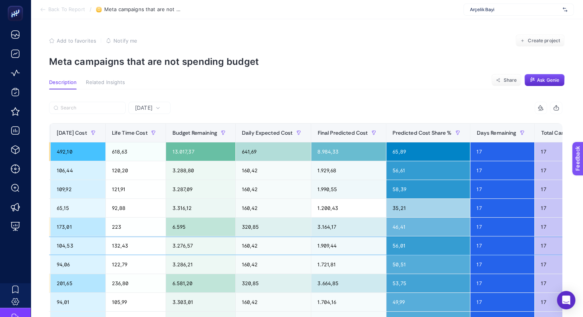
click at [534, 238] on div "17" at bounding box center [502, 245] width 64 height 18
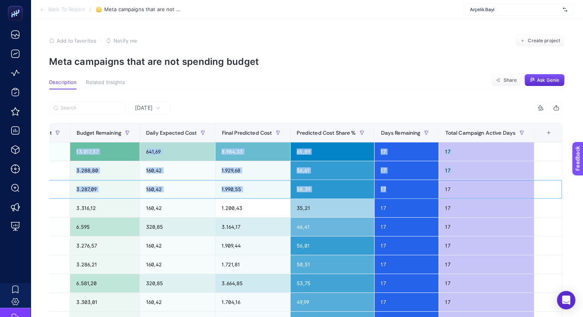
scroll to position [0, 3]
drag, startPoint x: 521, startPoint y: 185, endPoint x: 588, endPoint y: 184, distance: 67.1
click at [583, 184] on html "Back To Report / Meta campaigns that are not spending budget Arçelik Bayi Add t…" at bounding box center [291, 158] width 583 height 317
click at [519, 229] on div "17" at bounding box center [486, 226] width 95 height 18
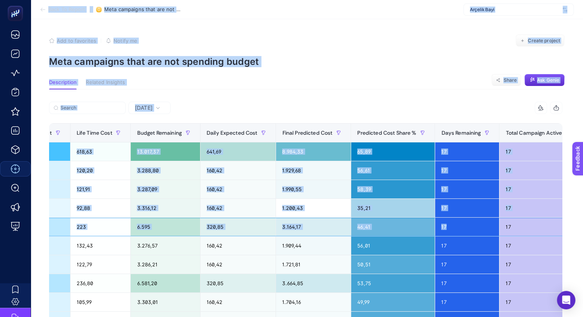
scroll to position [0, 0]
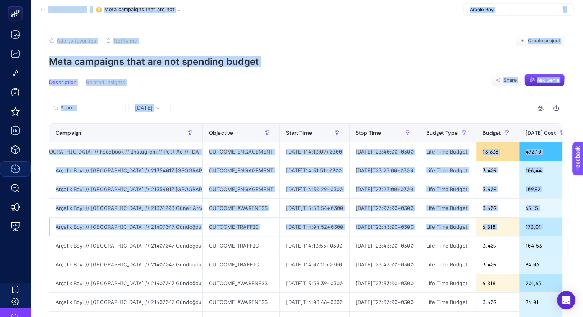
drag, startPoint x: 350, startPoint y: 228, endPoint x: 29, endPoint y: 206, distance: 321.6
click at [29, 206] on div "Back To Report / Meta campaigns that are not spending budget Arçelik Bayi Add t…" at bounding box center [291, 271] width 583 height 542
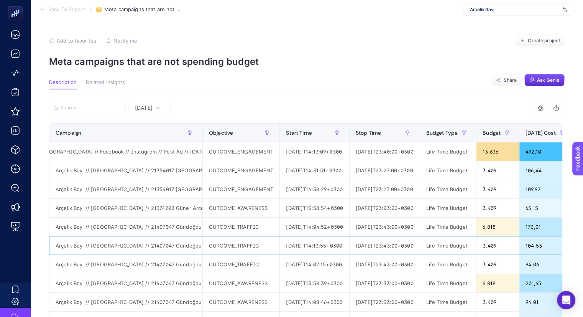
click at [197, 252] on div "Arçelik Bayi // [GEOGRAPHIC_DATA] // 21407047 Gündoğdu Arçelik - [GEOGRAPHIC_DA…" at bounding box center [125, 245] width 153 height 18
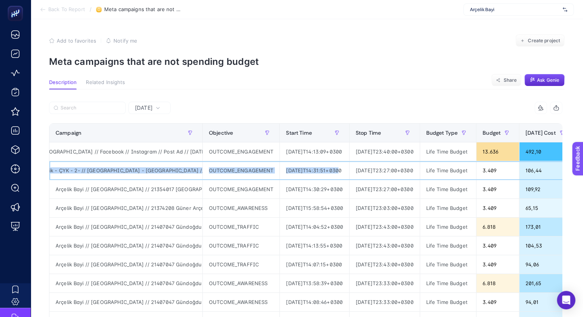
scroll to position [0, 305]
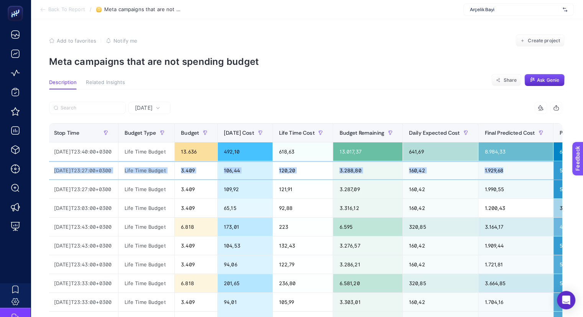
drag, startPoint x: 194, startPoint y: 173, endPoint x: 588, endPoint y: 176, distance: 394.4
click at [583, 176] on html "Back To Report / Meta campaigns that are not spending budget Arçelik Bayi Add t…" at bounding box center [291, 158] width 583 height 317
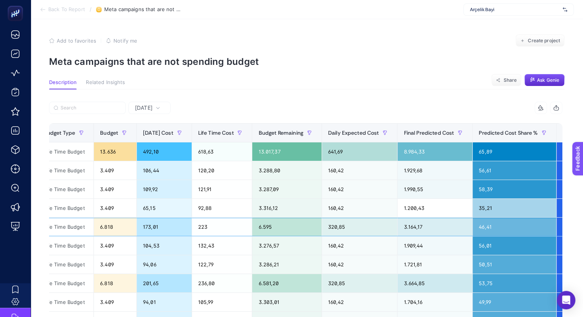
click at [398, 223] on div "320,85" at bounding box center [360, 226] width 76 height 18
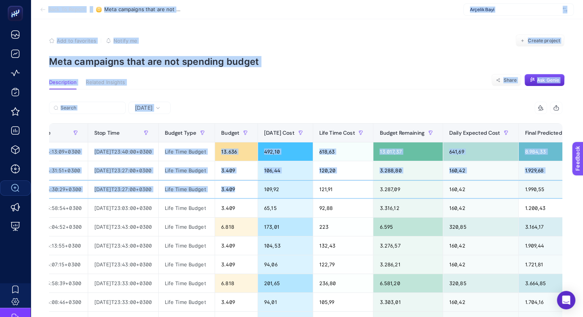
scroll to position [0, 0]
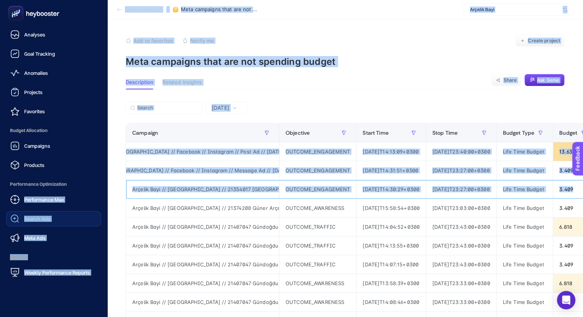
drag, startPoint x: 118, startPoint y: 187, endPoint x: 28, endPoint y: 186, distance: 90.9
click at [8, 186] on div "Analyses Goal Tracking Anomalies Projects Favorites Budget Allocation Campaigns…" at bounding box center [291, 271] width 583 height 542
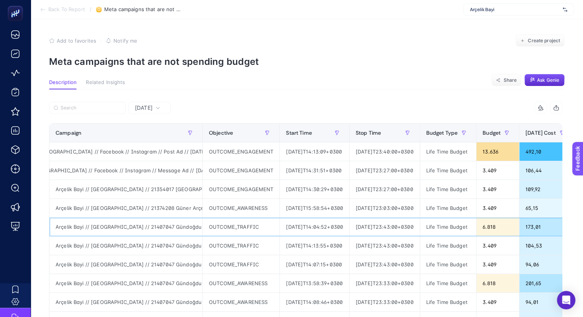
click at [210, 227] on div "OUTCOME_TRAFFIC" at bounding box center [241, 226] width 77 height 18
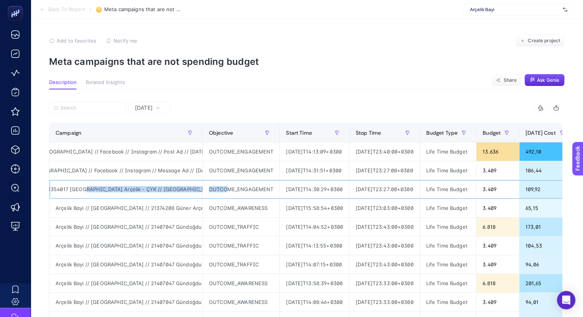
scroll to position [0, 294]
drag, startPoint x: 198, startPoint y: 188, endPoint x: 235, endPoint y: 189, distance: 36.8
click at [235, 189] on tr "Arçelik Bayi // Kampanya // 21354017 Karabaş Arçelik - ÇYK // Marmara Bölgesi -…" at bounding box center [588, 189] width 1078 height 19
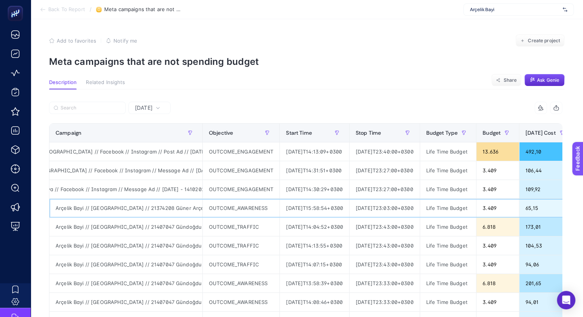
click at [419, 200] on div "[DATE]T23:03:00+0300" at bounding box center [385, 208] width 70 height 18
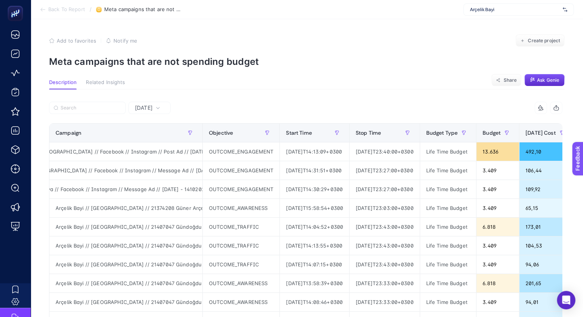
scroll to position [0, 291]
click at [340, 43] on div "Add to favorites false Notify me Create project" at bounding box center [307, 40] width 516 height 12
drag, startPoint x: 83, startPoint y: 0, endPoint x: 283, endPoint y: 47, distance: 205.8
click at [283, 47] on section "Add to favorites false Notify me Create project Meta campaigns that are not spe…" at bounding box center [307, 50] width 516 height 33
click at [117, 11] on span "Meta campaigns that are not spending budget" at bounding box center [142, 10] width 77 height 6
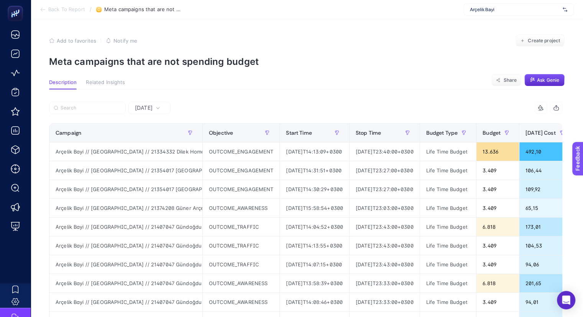
click at [76, 9] on span "Back To Report" at bounding box center [66, 10] width 37 height 6
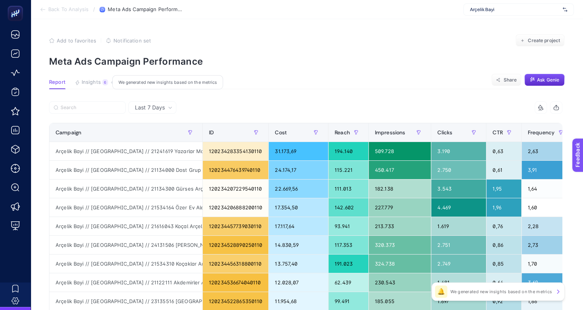
click at [89, 84] on span "Insights" at bounding box center [91, 82] width 19 height 6
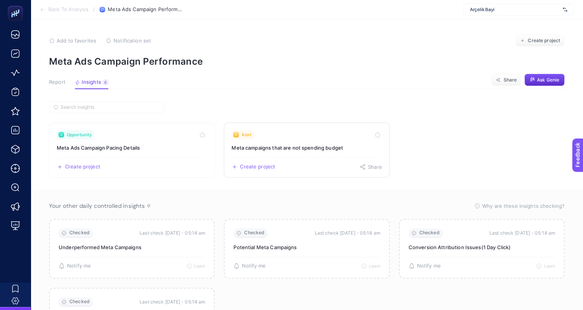
click at [320, 148] on h3 "Meta campaigns that are not spending budget" at bounding box center [307, 148] width 150 height 8
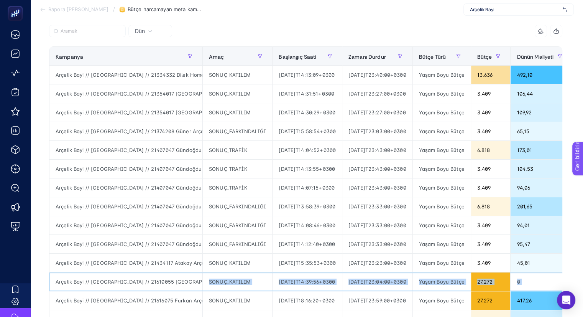
drag, startPoint x: 266, startPoint y: 282, endPoint x: 202, endPoint y: 280, distance: 63.3
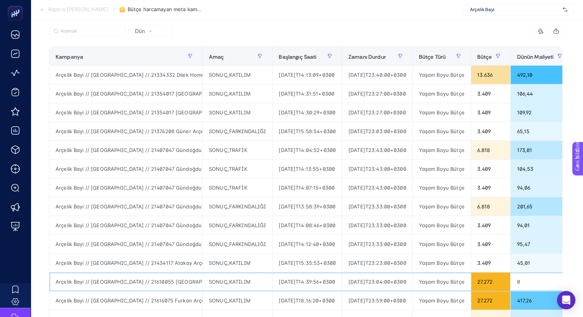
click at [185, 281] on font "Arçelik Bayi // [GEOGRAPHIC_DATA] // 21610055 [GEOGRAPHIC_DATA] Mobilya Arçelik…" at bounding box center [397, 281] width 682 height 6
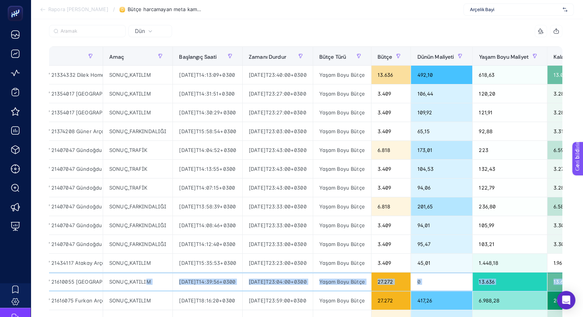
scroll to position [0, 204]
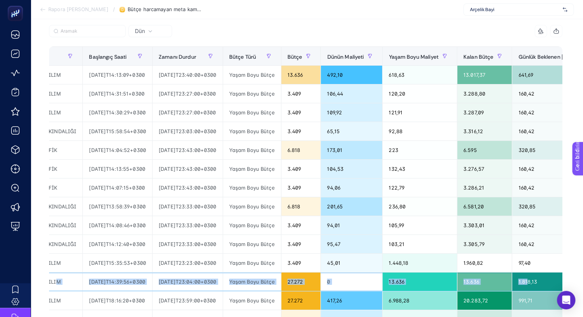
drag, startPoint x: 251, startPoint y: 281, endPoint x: 528, endPoint y: 279, distance: 276.8
click at [564, 281] on tr "Arçelik Bayi // [GEOGRAPHIC_DATA] // 21610055 [GEOGRAPHIC_DATA] Mobilya Arçelik…" at bounding box center [427, 281] width 1135 height 19
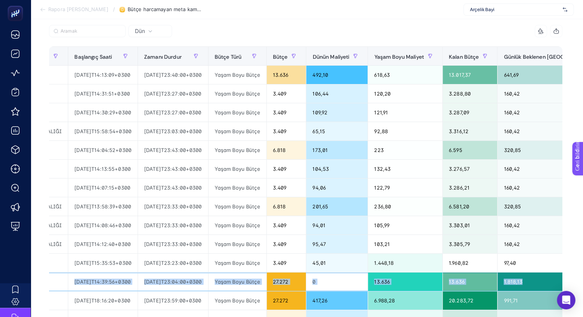
click at [362, 284] on div "0" at bounding box center [336, 281] width 61 height 18
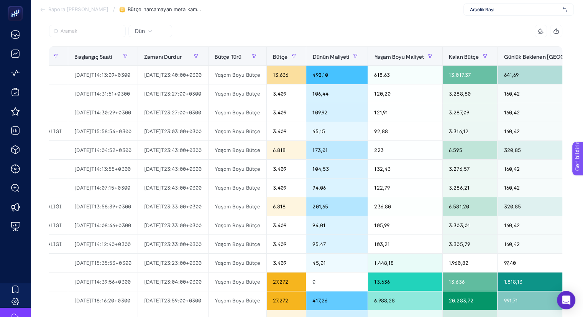
click at [144, 30] on font "Dün" at bounding box center [140, 31] width 10 height 7
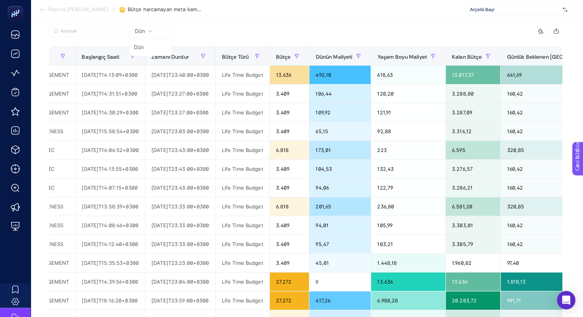
click at [144, 30] on font "Dün" at bounding box center [140, 31] width 10 height 7
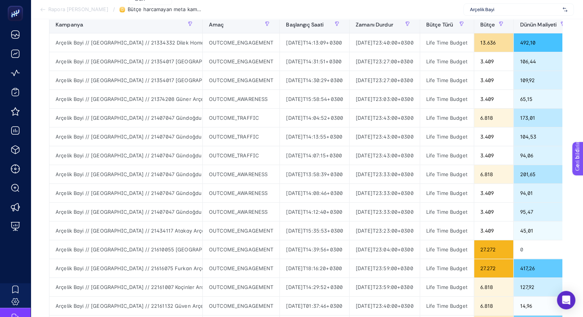
scroll to position [77, 0]
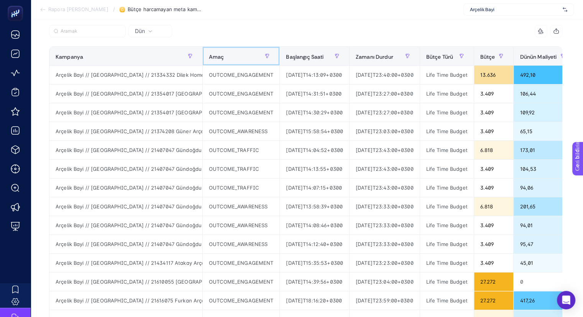
drag, startPoint x: 202, startPoint y: 53, endPoint x: 266, endPoint y: 62, distance: 64.0
click at [266, 62] on th "Amaç" at bounding box center [241, 56] width 77 height 19
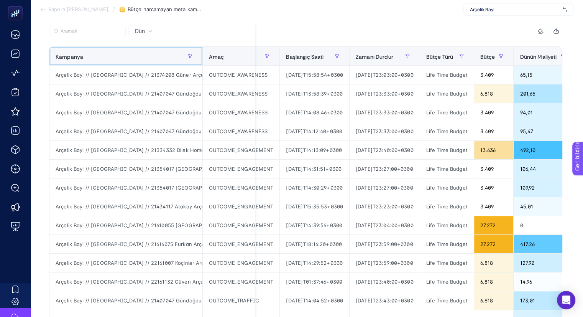
drag, startPoint x: 202, startPoint y: 56, endPoint x: 256, endPoint y: 59, distance: 53.8
click at [256, 59] on div "9 öğe seçildi Kampanya Amaç Başlangıç ​​Saati Zamanı Durdur Bütçe Türü Bütçe Dü…" at bounding box center [305, 211] width 513 height 373
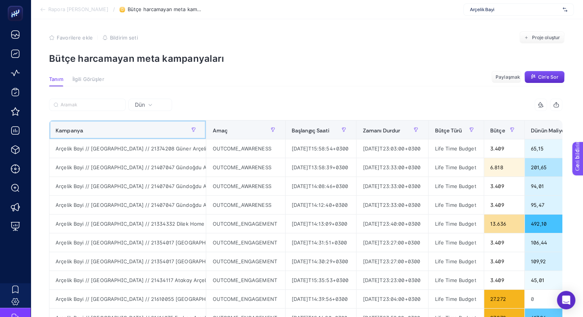
scroll to position [0, 0]
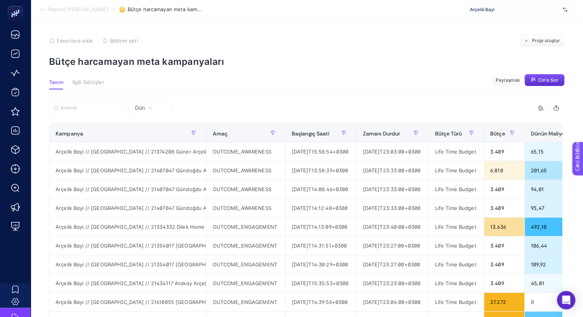
click at [141, 105] on font "Dün" at bounding box center [140, 107] width 10 height 7
click at [142, 106] on font "Dün" at bounding box center [140, 107] width 10 height 7
click at [269, 105] on div at bounding box center [177, 110] width 257 height 17
